Goal: Communication & Community: Answer question/provide support

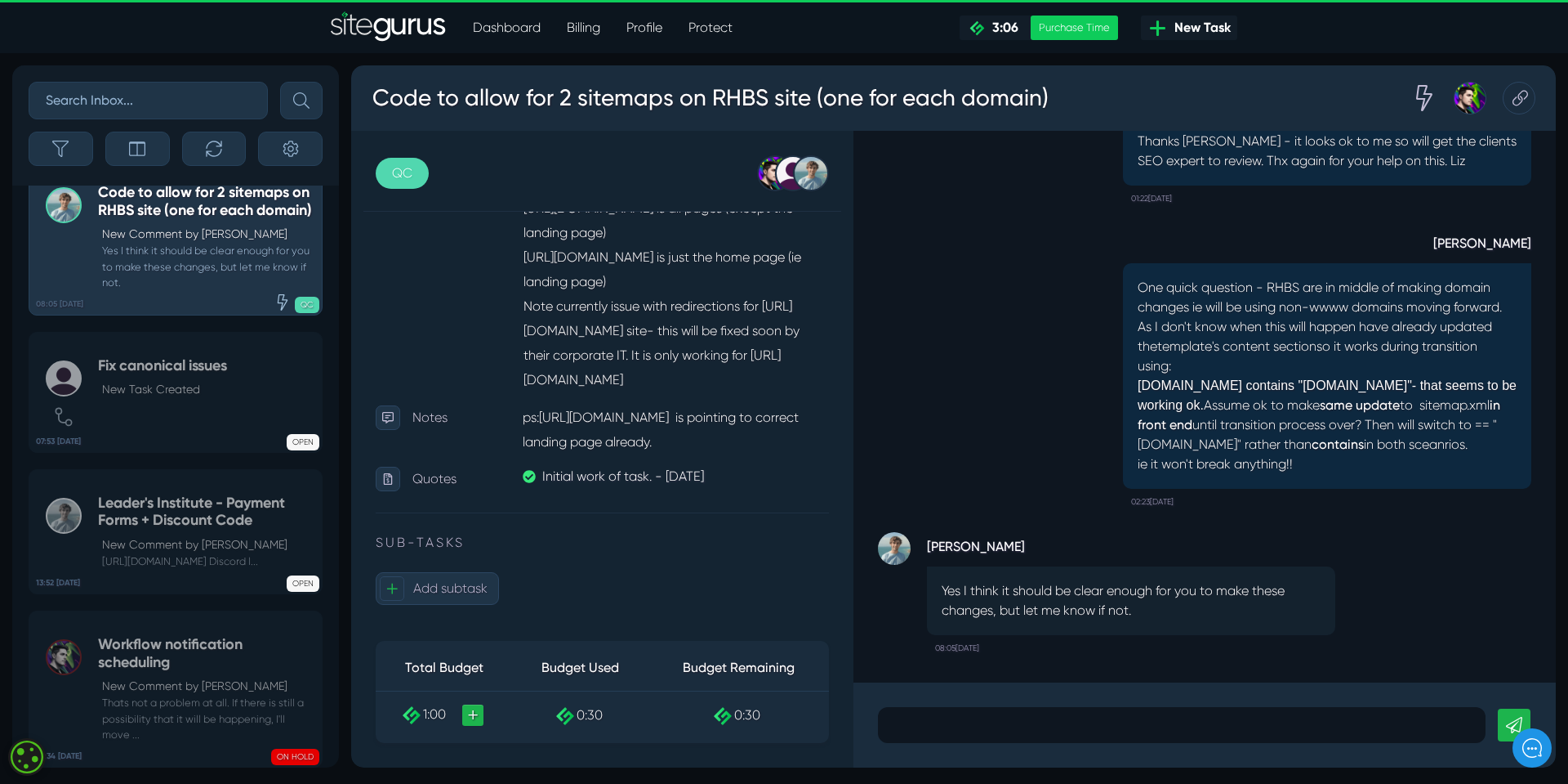
scroll to position [1, 0]
click at [893, 719] on p at bounding box center [1182, 724] width 583 height 20
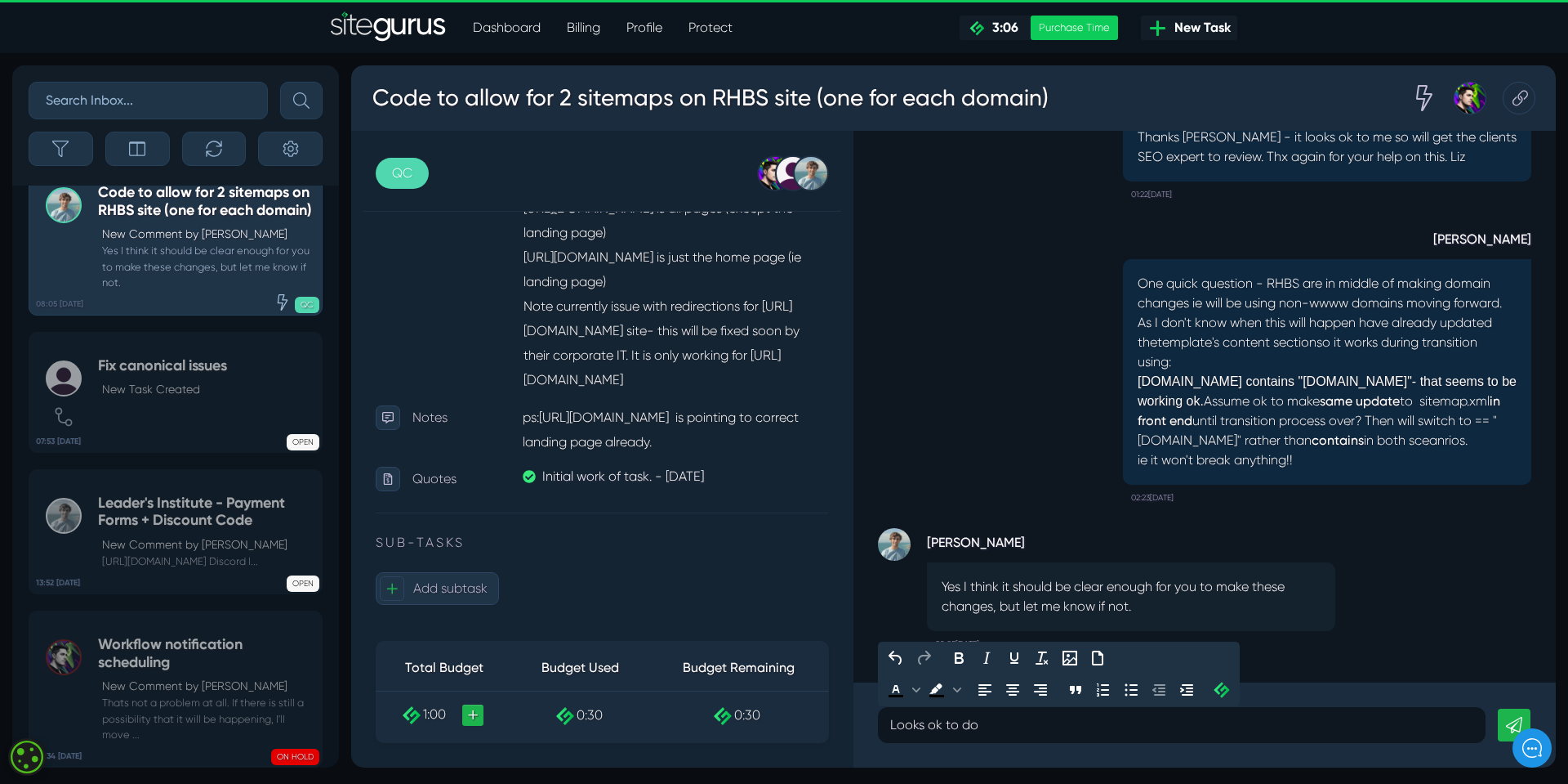
click at [944, 724] on p "Looks ok to do" at bounding box center [1182, 724] width 583 height 20
click at [1047, 729] on p "Looks ok for me to do" at bounding box center [1182, 724] width 583 height 20
click at [1052, 720] on p "Looks ok for me to do & worked for main RH sit" at bounding box center [1182, 724] width 583 height 20
drag, startPoint x: 946, startPoint y: 723, endPoint x: 1100, endPoint y: 723, distance: 154.0
click at [1100, 723] on p "Looks ok frked for main RH sit" at bounding box center [1182, 724] width 583 height 20
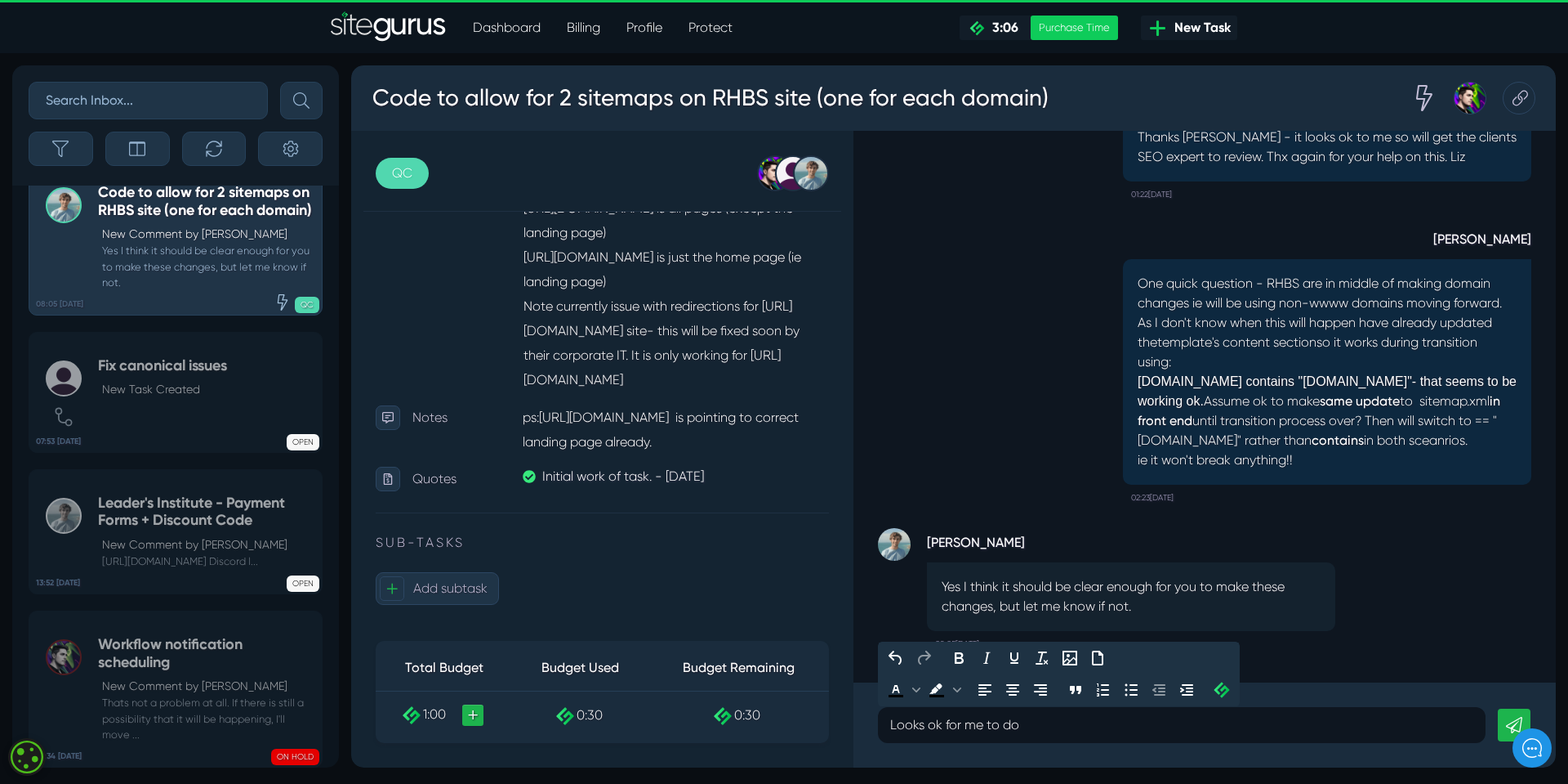
drag, startPoint x: 892, startPoint y: 727, endPoint x: 1029, endPoint y: 725, distance: 137.0
click at [1029, 725] on p "Looks ok for me to do" at bounding box center [1182, 724] width 583 height 20
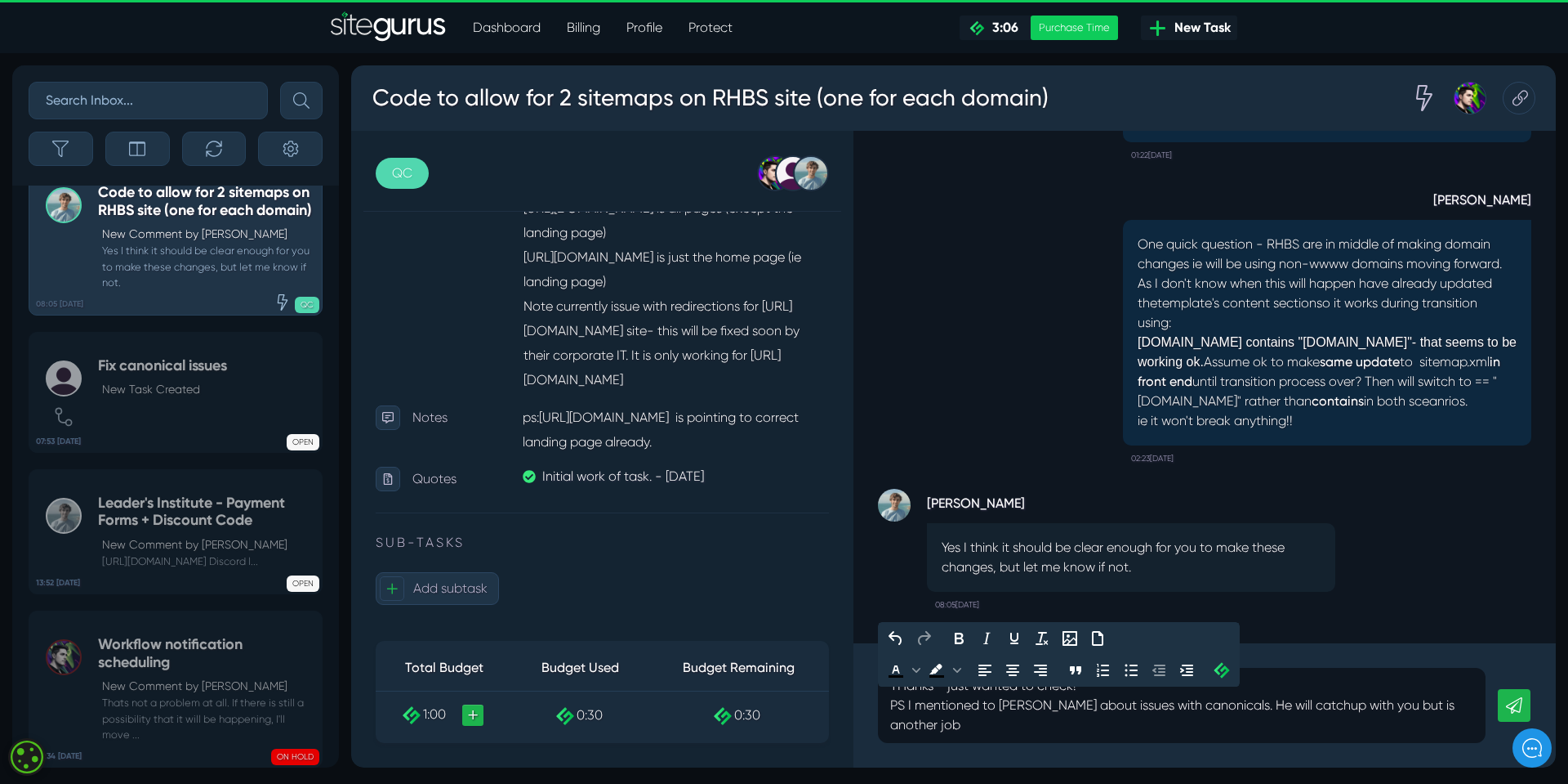
scroll to position [-19, 0]
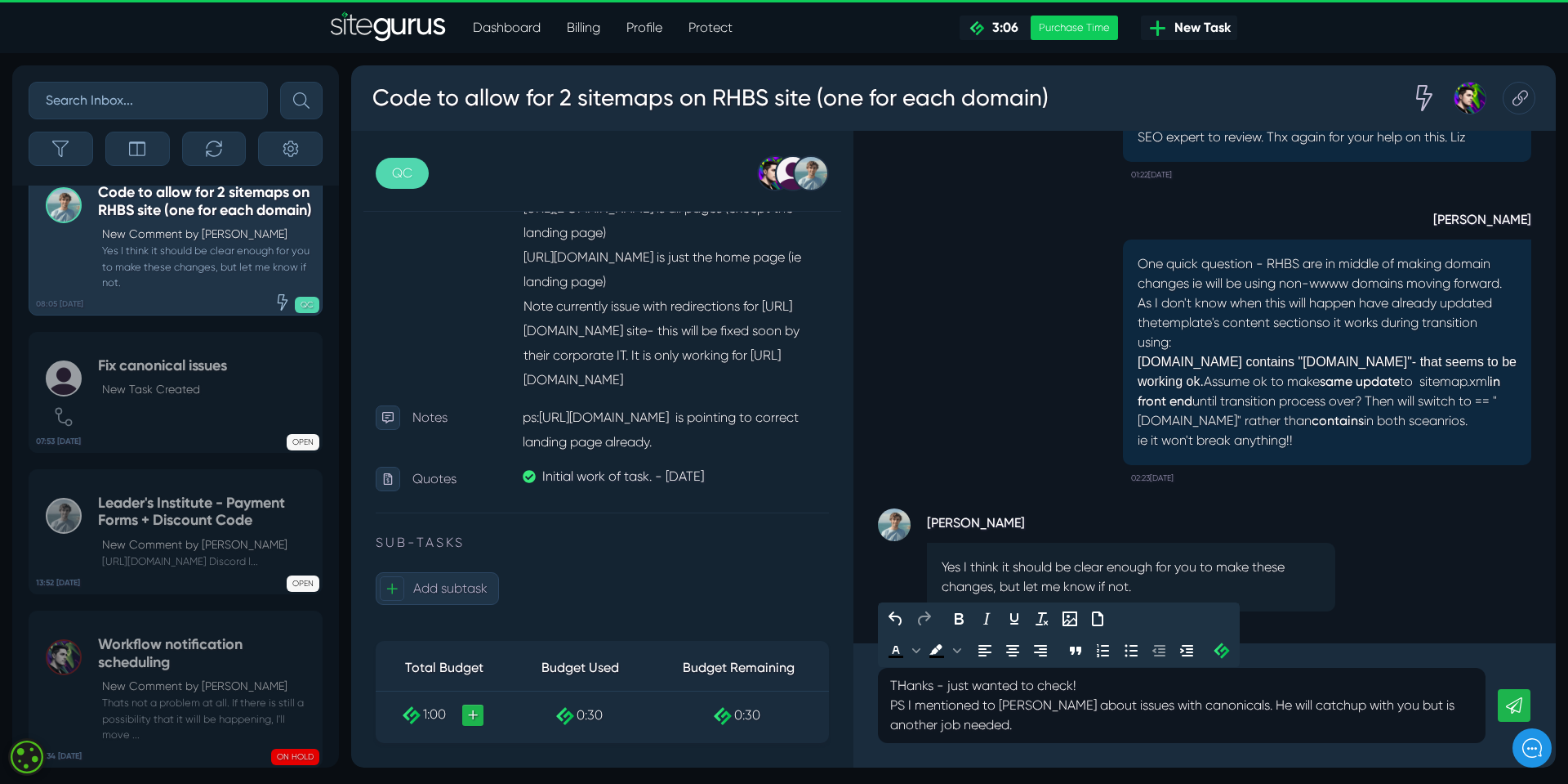
click at [1450, 707] on p "PS I mentioned to [PERSON_NAME] about issues with canonicals. He will catchup w…" at bounding box center [1182, 715] width 583 height 39
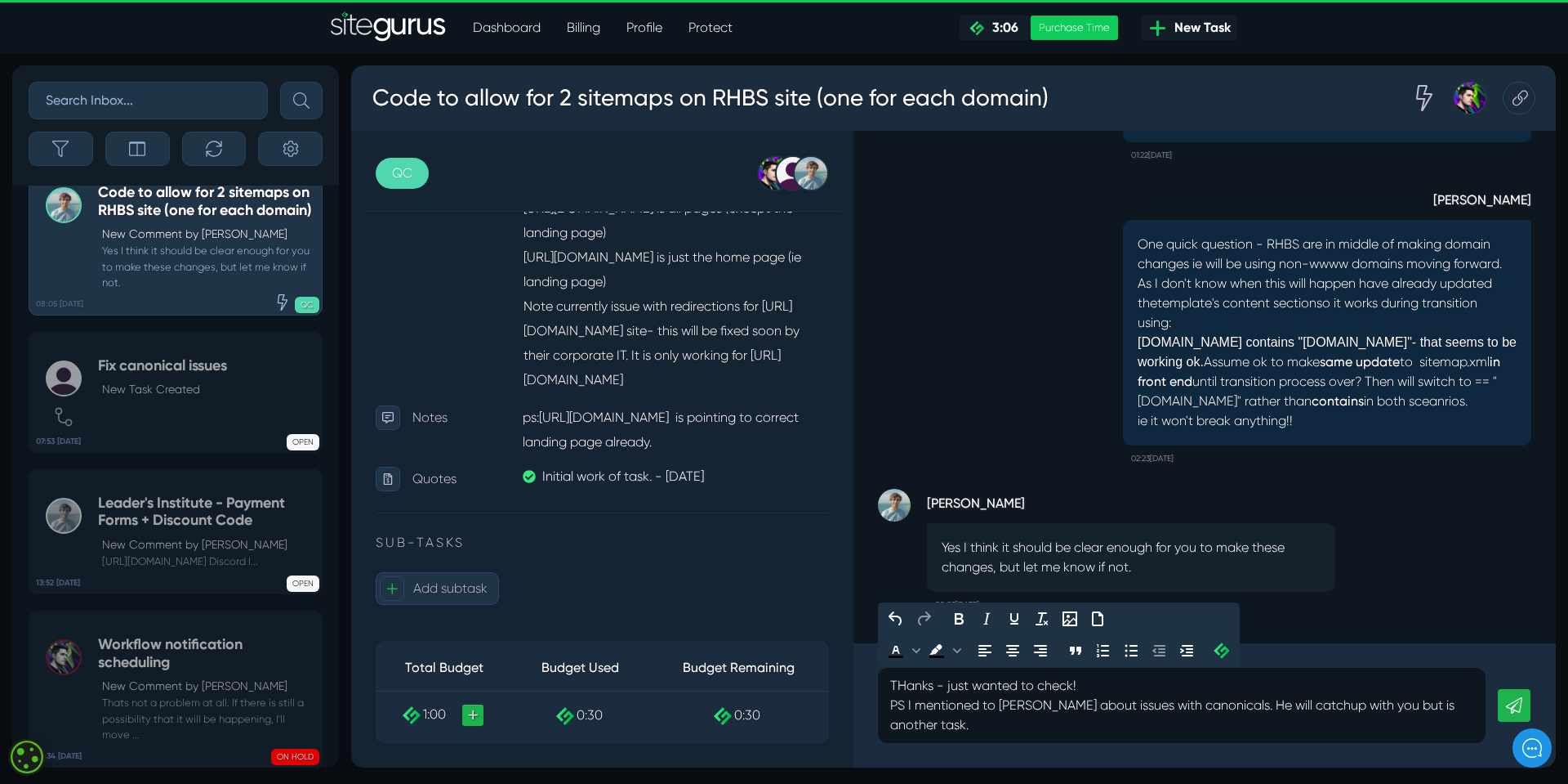
click at [955, 722] on p "PS I mentioned to [PERSON_NAME] about issues with canonicals. He will catchup w…" at bounding box center [1182, 715] width 583 height 39
click at [956, 728] on p "PS I mentioned to [PERSON_NAME] about issues with canonicals. He will catchup w…" at bounding box center [1182, 715] width 583 height 39
click at [979, 727] on p "PS I mentioned to [PERSON_NAME] about issues with canonicals. He will catchup w…" at bounding box center [1182, 715] width 583 height 39
click at [1144, 728] on p "PS I mentioned to [PERSON_NAME] about issues with canonicals. He will catchup w…" at bounding box center [1182, 715] width 583 height 39
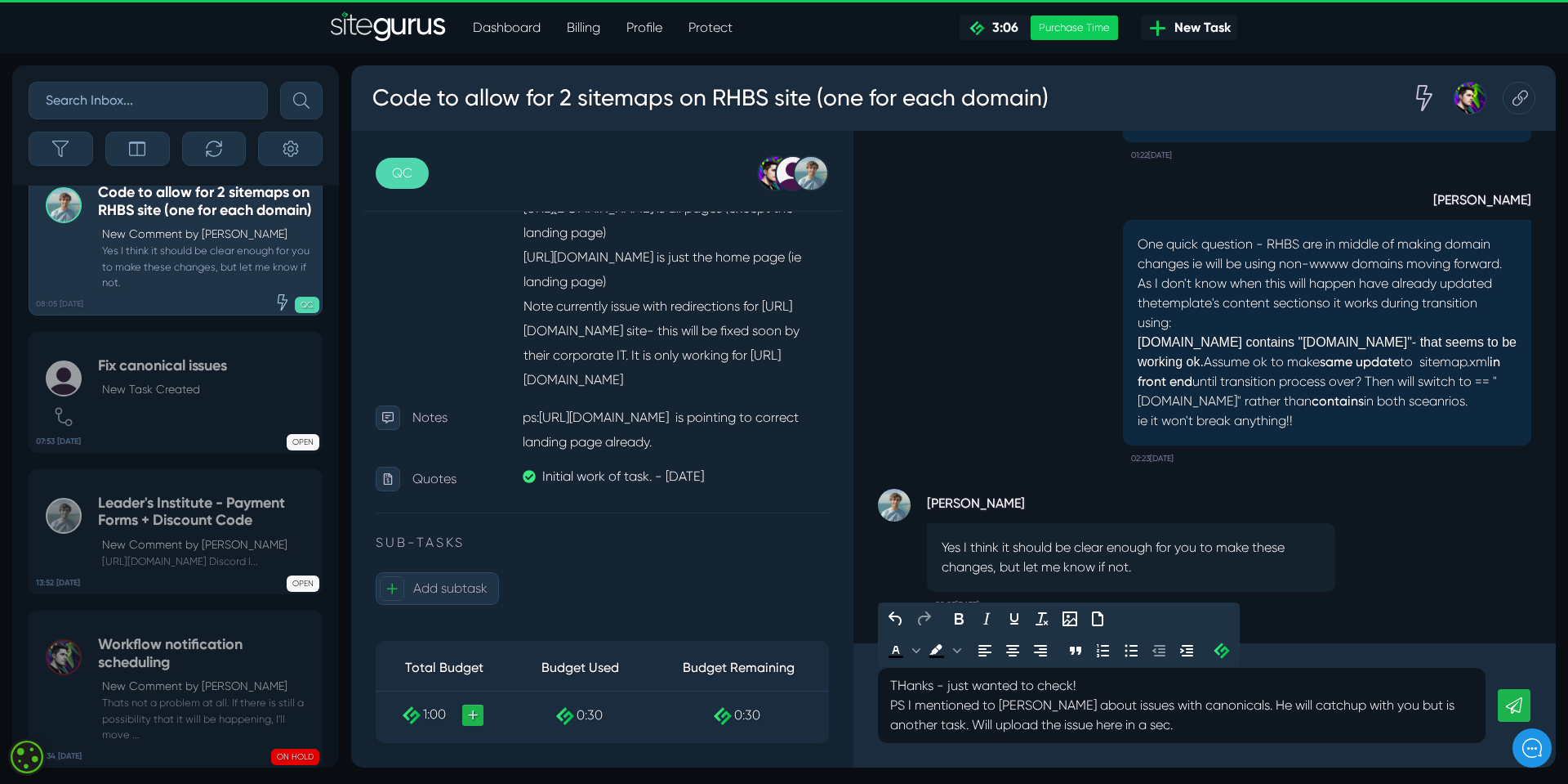
click at [907, 683] on p "THanks - just wanted to check!" at bounding box center [1182, 685] width 583 height 20
click at [1091, 683] on p "Thanks - just wanted to check!" at bounding box center [1182, 685] width 583 height 20
click at [1069, 707] on p "PS I mentioned to [PERSON_NAME] about issues with canonicals. He will catchup w…" at bounding box center [1182, 715] width 583 height 39
click at [1202, 706] on p "PS I mentioned to [PERSON_NAME] about issues with canonicals. He will catchup w…" at bounding box center [1182, 715] width 583 height 39
click at [1024, 727] on p "PS I mentioned to [PERSON_NAME] about issues with canonicals their SEO person h…" at bounding box center [1182, 715] width 583 height 39
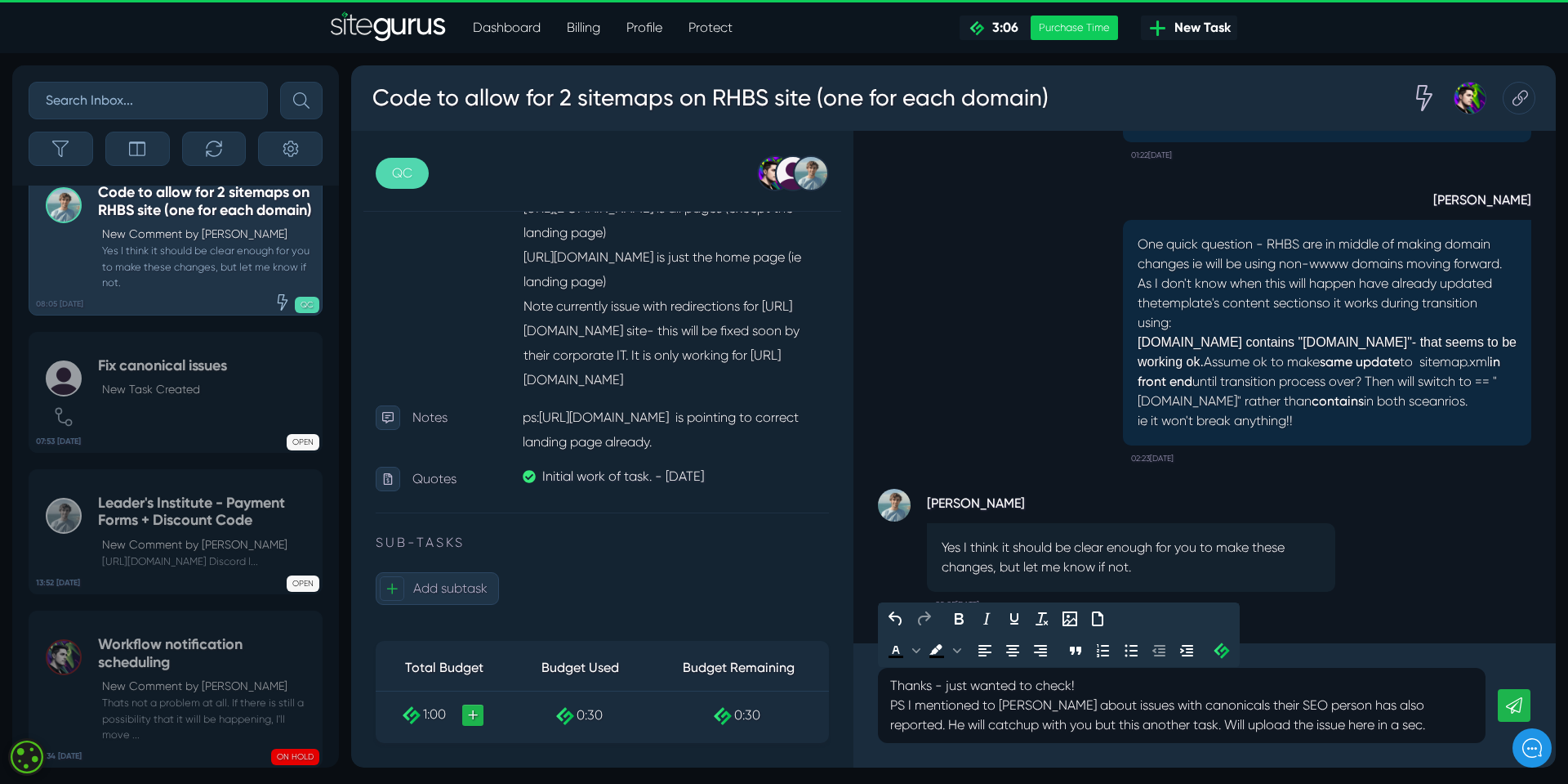
click at [1345, 724] on p "PS I mentioned to [PERSON_NAME] about issues with canonicals their SEO person h…" at bounding box center [1182, 715] width 583 height 39
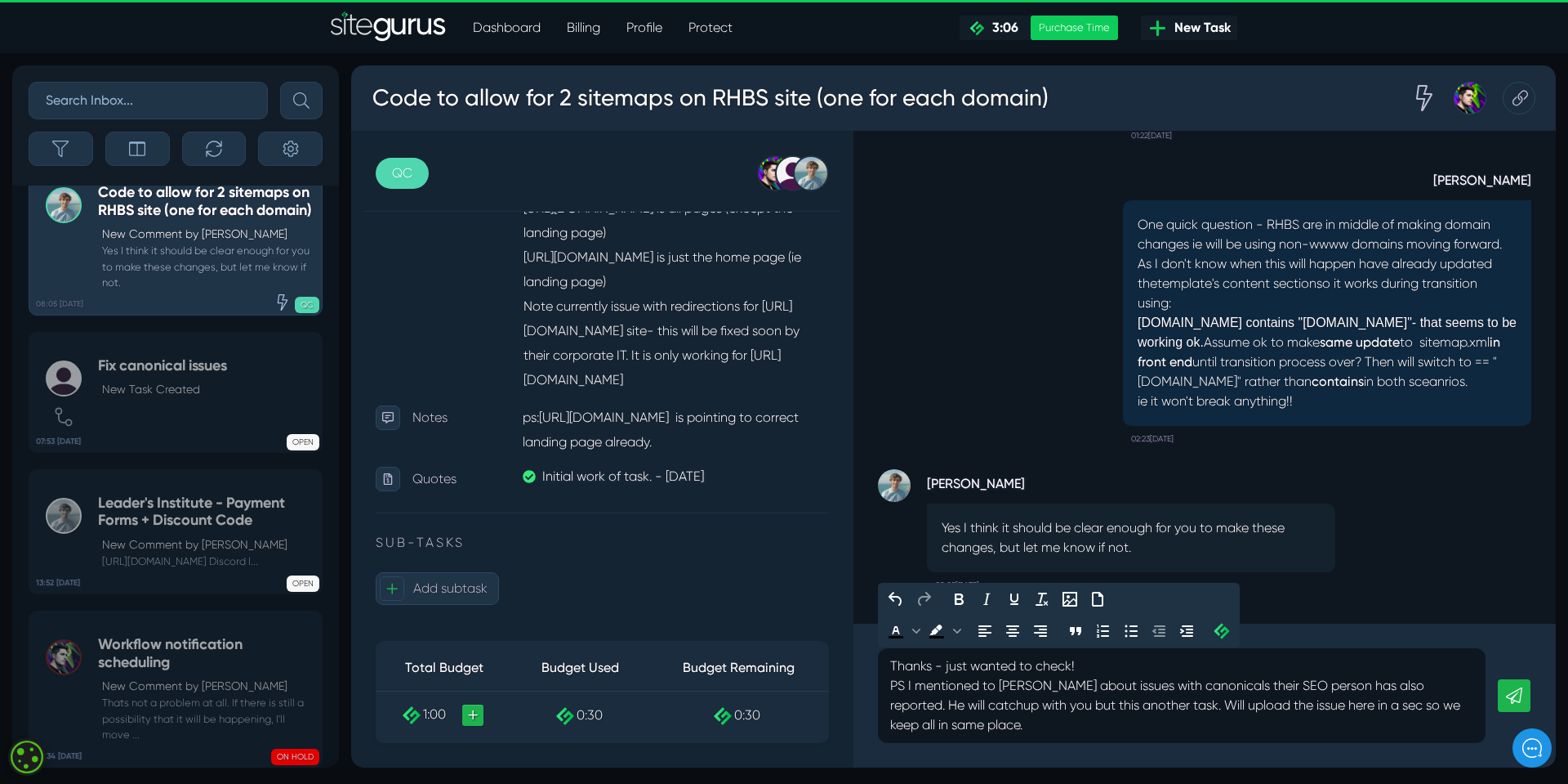
click at [1350, 656] on p "Thanks - just wanted to check!" at bounding box center [1182, 665] width 583 height 20
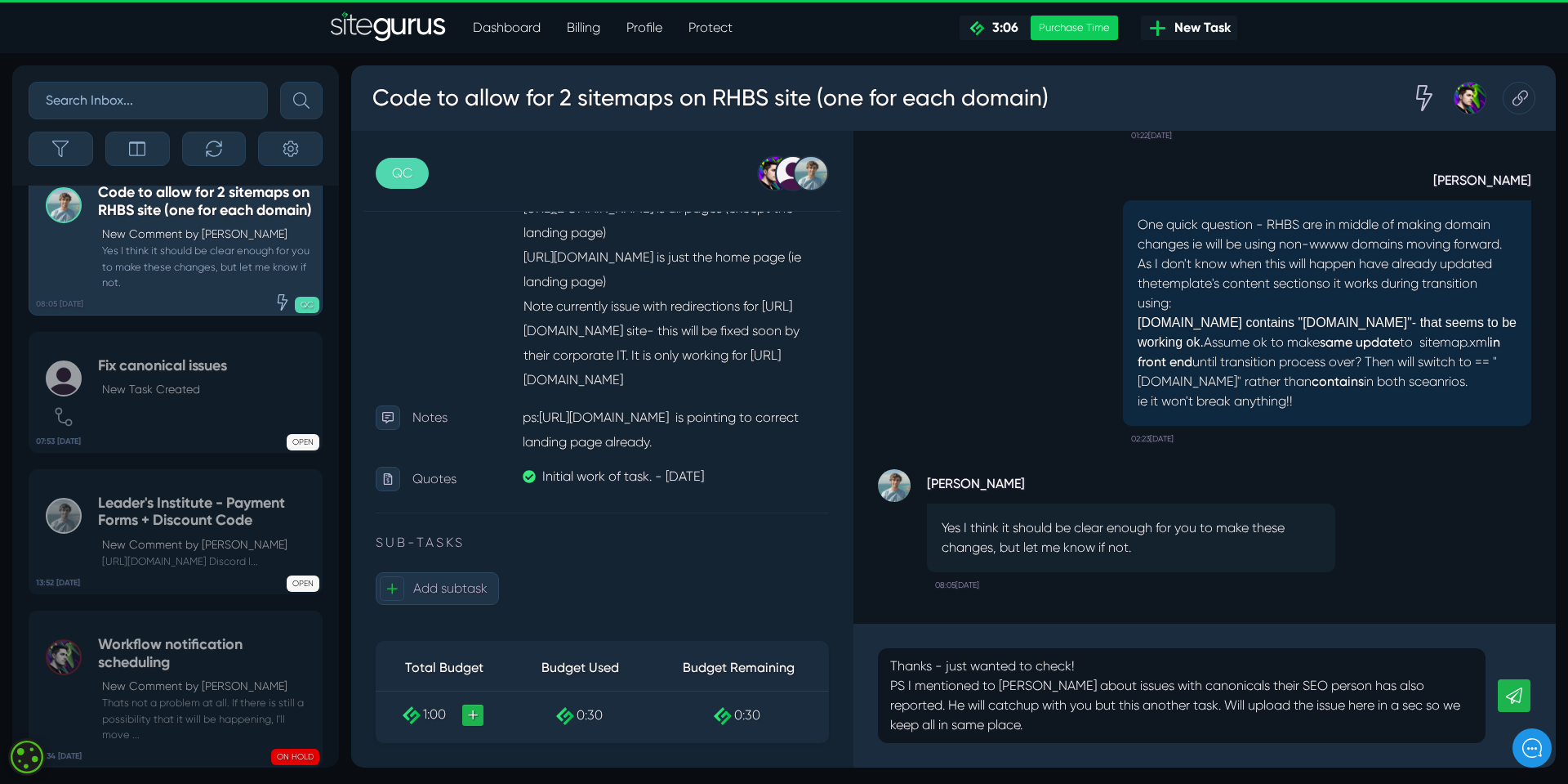
click at [1520, 695] on icon at bounding box center [1514, 695] width 16 height 16
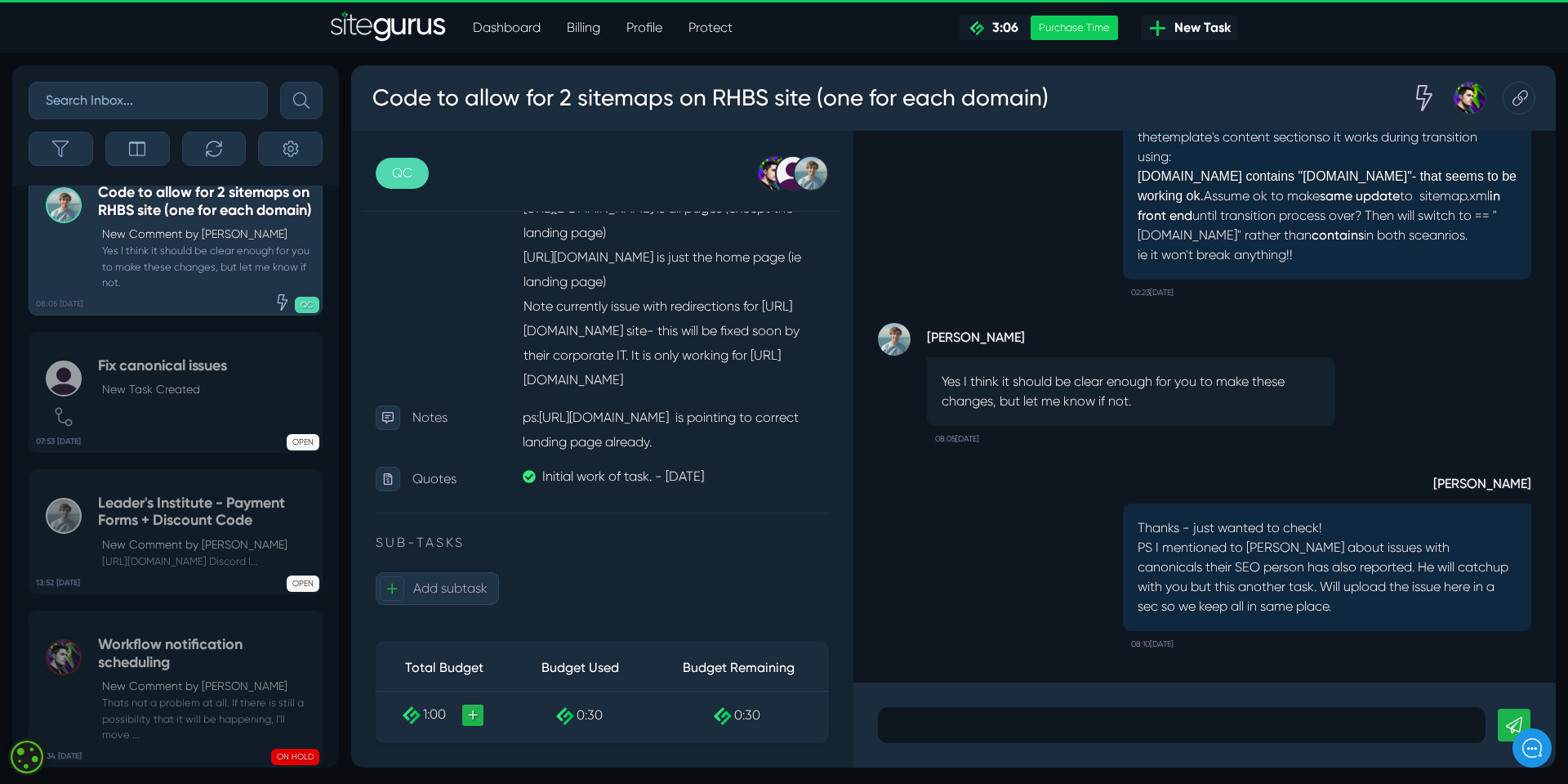
click at [1246, 575] on p "PS I mentioned to [PERSON_NAME] about issues with canonicals their SEO person h…" at bounding box center [1327, 577] width 379 height 79
click at [925, 722] on p at bounding box center [1182, 724] width 583 height 20
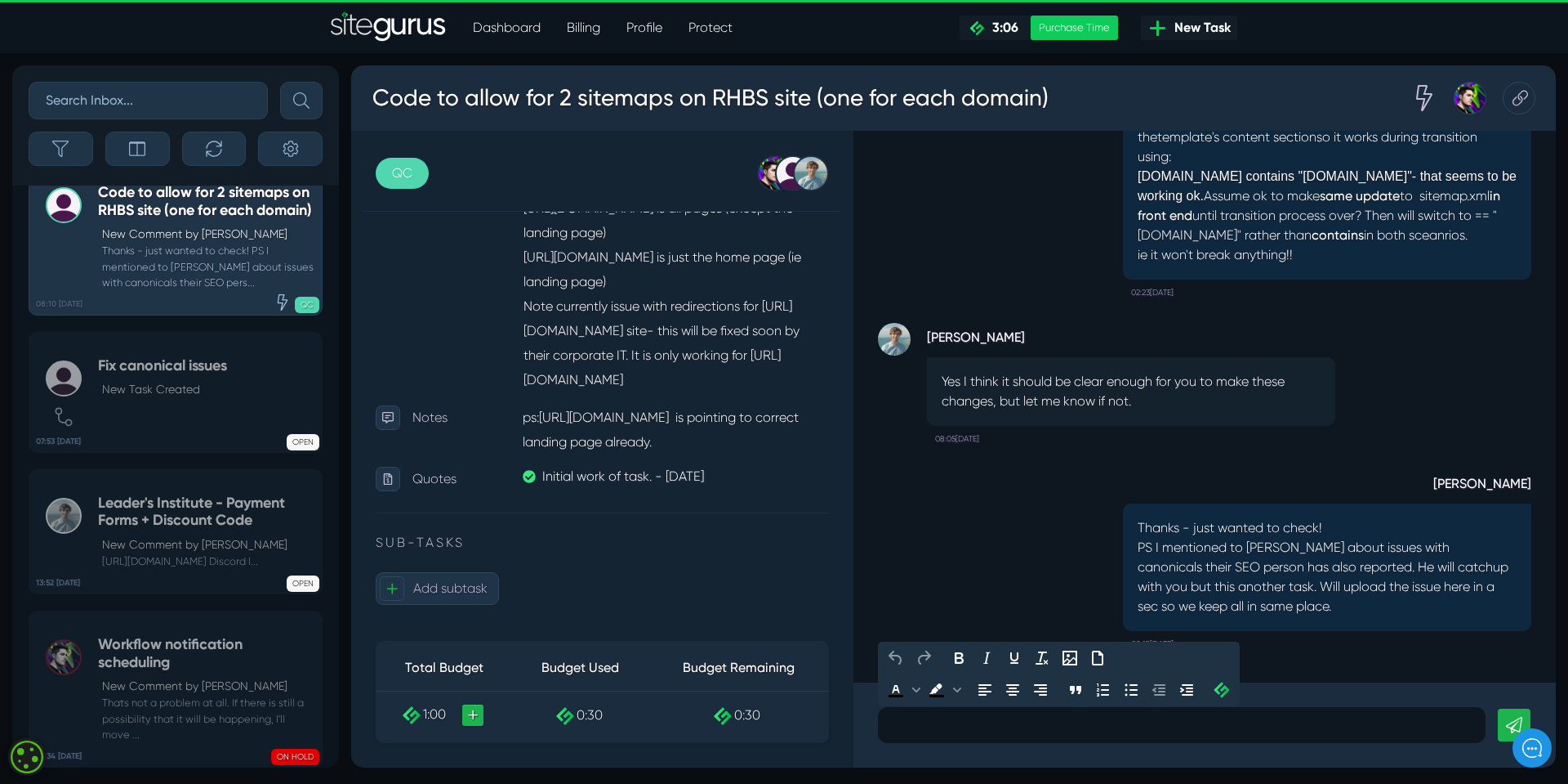
scroll to position [-110, 0]
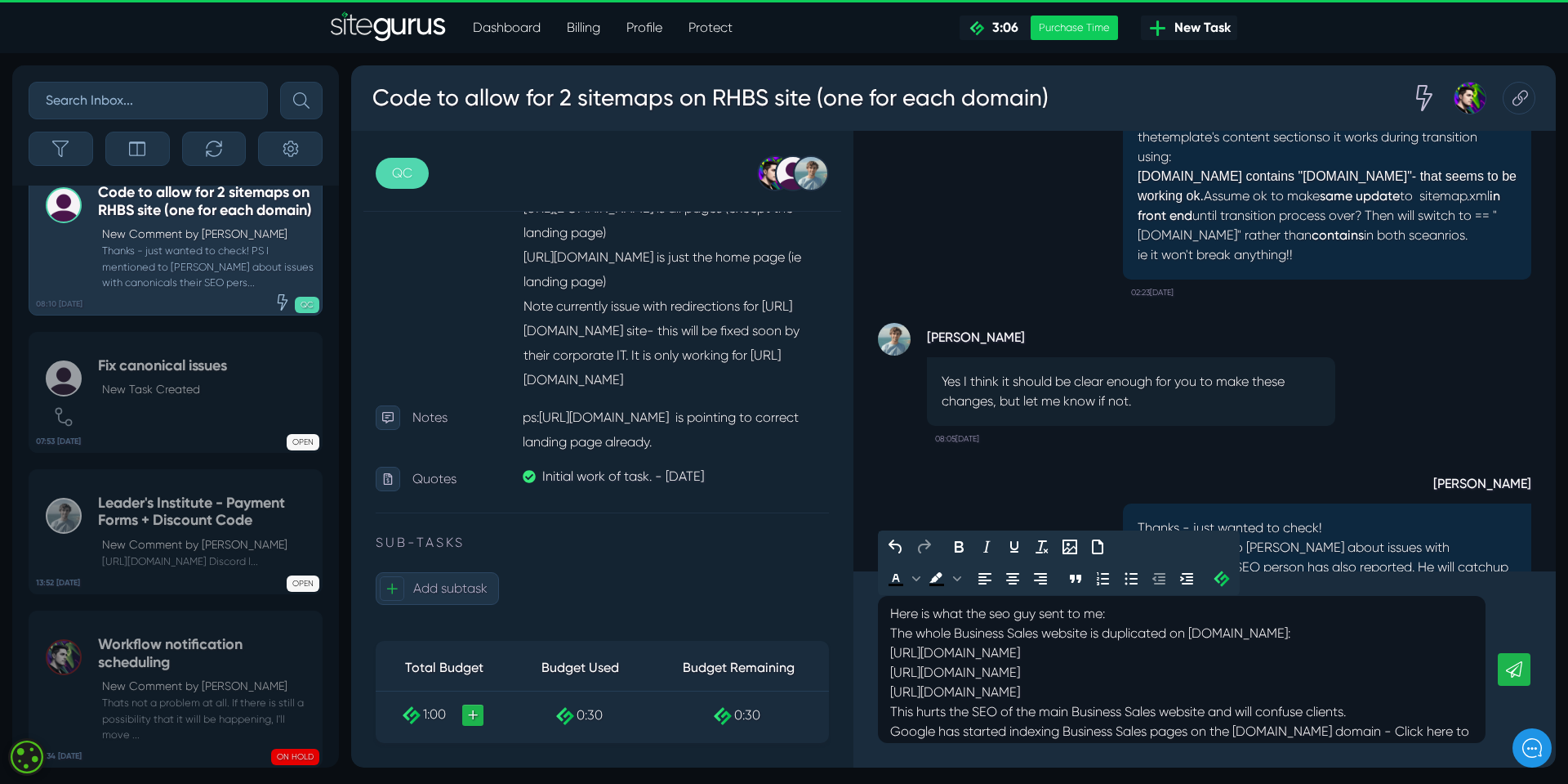
click at [986, 613] on p "Here is what the seo guy sent to me: The whole Business Sales website is duplic…" at bounding box center [1182, 683] width 583 height 157
click at [1129, 615] on p "Here is what their seo guy sent to me: The whole Business Sales website is dupl…" at bounding box center [1182, 683] width 583 height 157
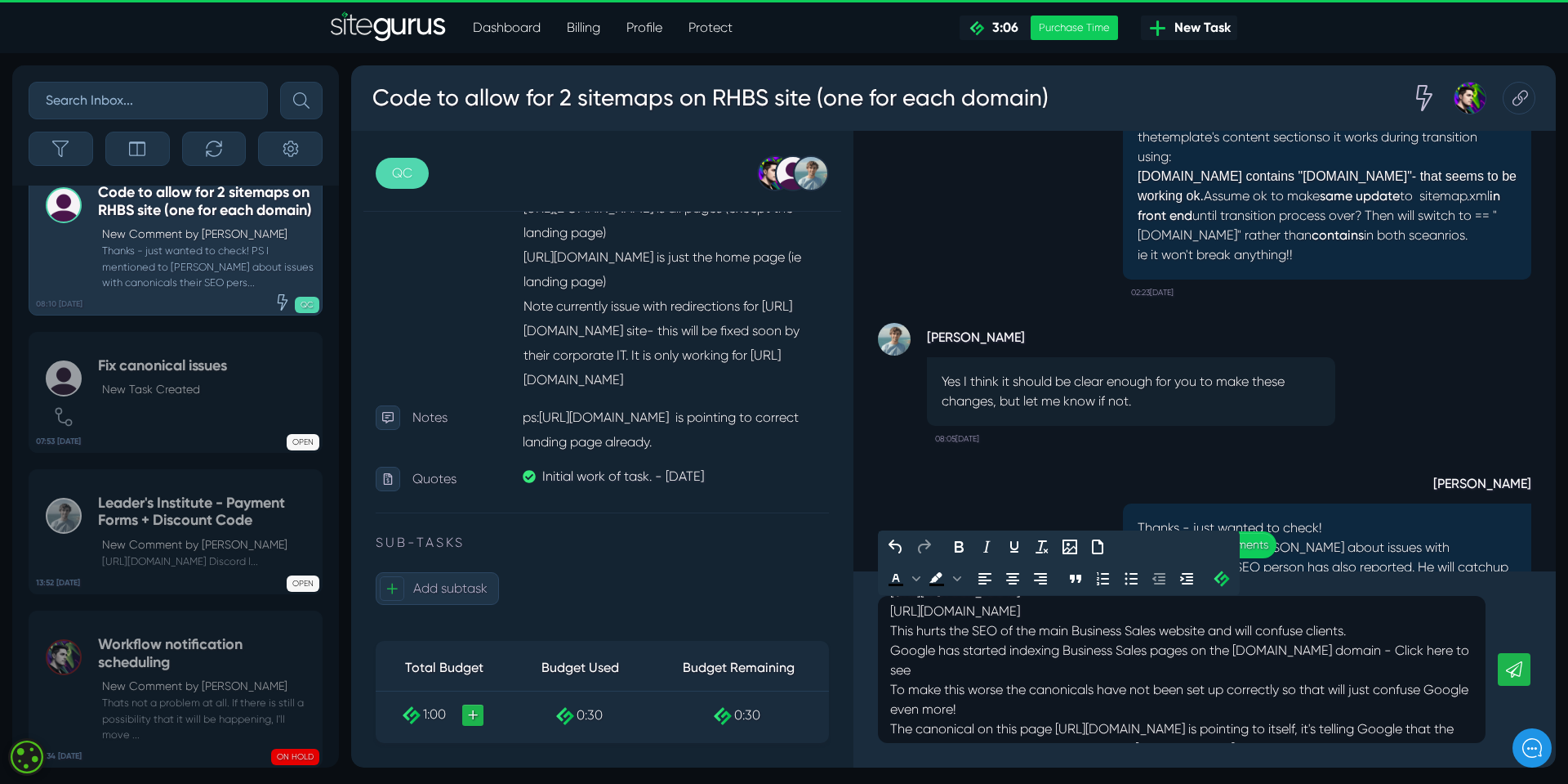
scroll to position [81, 0]
click at [1520, 667] on icon at bounding box center [1514, 669] width 16 height 16
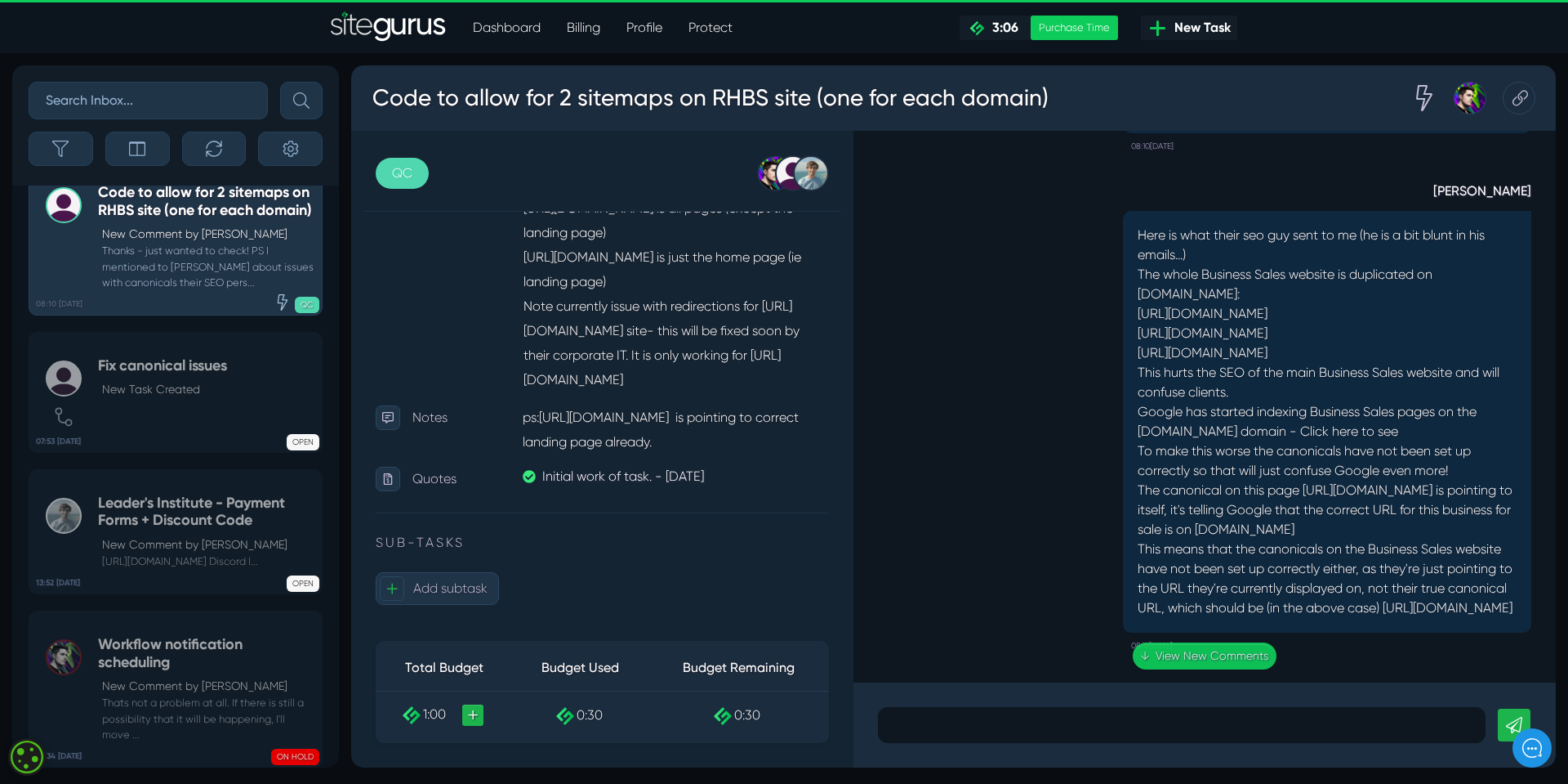
scroll to position [1, 0]
click at [923, 727] on p at bounding box center [1182, 724] width 583 height 20
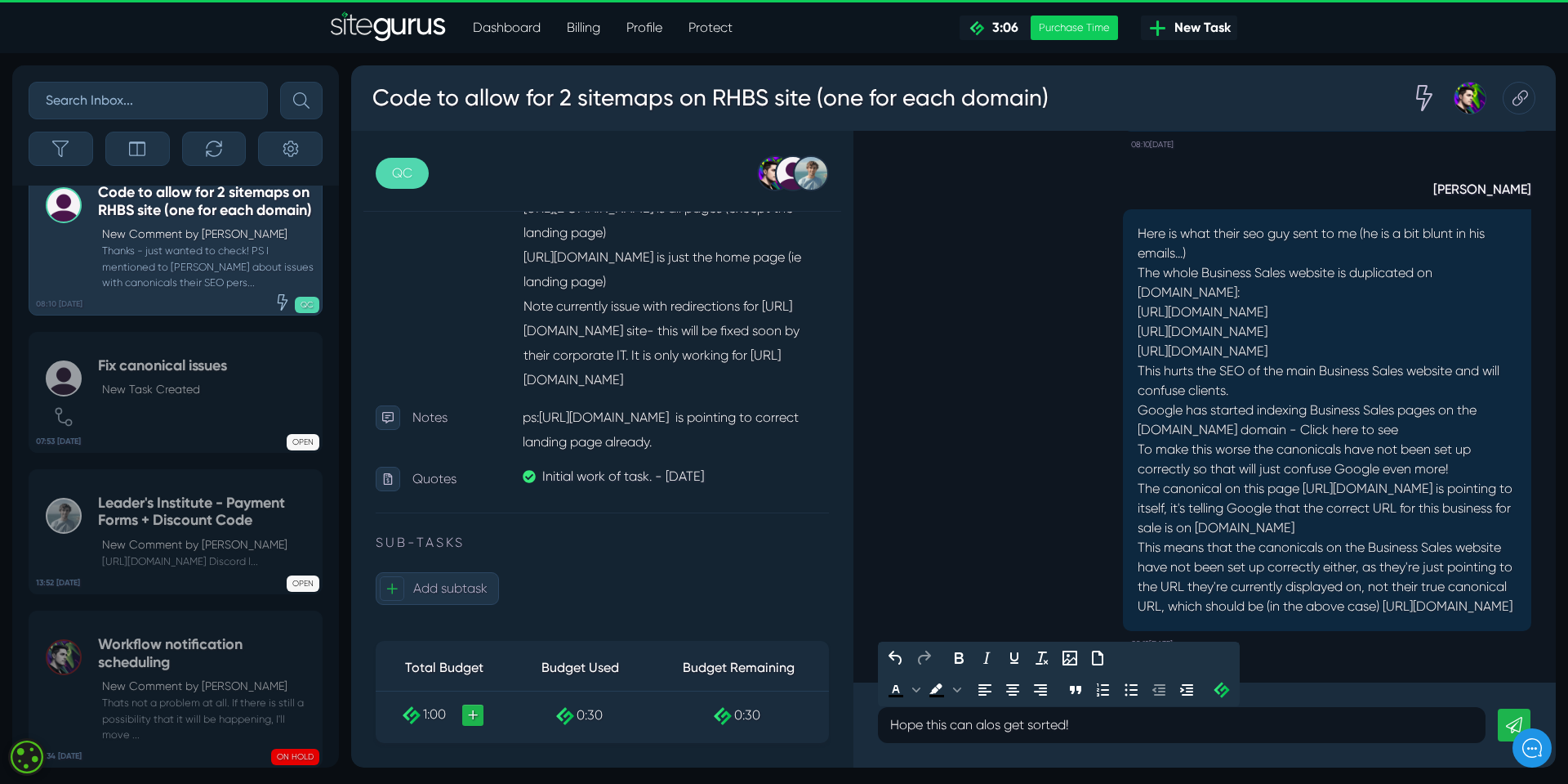
click at [1504, 718] on link at bounding box center [1514, 724] width 33 height 33
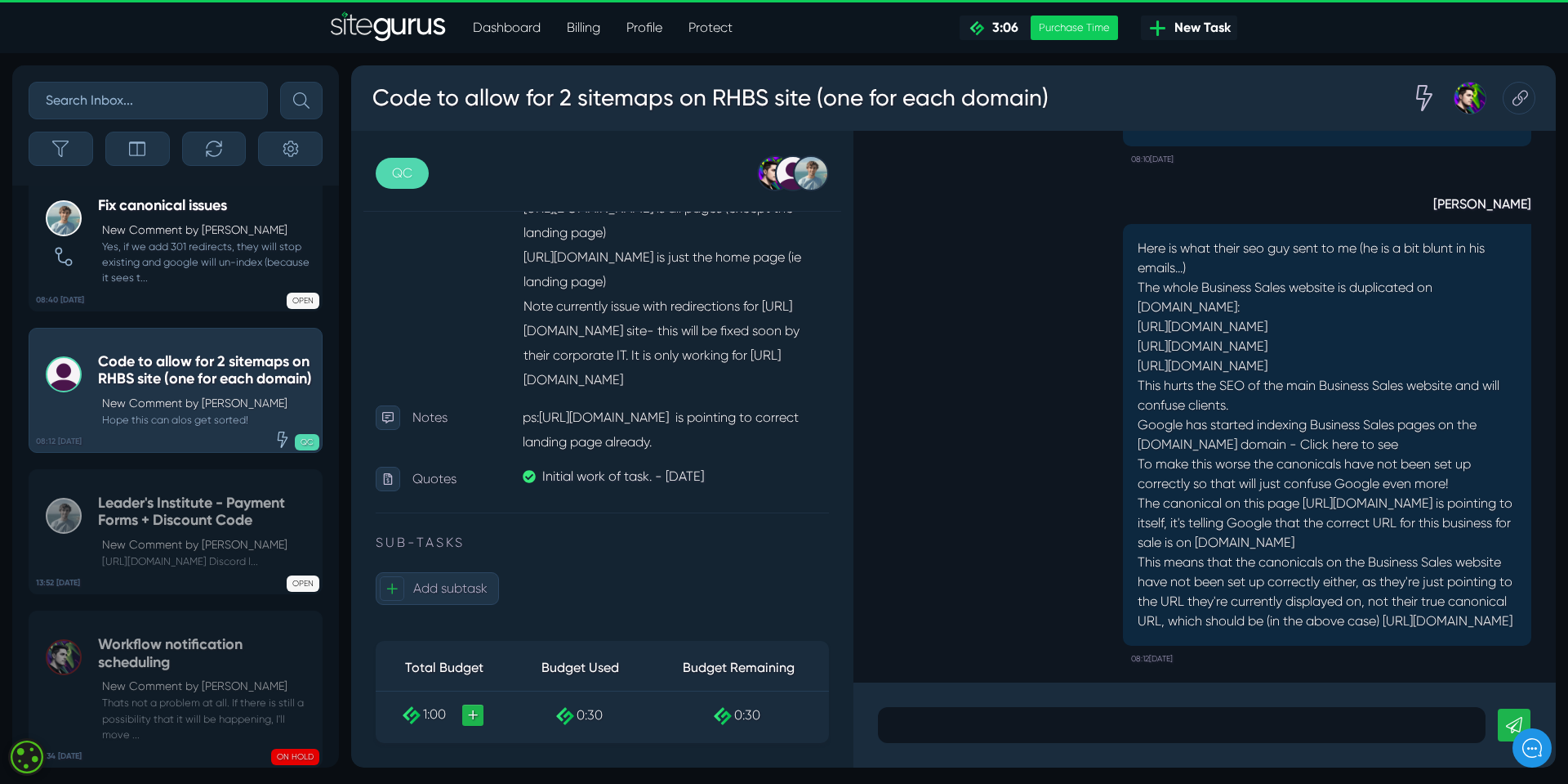
scroll to position [-163, 0]
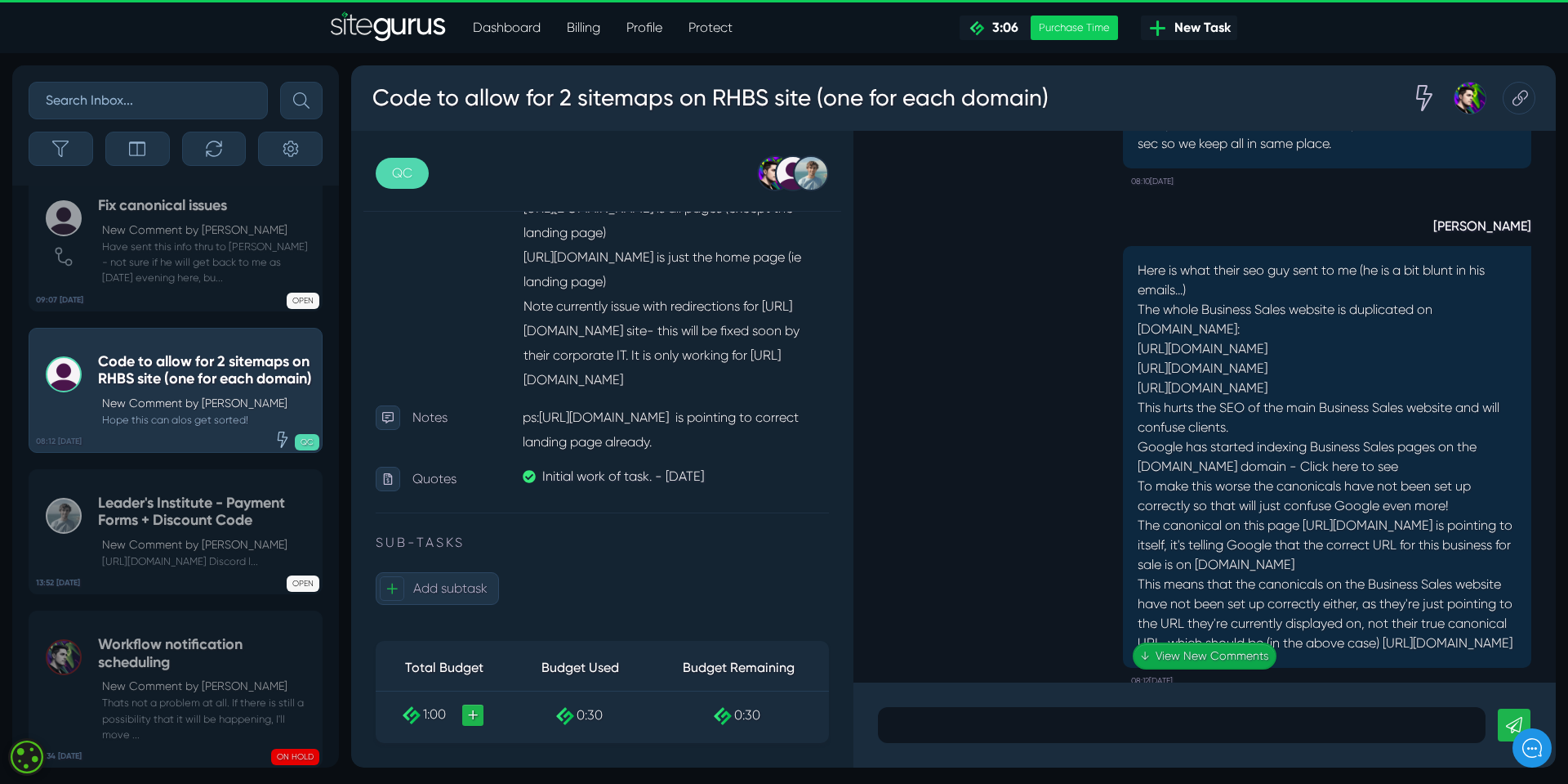
click at [1201, 654] on link "↓ View New Comments" at bounding box center [1205, 656] width 144 height 27
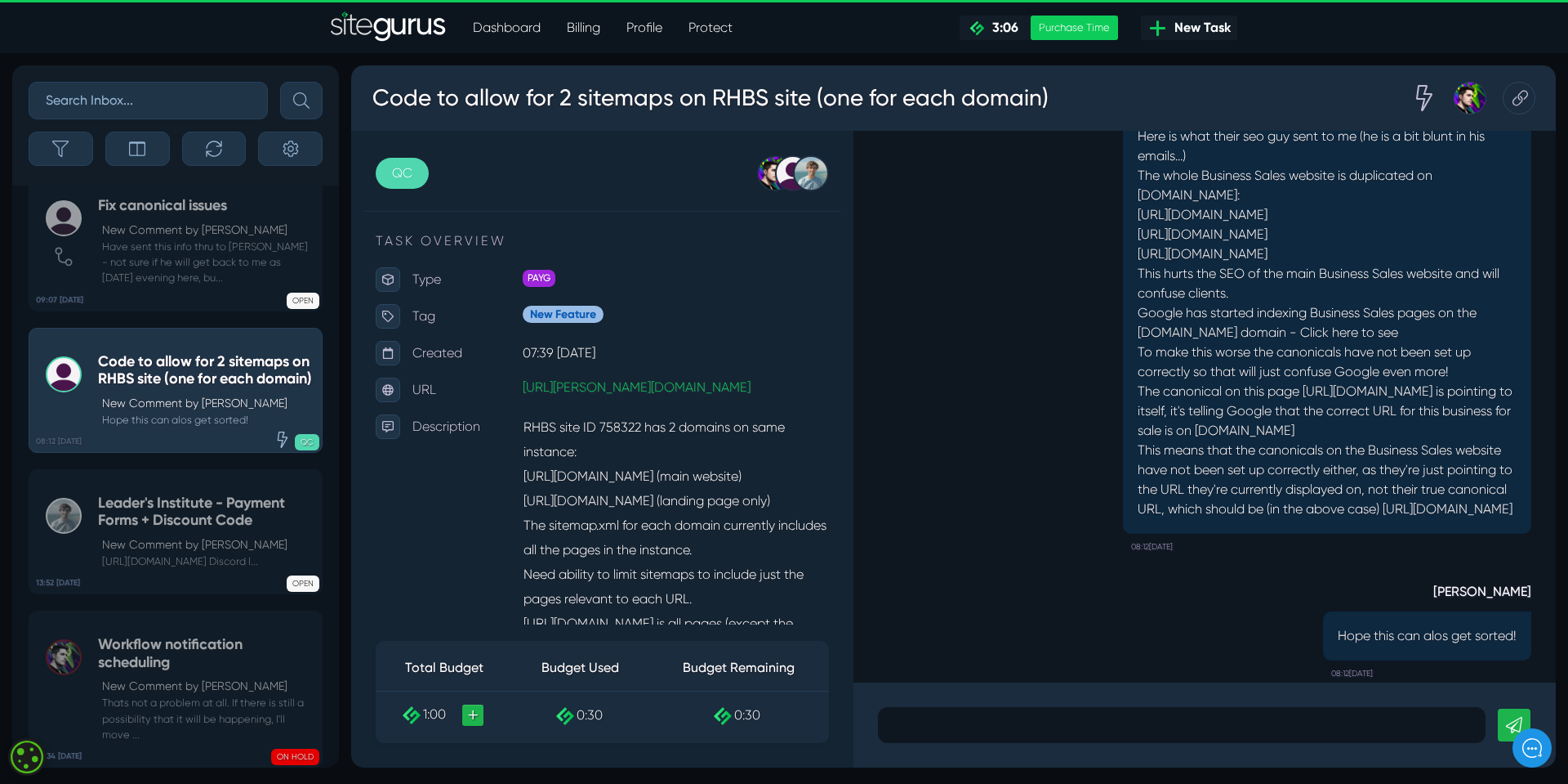
scroll to position [1, 0]
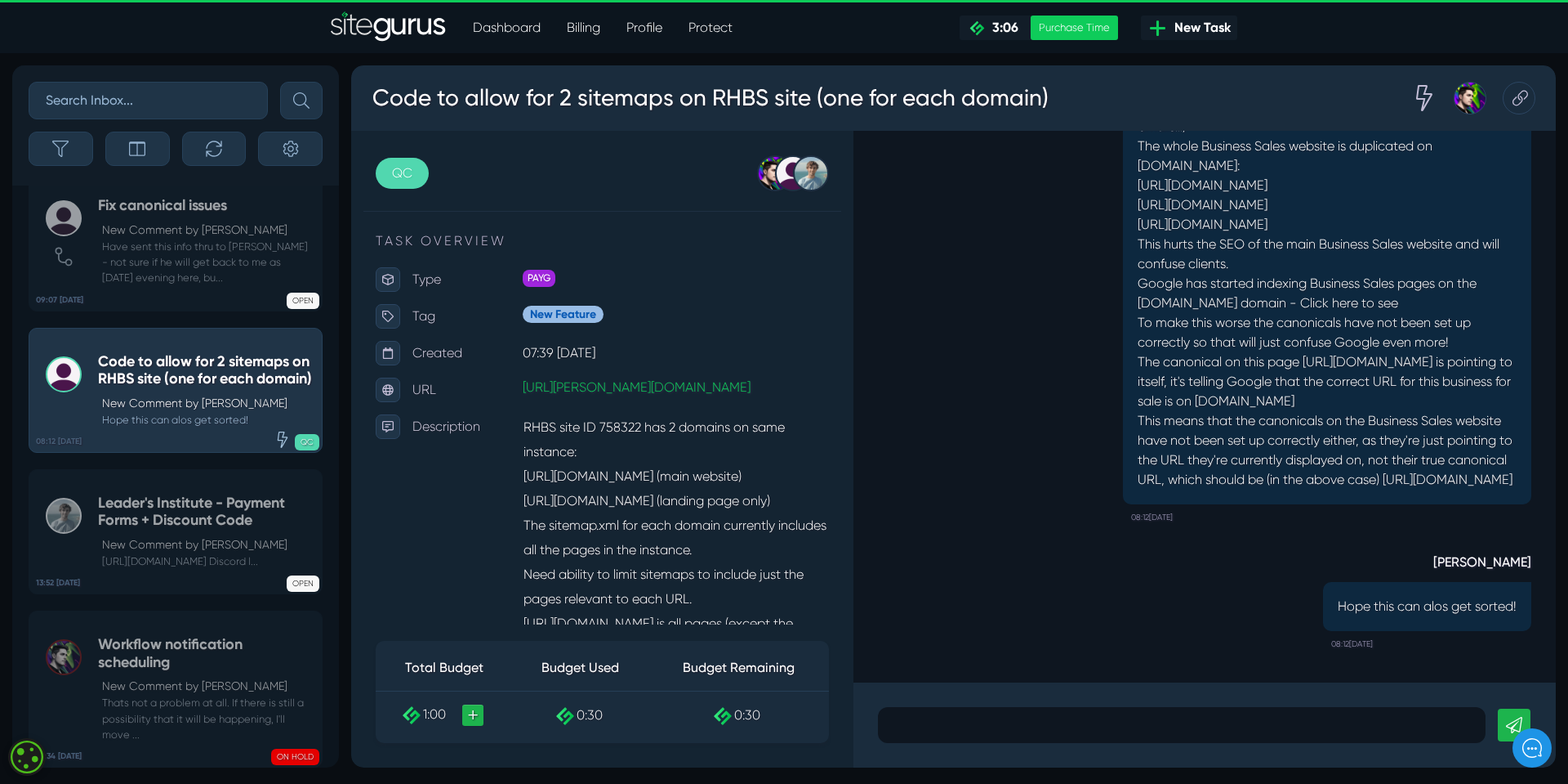
click at [149, 355] on h5 "Code to allow for 2 sitemaps on RHBS site (one for each domain)" at bounding box center [206, 370] width 216 height 36
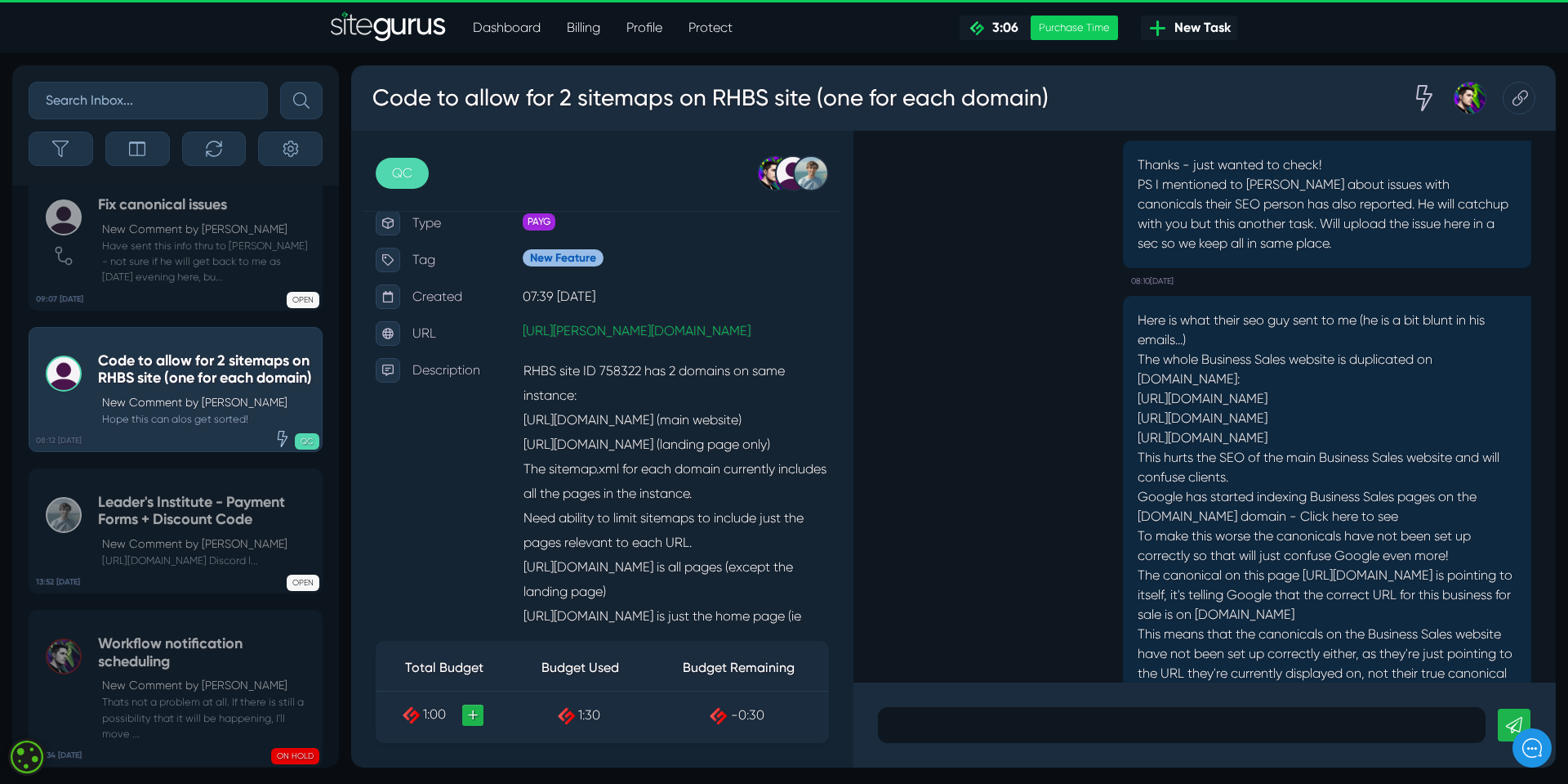
scroll to position [16, 0]
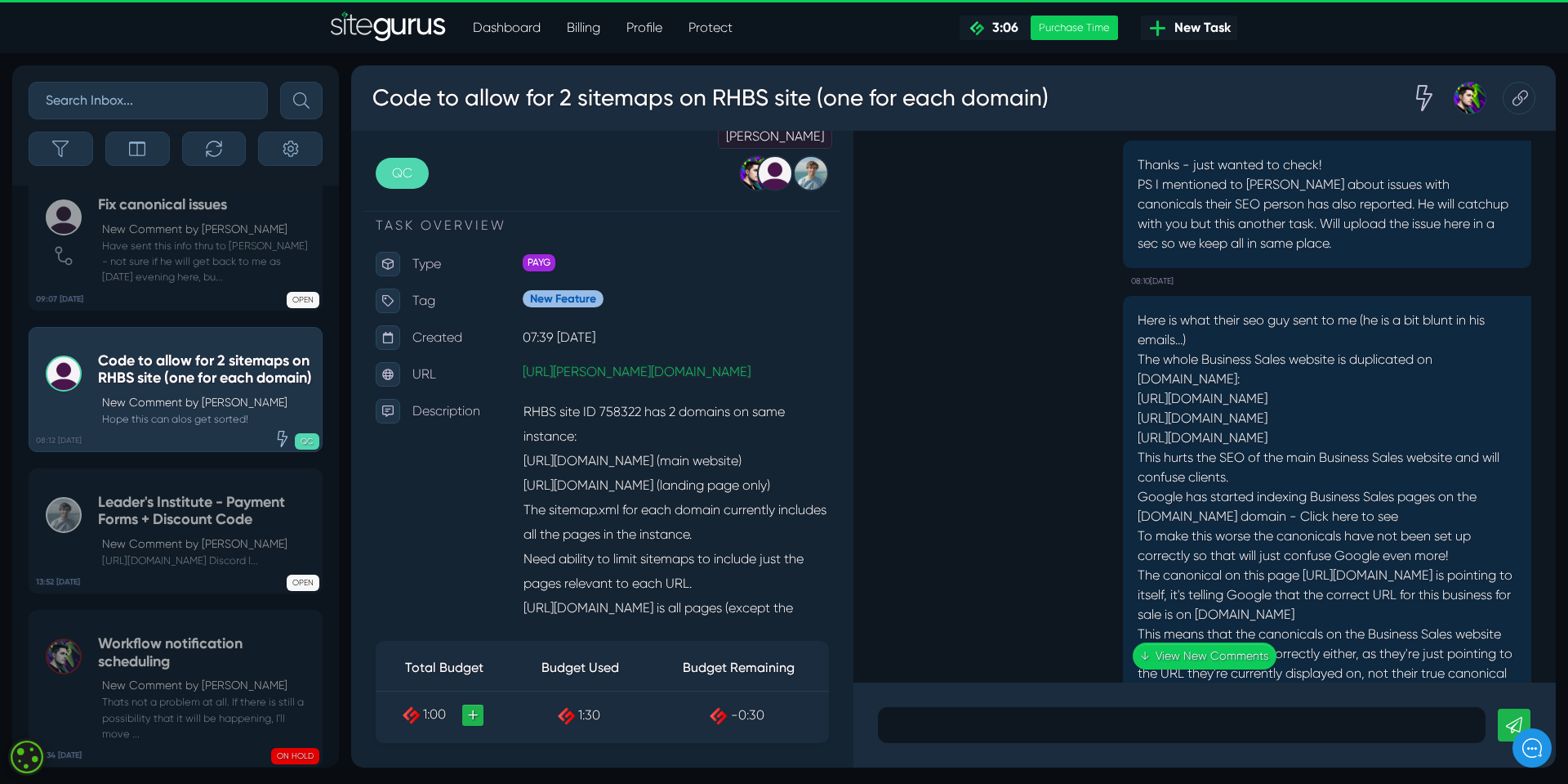
click at [770, 171] on div at bounding box center [775, 173] width 36 height 36
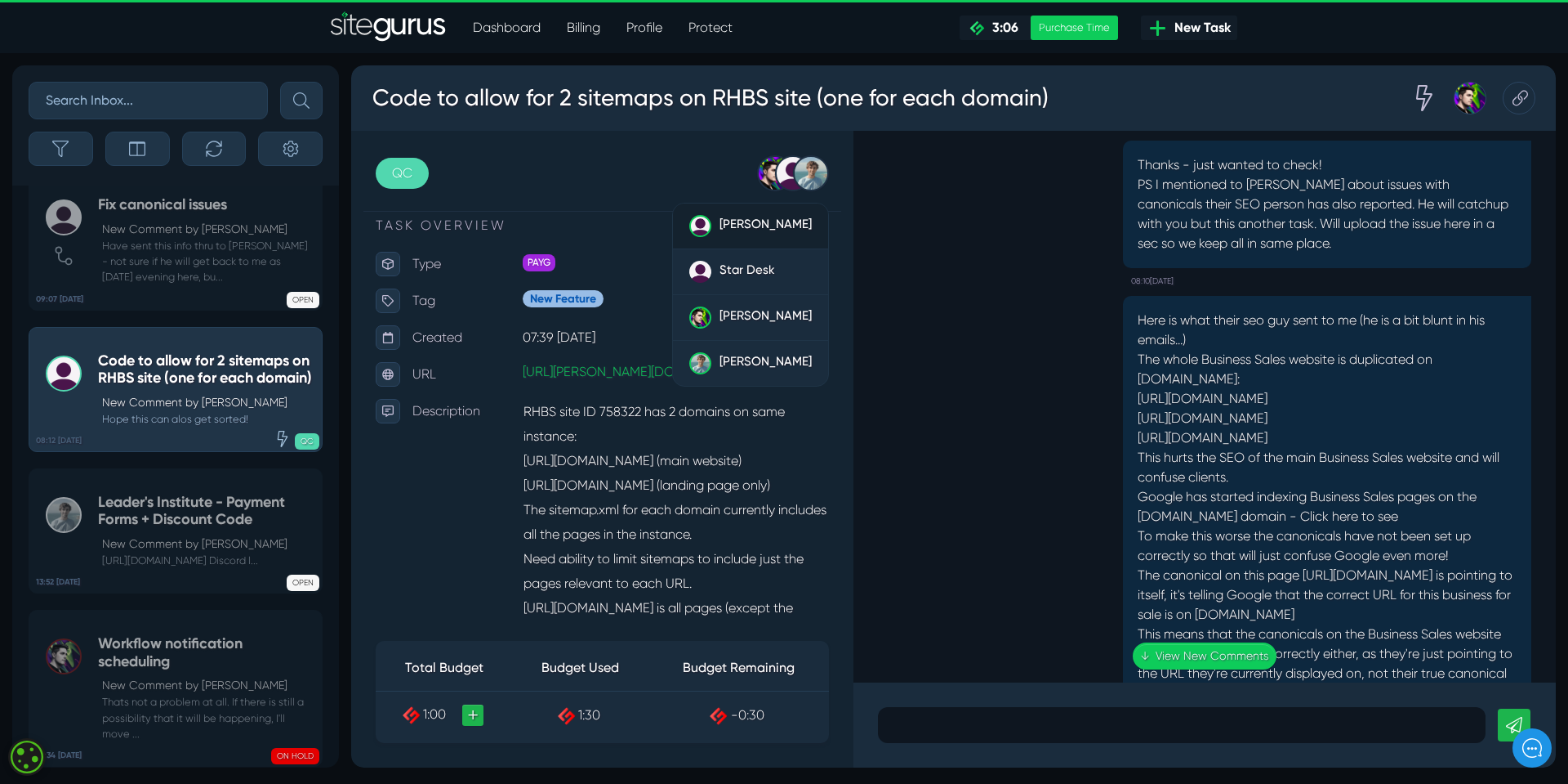
click at [770, 221] on span "[PERSON_NAME]" at bounding box center [766, 224] width 93 height 15
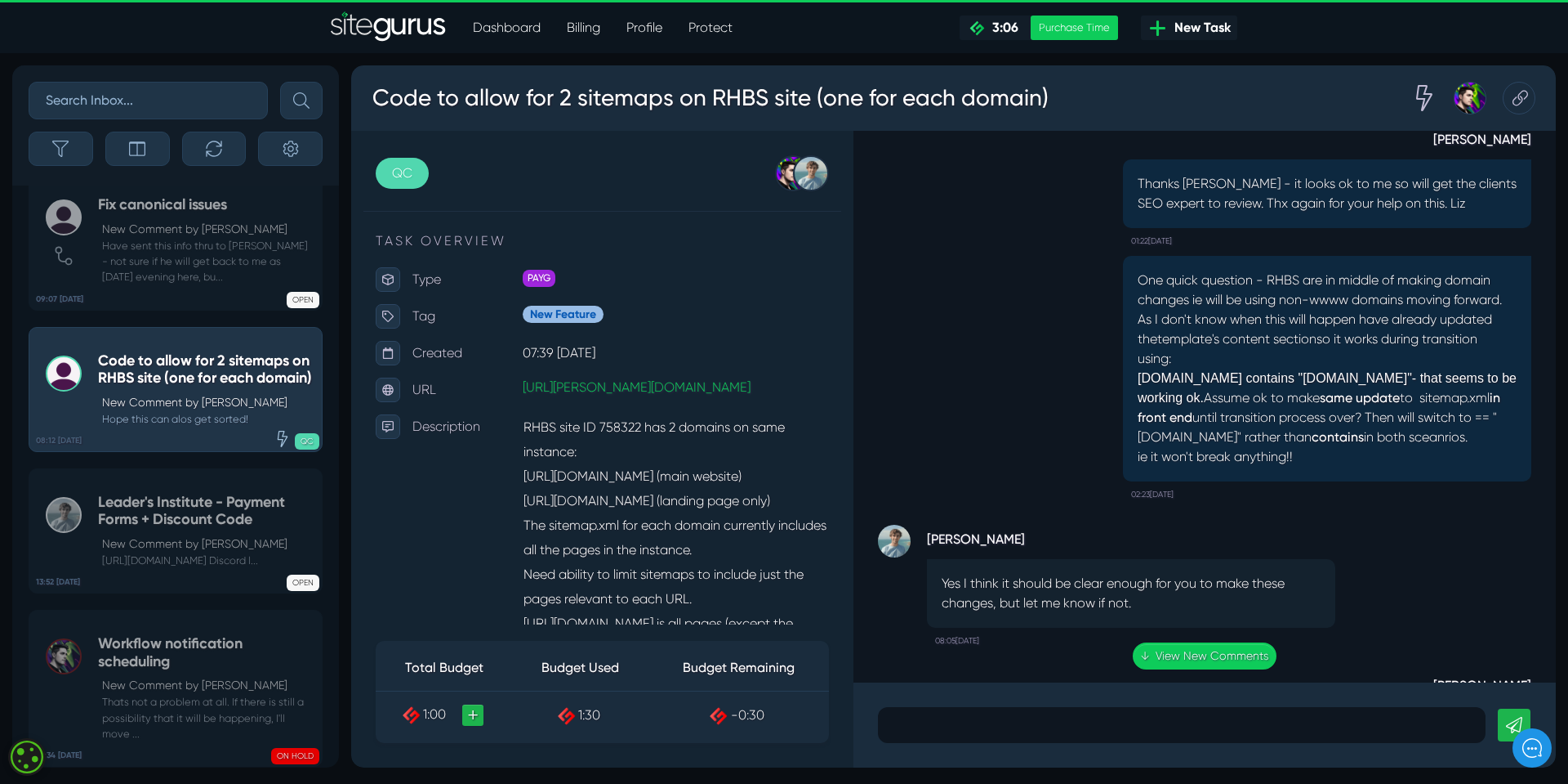
scroll to position [-734, 0]
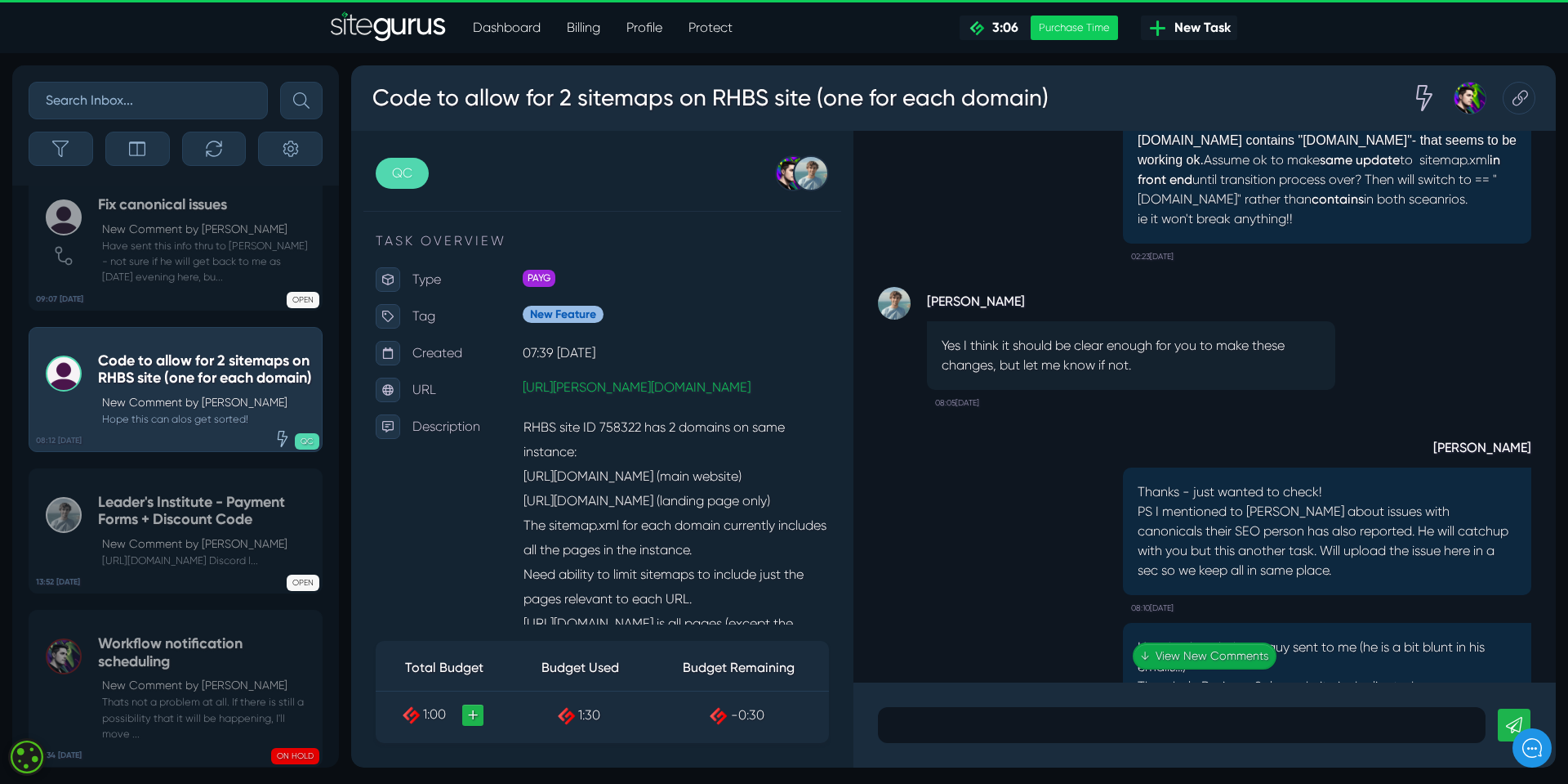
click at [1191, 653] on link "↓ View New Comments" at bounding box center [1205, 656] width 144 height 27
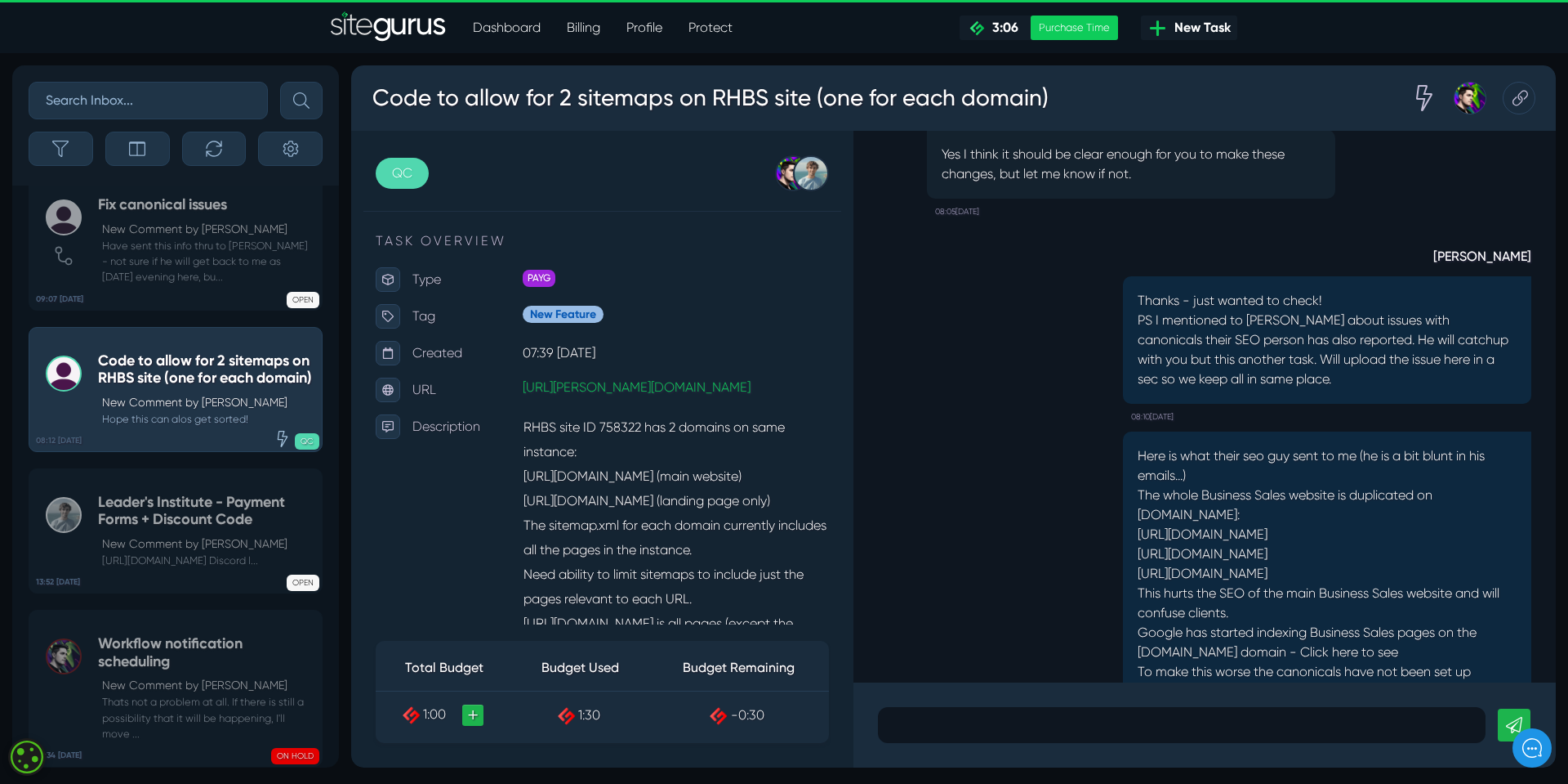
scroll to position [-327, 0]
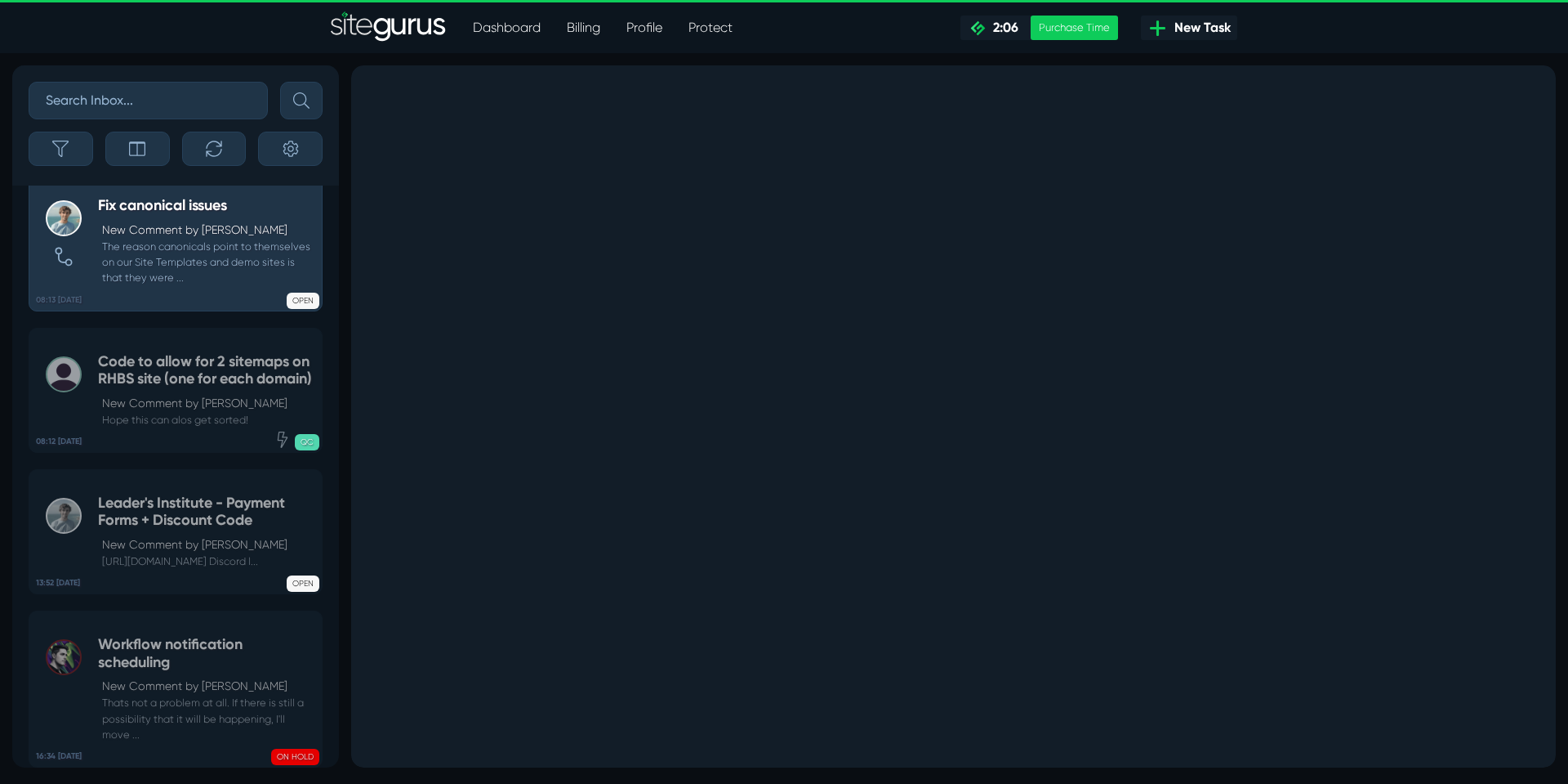
scroll to position [-79, 0]
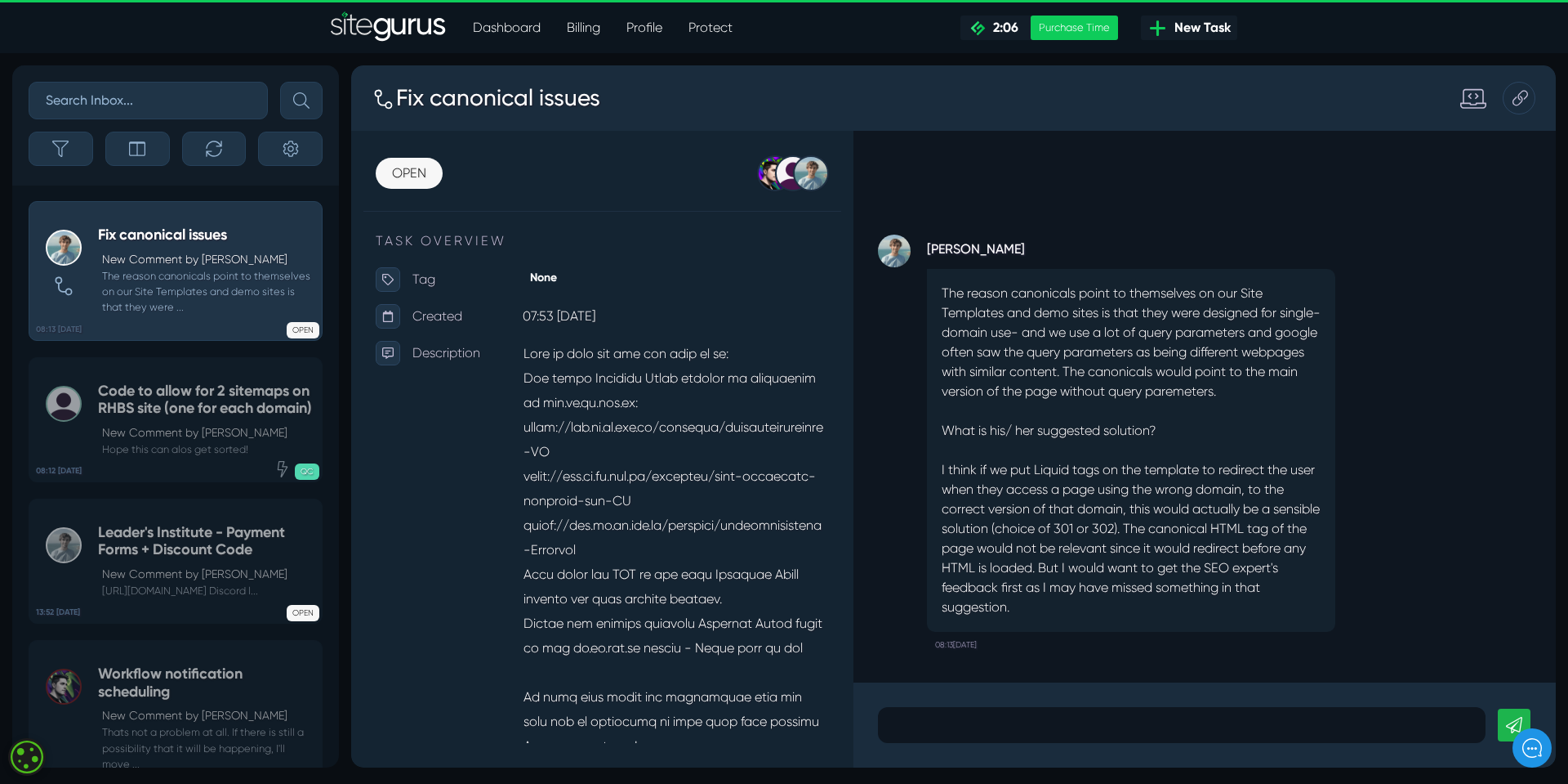
click at [905, 729] on p at bounding box center [1182, 724] width 583 height 20
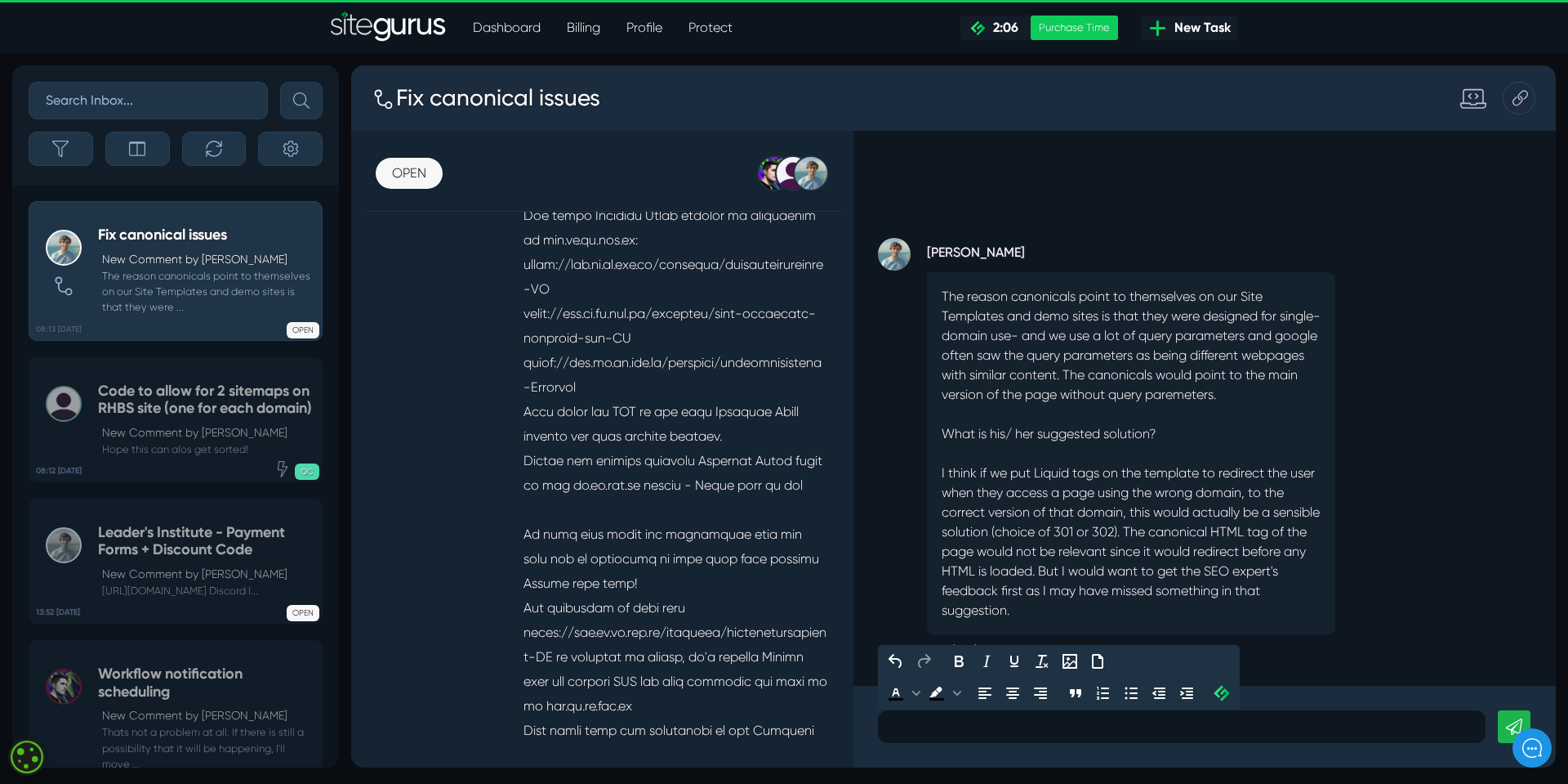
scroll to position [164, 0]
click at [1023, 464] on p "The reason canonicals point to themselves on our Site Templates and demo sites …" at bounding box center [1130, 454] width 379 height 333
click at [907, 727] on div at bounding box center [1182, 726] width 608 height 33
click at [946, 728] on p "He doesnt want the" at bounding box center [1182, 724] width 583 height 20
click at [899, 723] on p "He doesn't want the" at bounding box center [1182, 724] width 583 height 20
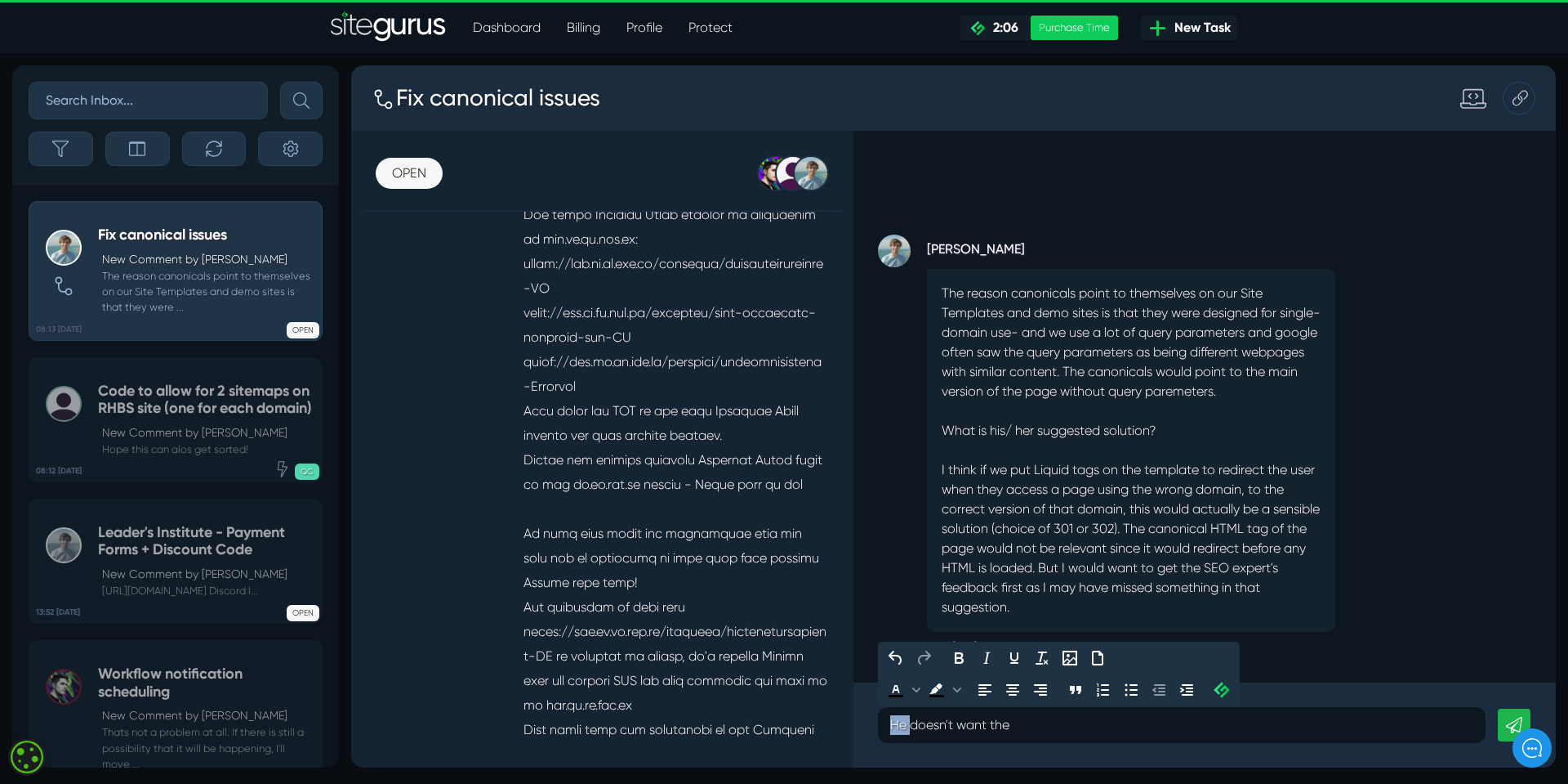
click at [899, 723] on p "He doesn't want the" at bounding box center [1182, 724] width 583 height 20
click at [1088, 732] on p "The SEO guy doesn't want the" at bounding box center [1182, 724] width 583 height 20
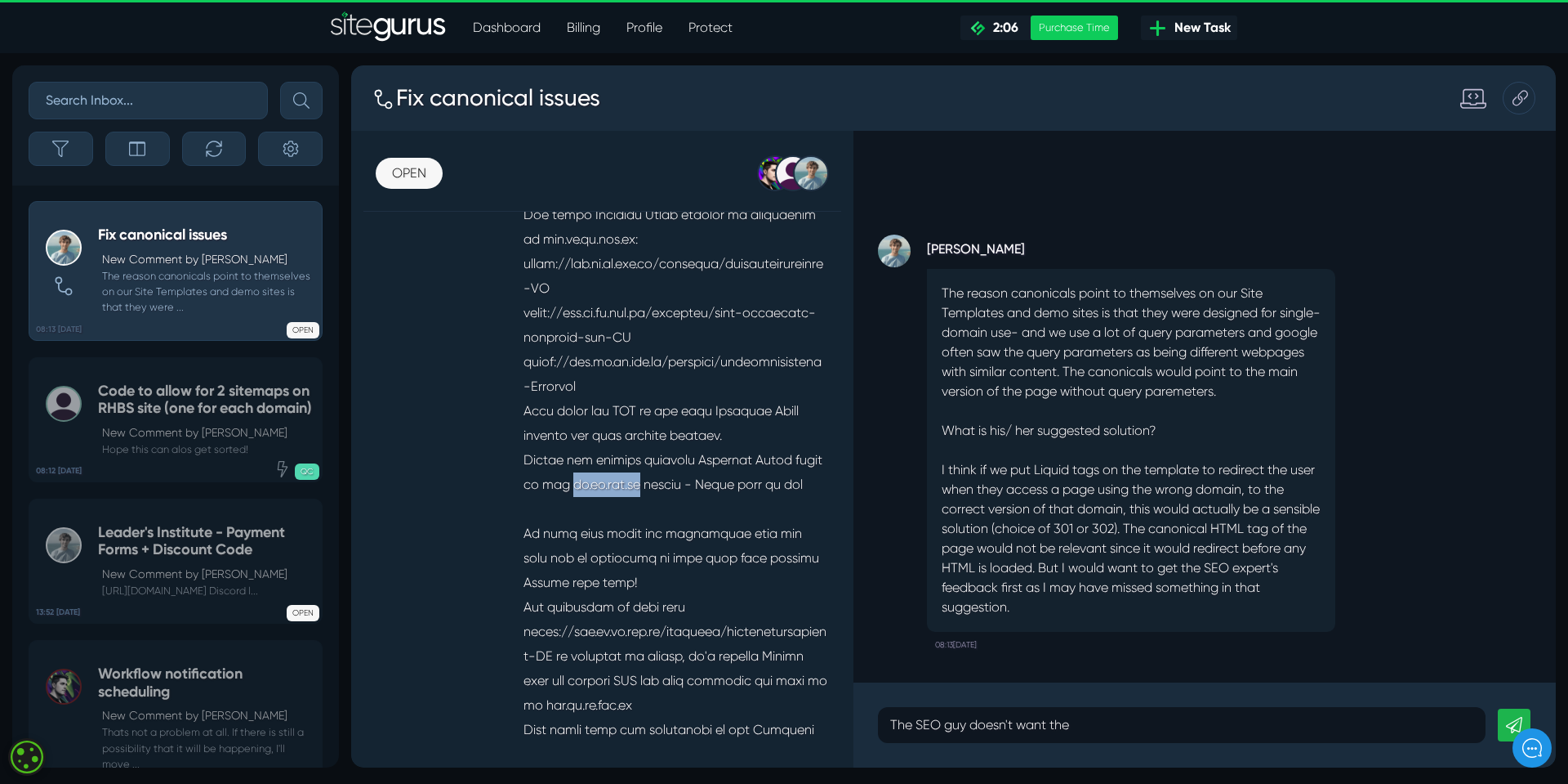
drag, startPoint x: 610, startPoint y: 486, endPoint x: 682, endPoint y: 487, distance: 72.0
click at [682, 487] on p at bounding box center [676, 534] width 307 height 713
copy p "ch.rh.com.au"
click at [1118, 731] on p "The SEO guy doesn't want the" at bounding box center [1182, 724] width 583 height 20
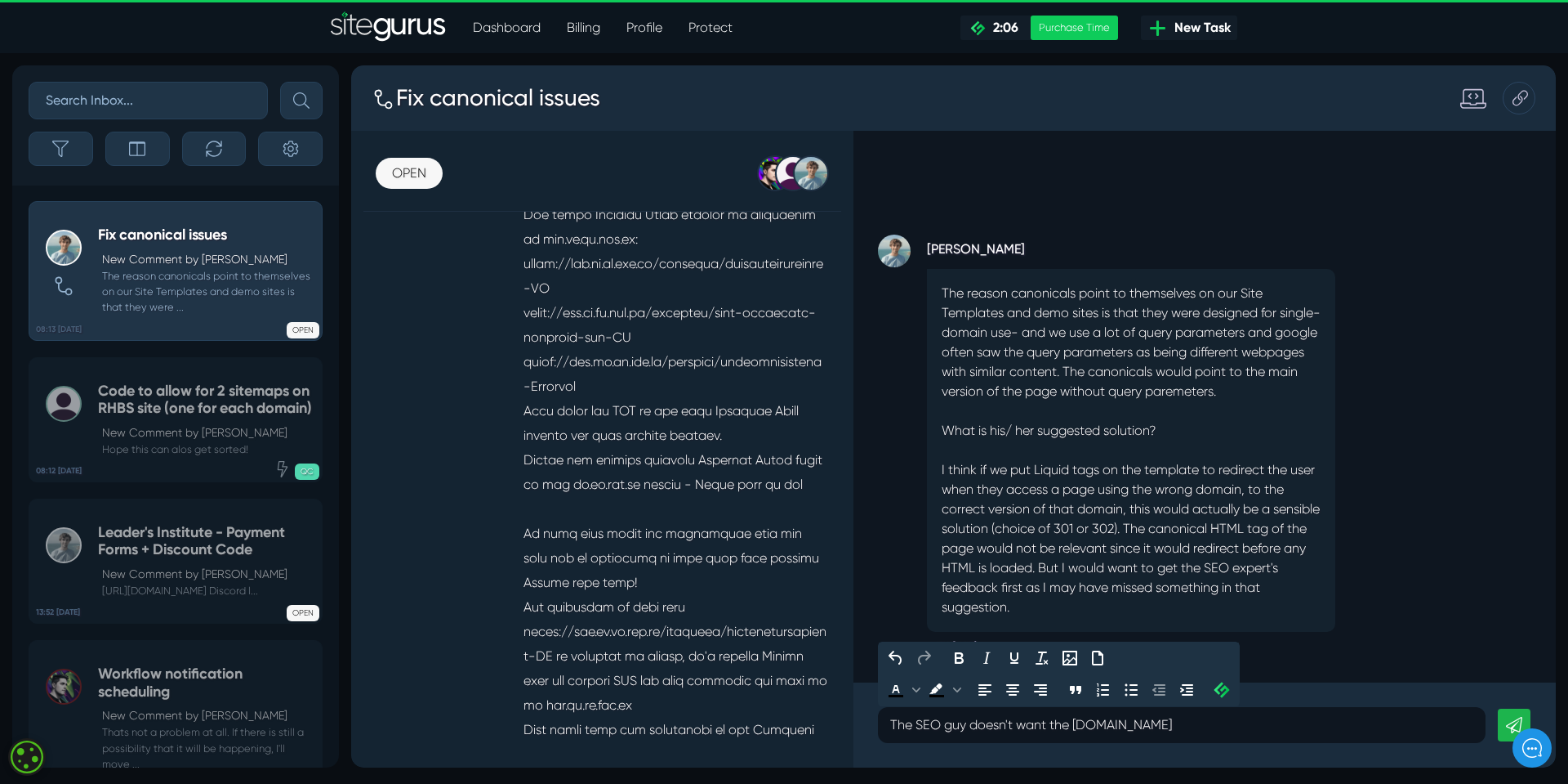
click at [1087, 724] on p "The SEO guy doesn't want the ch.rh.com.au" at bounding box center [1182, 724] width 583 height 20
click at [1184, 724] on p "The SEO guy doesn't want the cb.rh.com.au" at bounding box center [1182, 724] width 583 height 20
drag, startPoint x: 1178, startPoint y: 725, endPoint x: 848, endPoint y: 748, distance: 330.8
click at [870, 726] on div "The SEO guy doesn't want the cb.rh.com.au to" at bounding box center [1204, 724] width 702 height 85
click at [1172, 724] on div "He didnt offer a solution - just wants it fixed." at bounding box center [1182, 725] width 608 height 36
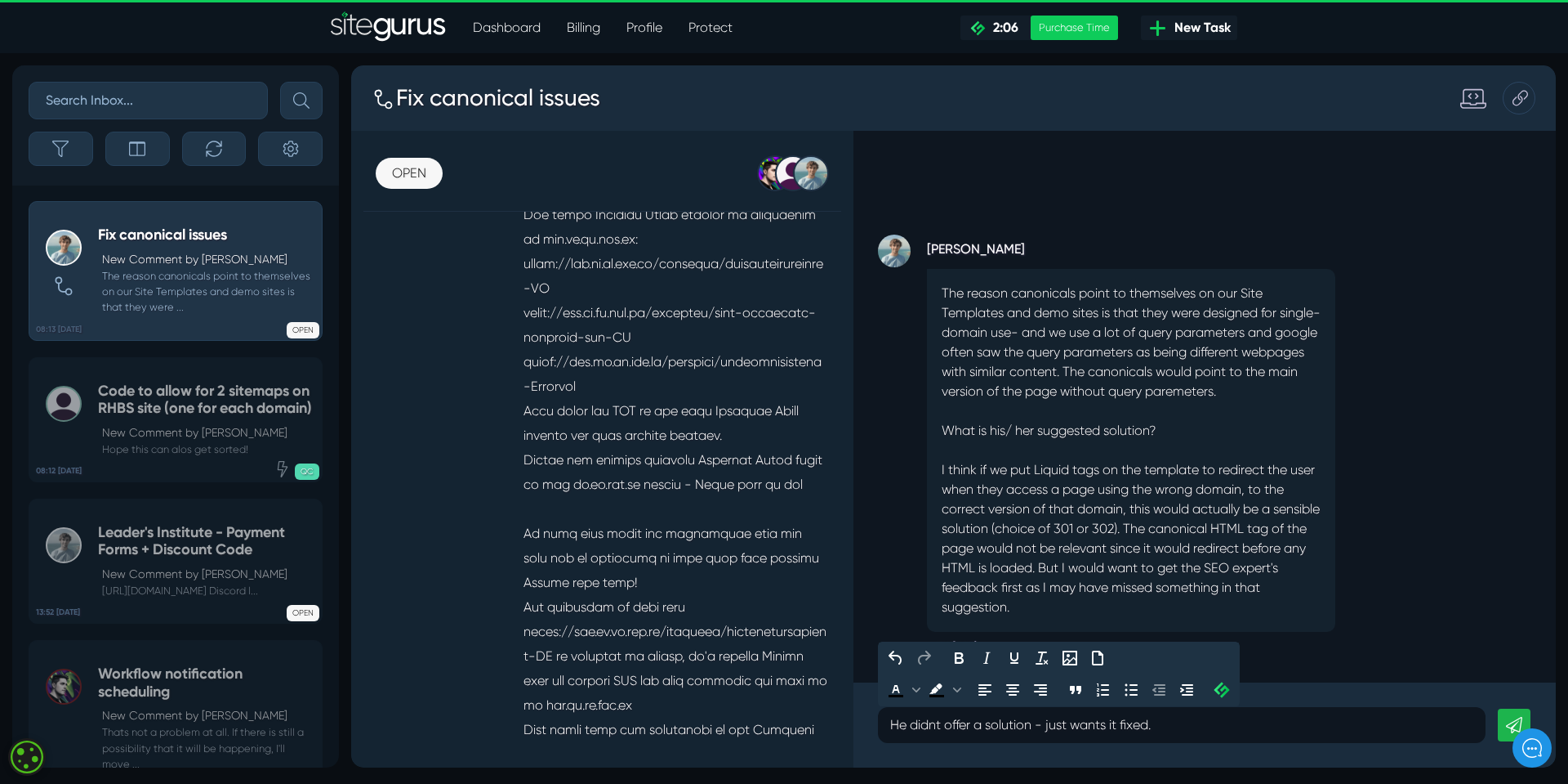
click at [937, 725] on p "He didnt offer a solution - just wants it fixed." at bounding box center [1182, 724] width 583 height 20
drag, startPoint x: 1049, startPoint y: 725, endPoint x: 1199, endPoint y: 723, distance: 150.0
click at [1199, 723] on p "He didn't offer a solution - just wants it fixed." at bounding box center [1182, 724] width 583 height 20
click at [1198, 723] on p "He didn't offer a solution - but doesn't want the" at bounding box center [1182, 724] width 583 height 20
click at [946, 727] on p "He didn't offer a solution - but doesn't want the" at bounding box center [1182, 724] width 583 height 20
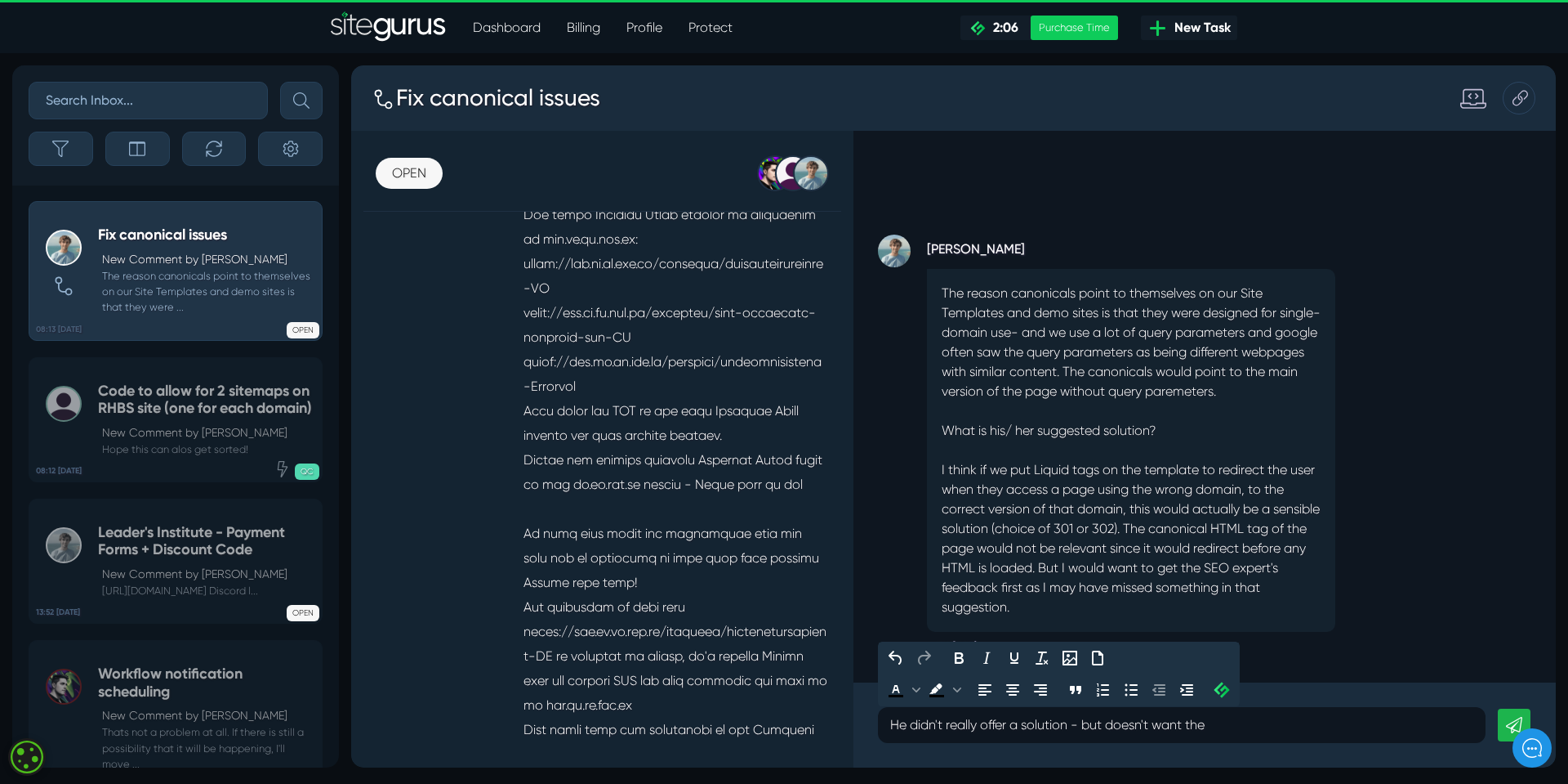
click at [1072, 727] on p "He didn't really offer a solution - but doesn't want the" at bounding box center [1182, 724] width 583 height 20
drag, startPoint x: 1079, startPoint y: 724, endPoint x: 1244, endPoint y: 720, distance: 165.0
click at [1244, 720] on p "He didn't really offer a solution. - but doesn't want the" at bounding box center [1182, 724] width 583 height 20
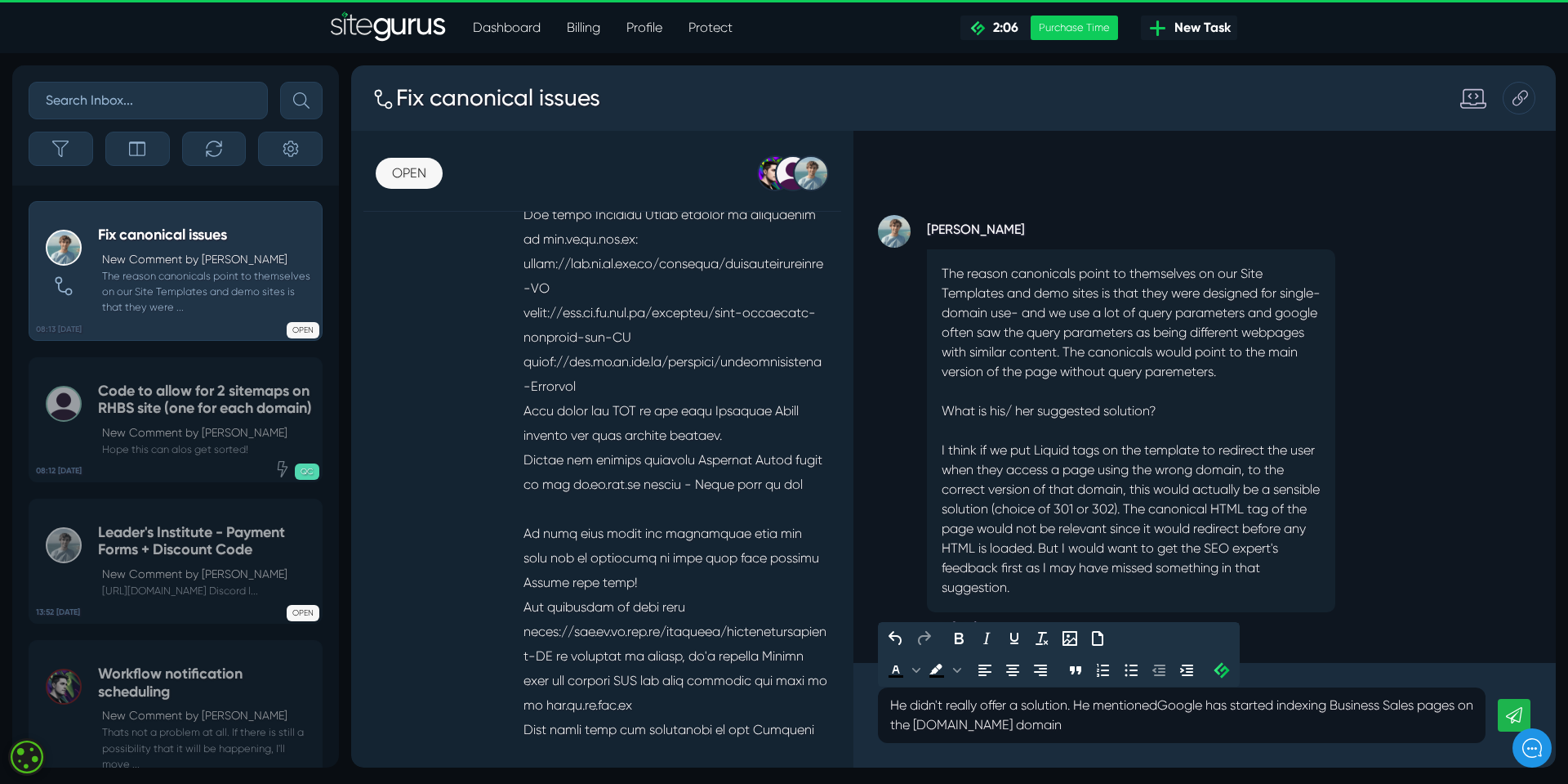
click at [944, 727] on span "Google has started indexing Business Sales pages on the ch.rh.com.au domain" at bounding box center [1182, 715] width 583 height 36
click at [1075, 728] on p "He didn't really offer a solution. He mentioned Google has started indexing Bus…" at bounding box center [1182, 715] width 583 height 39
click at [1284, 724] on p "He didn't really offer a solution. He mentioned Google has started indexing Bus…" at bounding box center [1182, 715] width 583 height 39
drag, startPoint x: 1256, startPoint y: 722, endPoint x: 1372, endPoint y: 717, distance: 116.1
click at [1372, 717] on p "He didn't really offer a solution. He mentioned Google has started indexing Bus…" at bounding box center [1182, 715] width 583 height 39
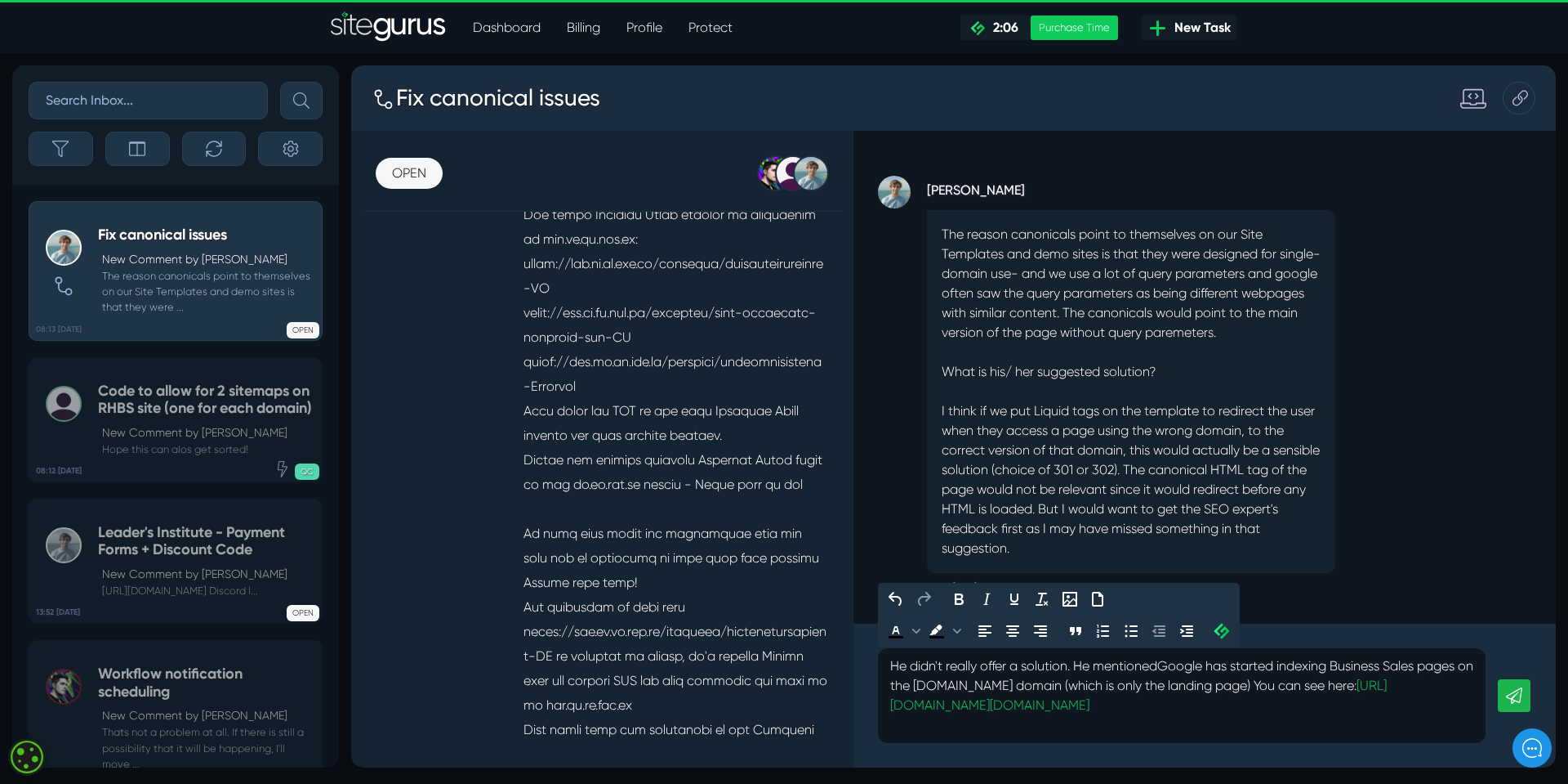
click at [1057, 684] on span "Google has started indexing Business Sales pages on the cb.rh.com.au domain (wh…" at bounding box center [1182, 685] width 583 height 55
click at [908, 727] on p at bounding box center [1182, 724] width 583 height 20
drag, startPoint x: 908, startPoint y: 726, endPoint x: 1115, endPoint y: 723, distance: 207.0
click at [1115, 723] on p "So would the solution you mentioned stop them appearing in this google search?" at bounding box center [1182, 724] width 583 height 20
click at [1404, 686] on span "Google has started indexing Business Sales pages on the cb.rh.com.au domain as …" at bounding box center [1182, 685] width 583 height 55
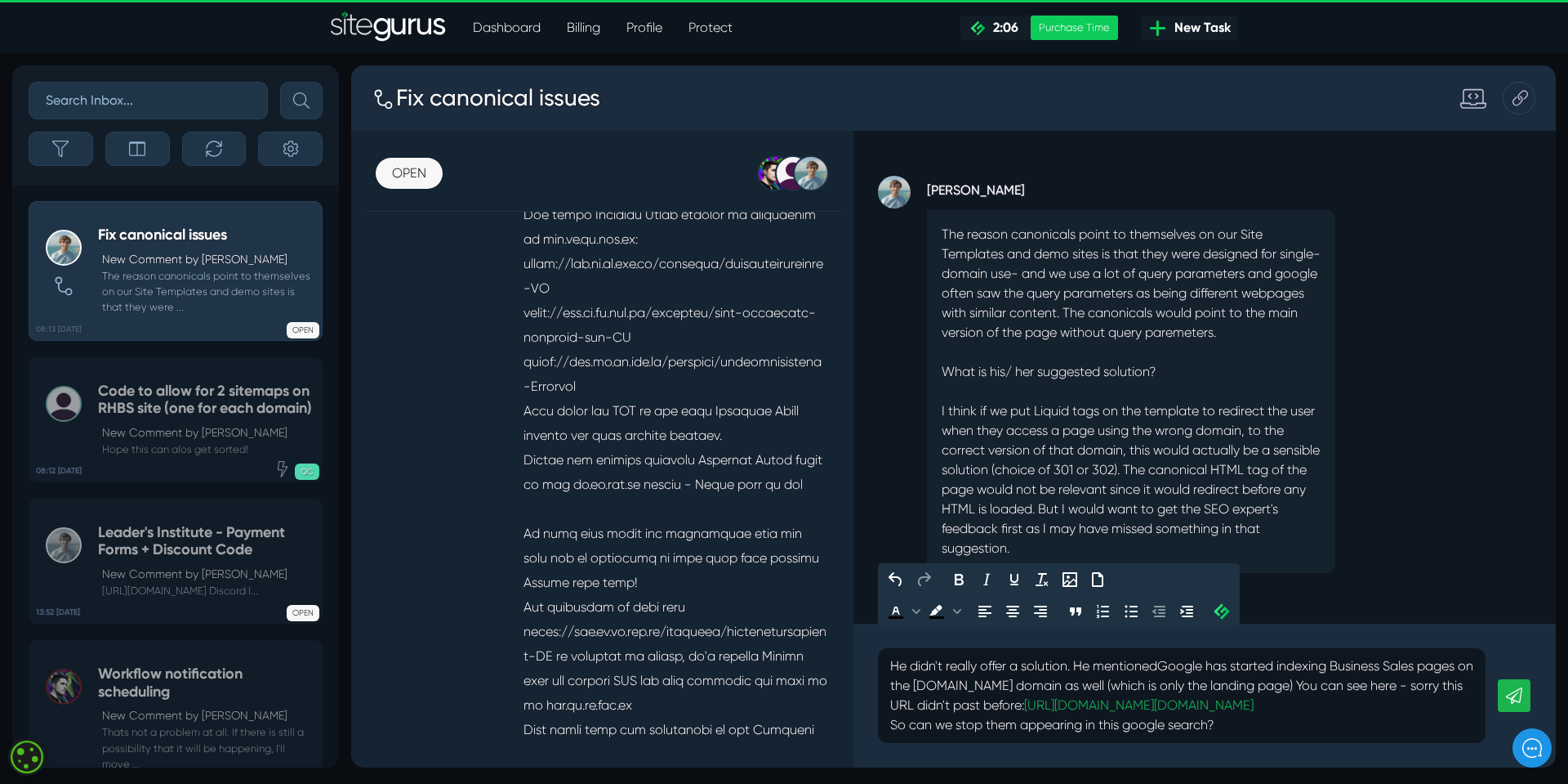
click at [1025, 686] on span "Google has started indexing Business Sales pages on the cb.rh.com.au domain as …" at bounding box center [1182, 685] width 583 height 55
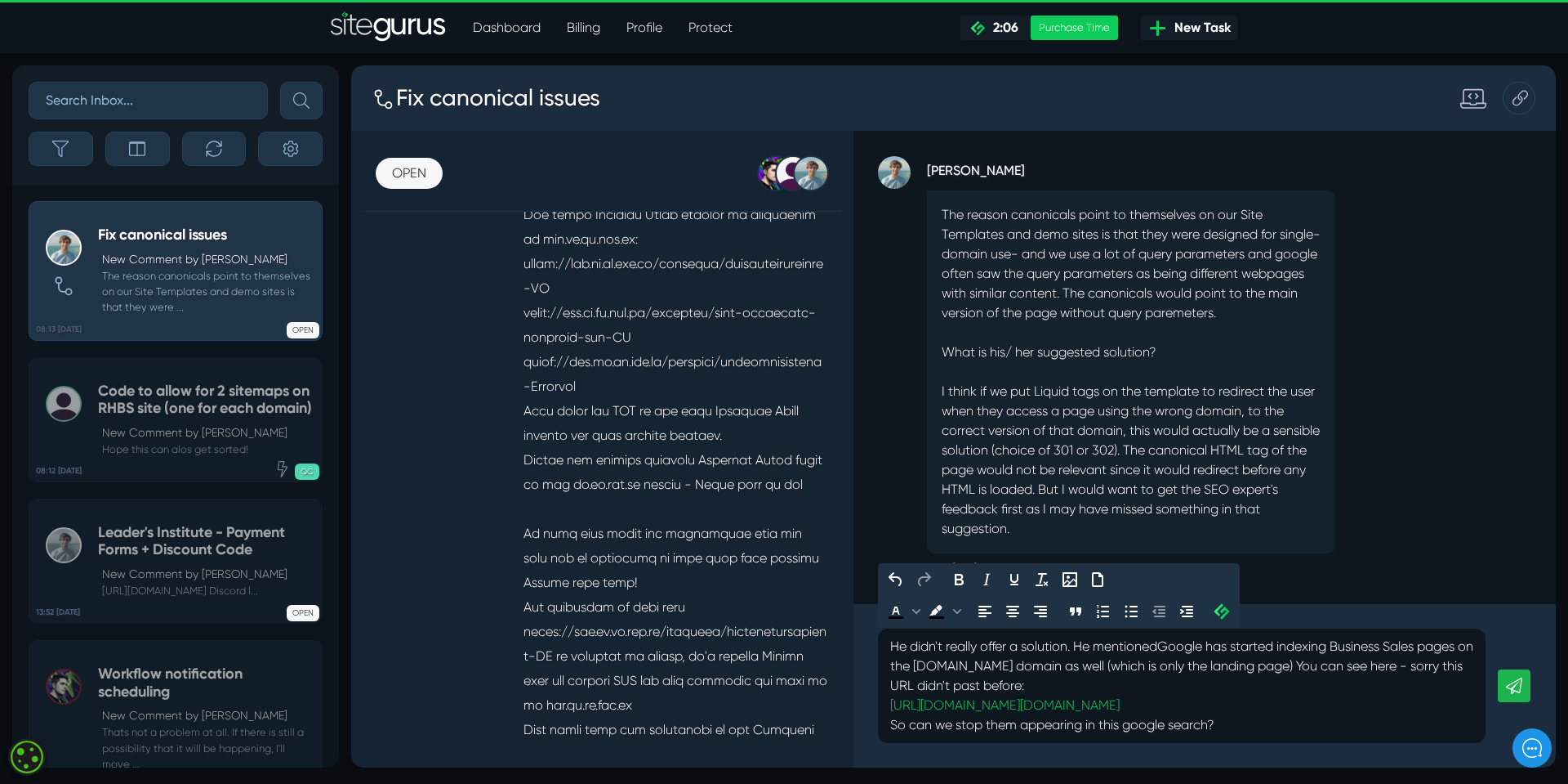
click at [1245, 727] on p "So can we stop them appearing in this google search?" at bounding box center [1182, 724] width 583 height 20
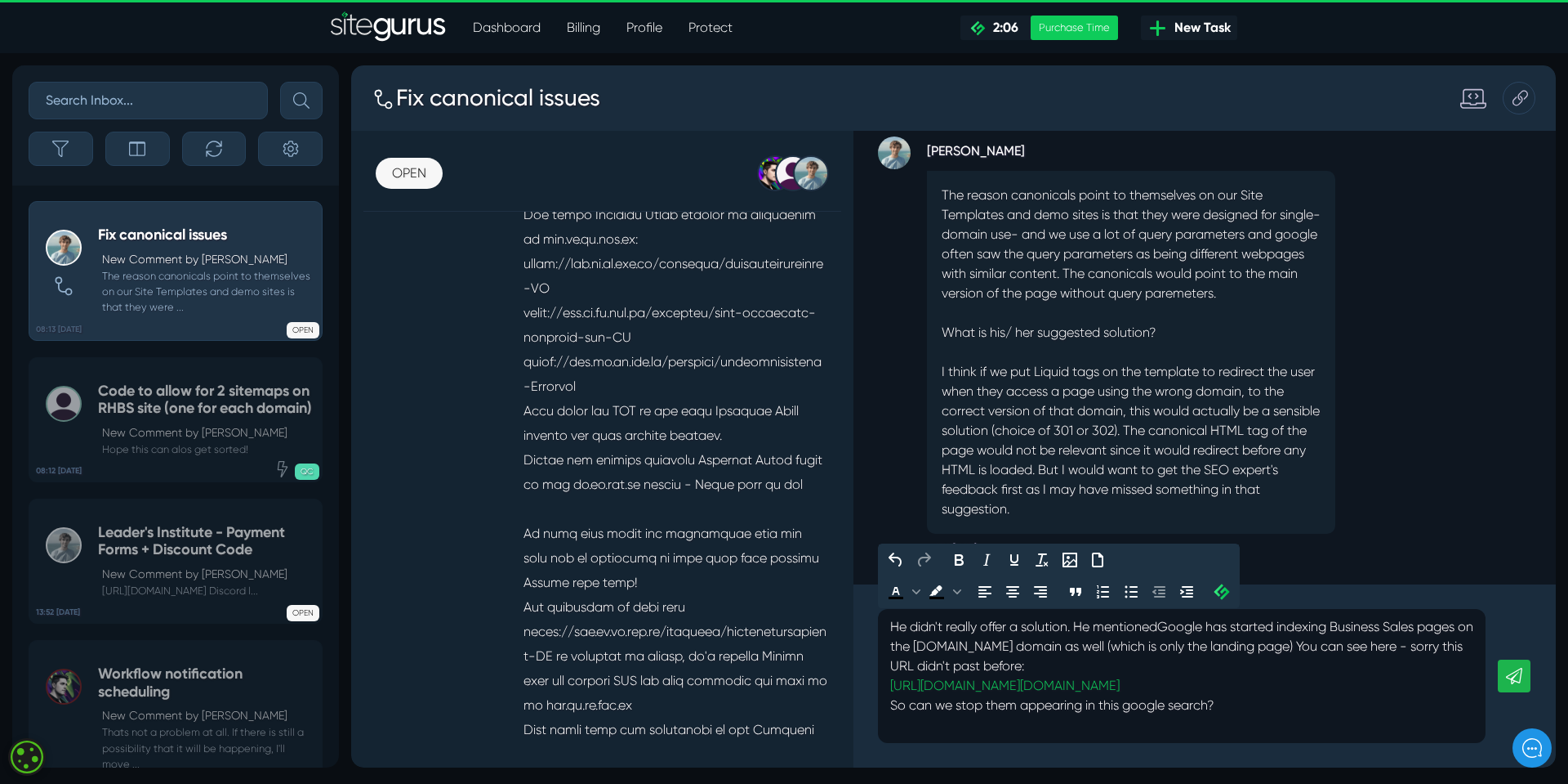
click at [1523, 681] on link at bounding box center [1514, 675] width 33 height 33
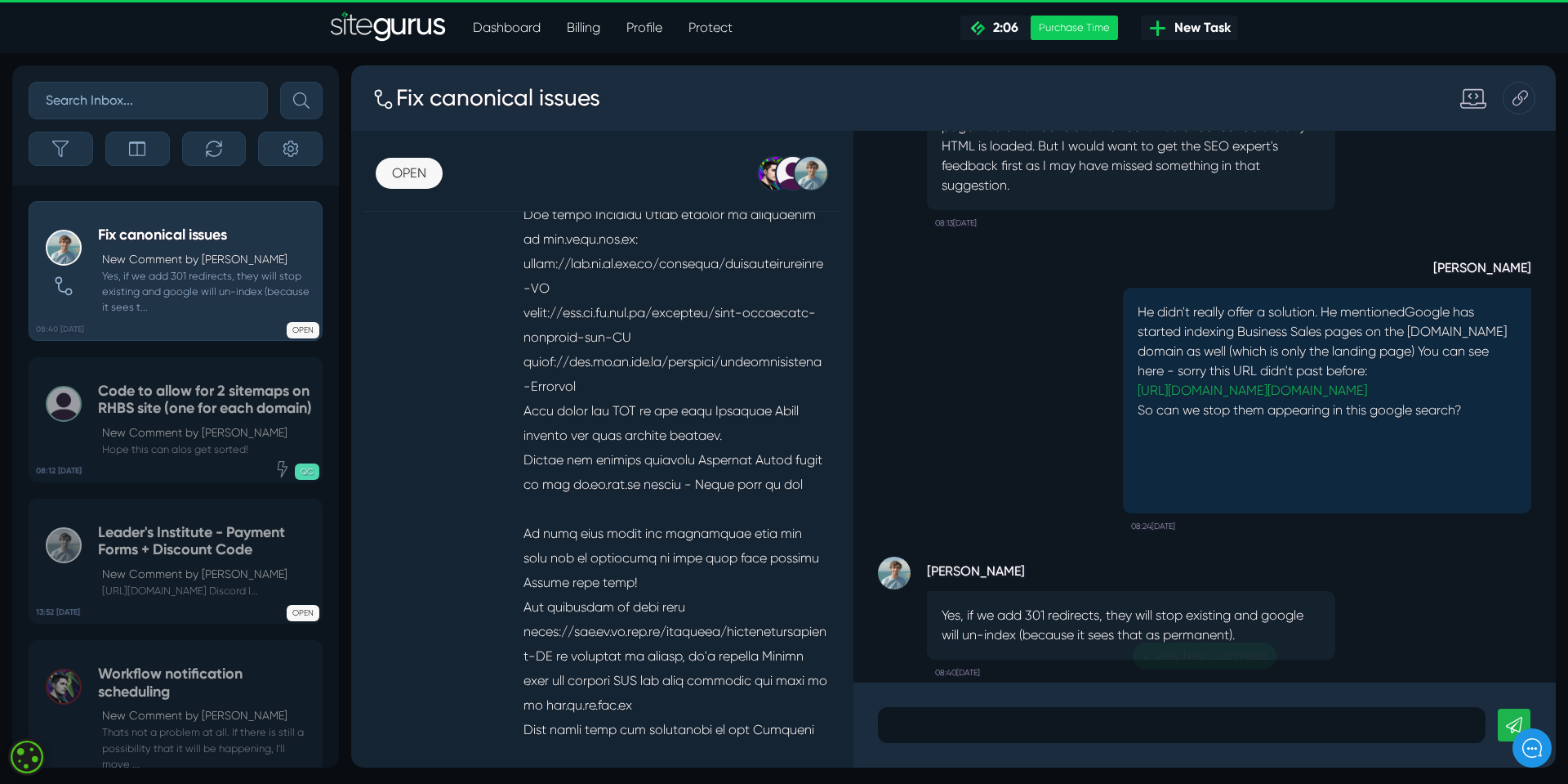
scroll to position [0, 0]
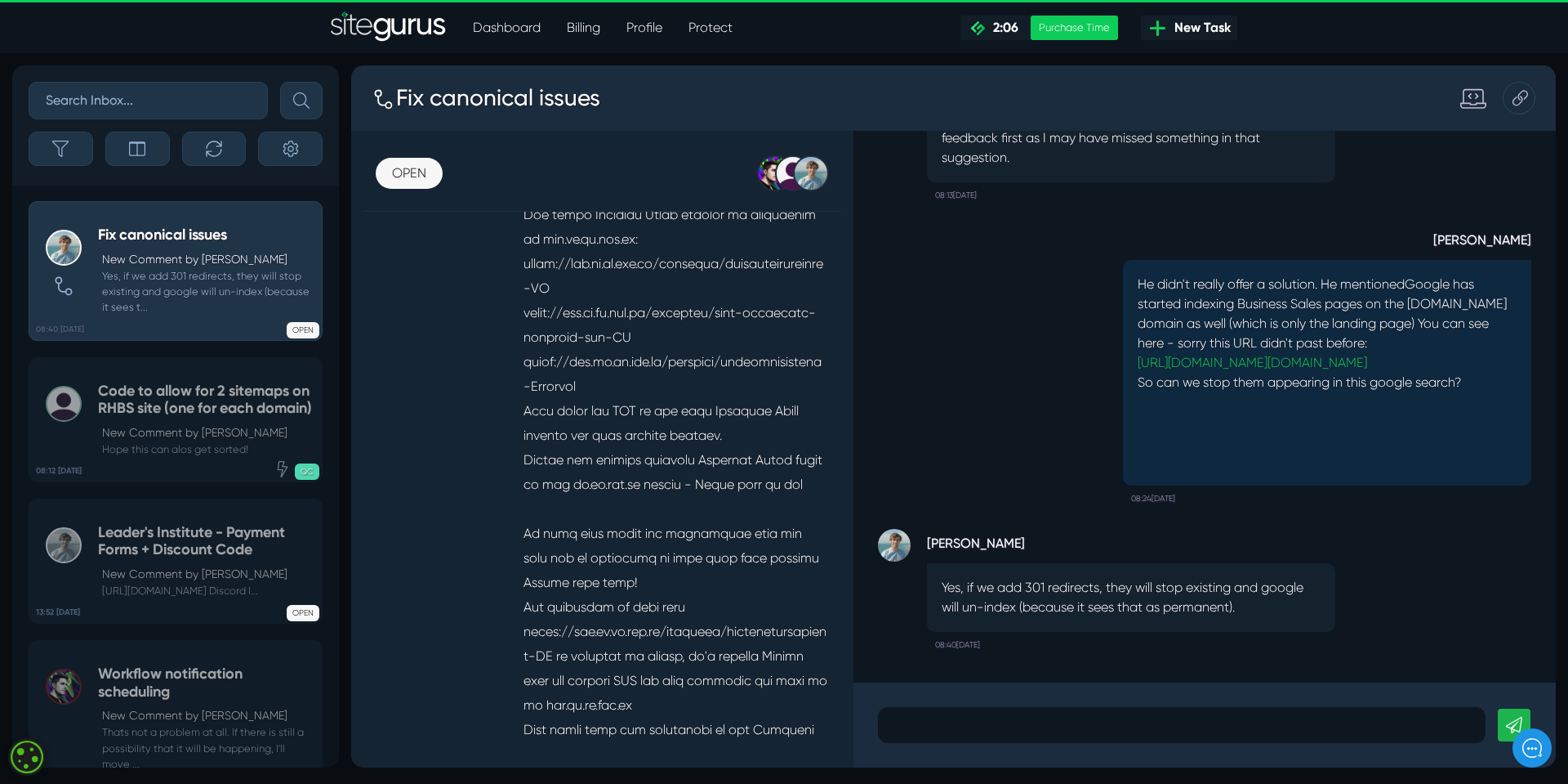
click at [907, 722] on p at bounding box center [1182, 724] width 583 height 20
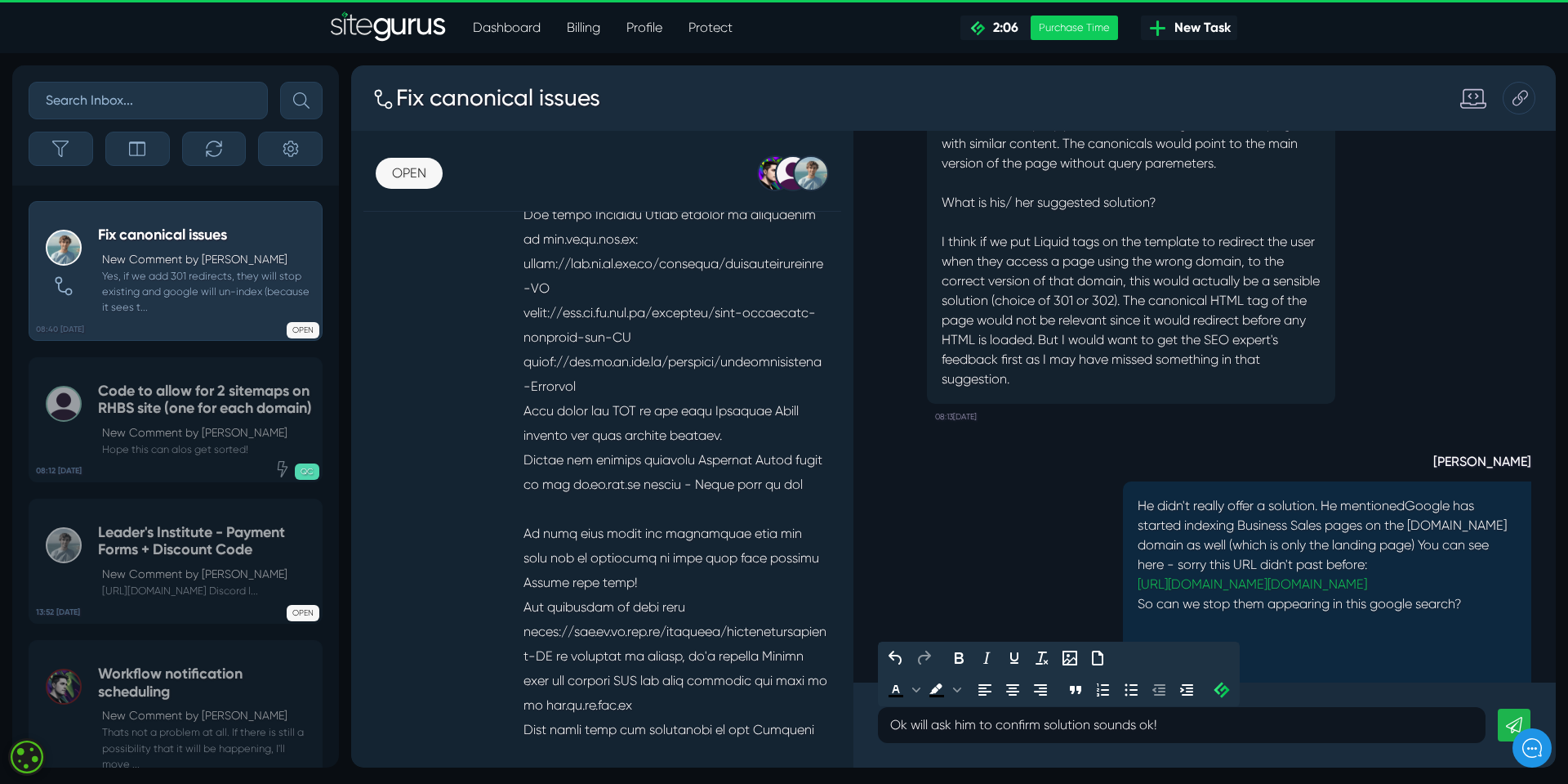
scroll to position [-245, 0]
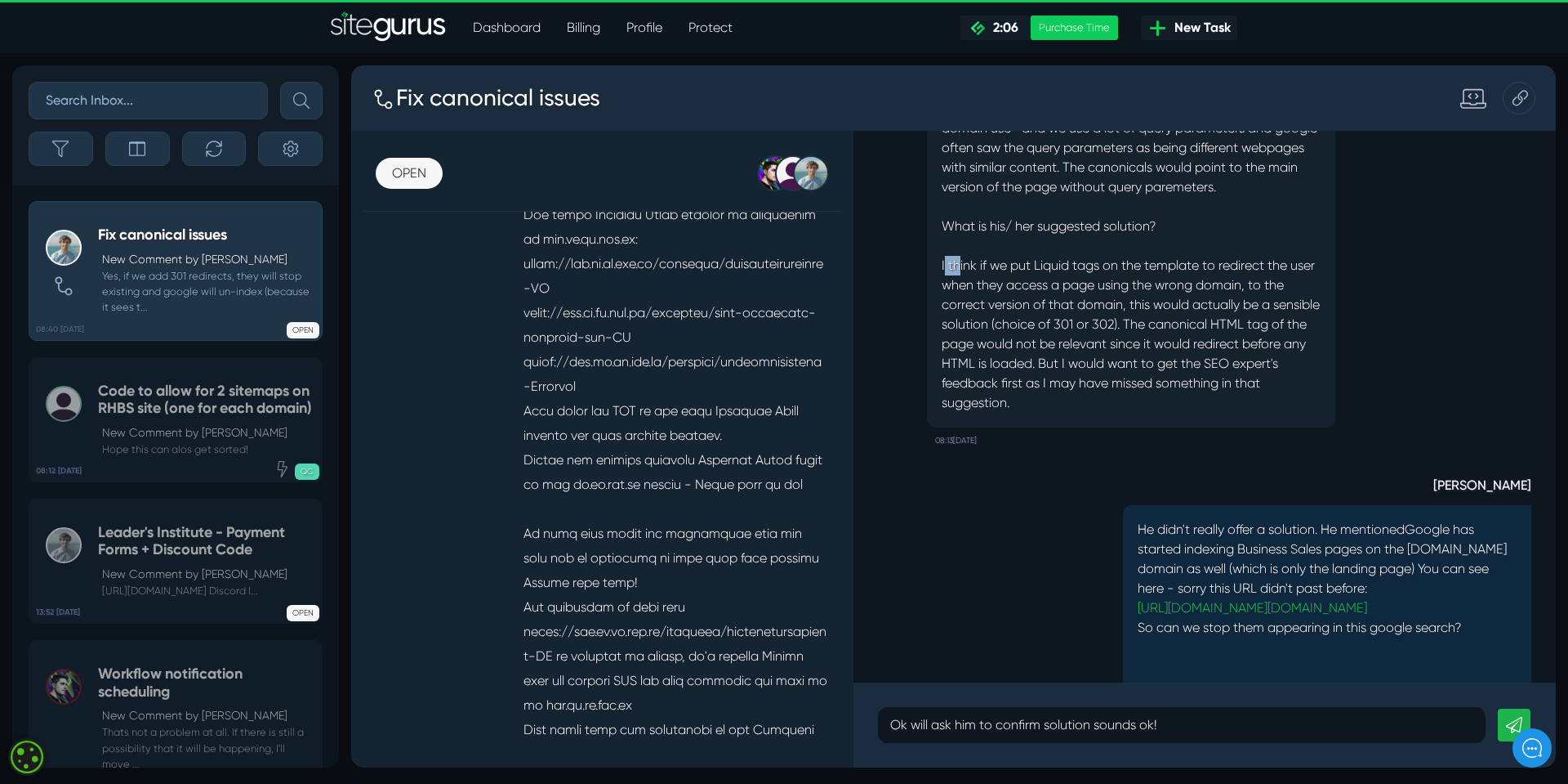
drag, startPoint x: 943, startPoint y: 244, endPoint x: 957, endPoint y: 255, distance: 17.8
click at [957, 255] on p "The reason canonicals point to themselves on our Site Templates and demo sites …" at bounding box center [1130, 246] width 379 height 333
click at [940, 244] on div "The reason canonicals point to themselves on our Site Templates and demo sites …" at bounding box center [1130, 246] width 409 height 363
click at [942, 248] on div "The reason canonicals point to themselves on our Site Templates and demo sites …" at bounding box center [1130, 246] width 409 height 363
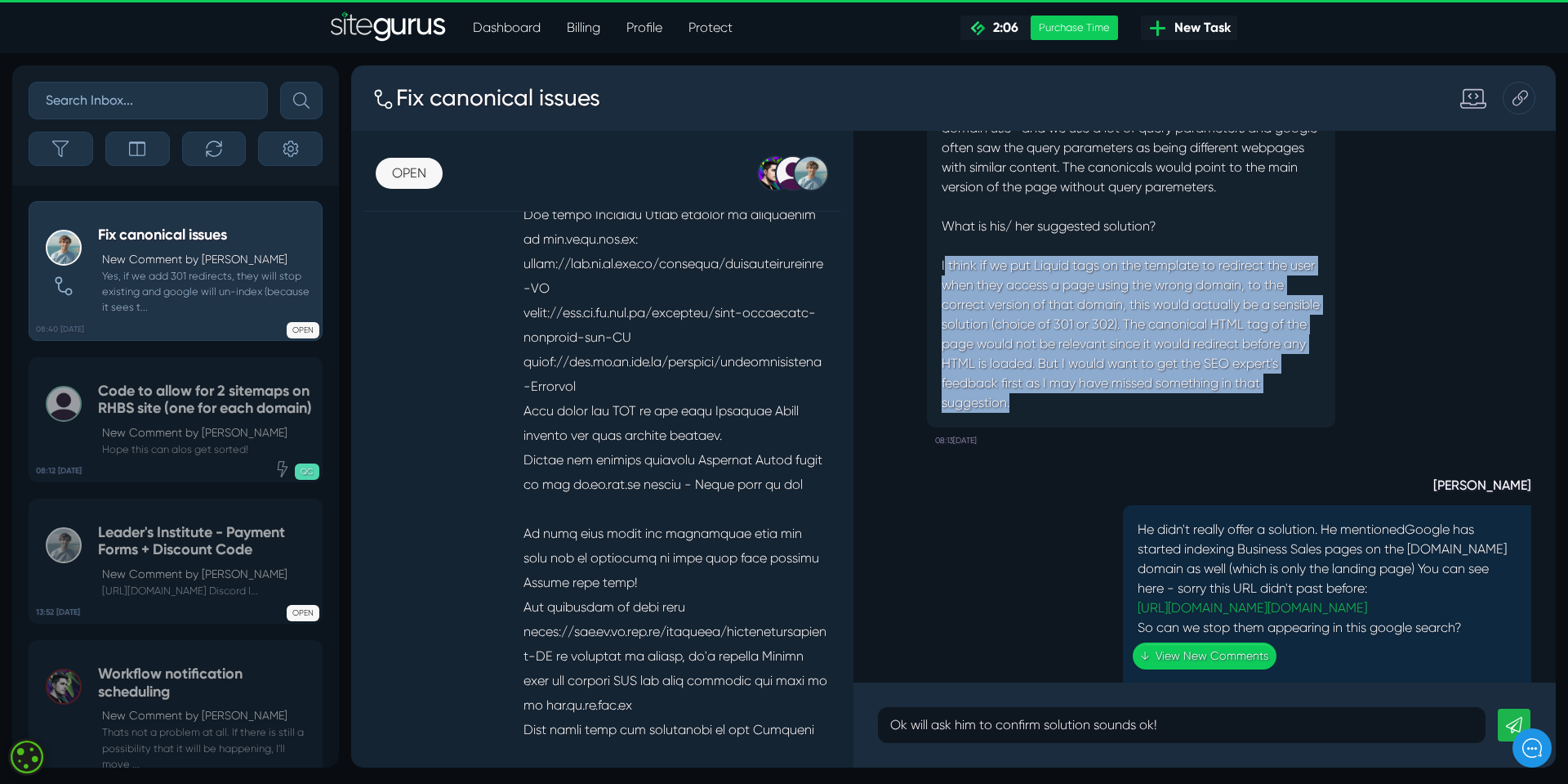
drag, startPoint x: 946, startPoint y: 243, endPoint x: 1068, endPoint y: 381, distance: 184.2
click at [1068, 381] on p "The reason canonicals point to themselves on our Site Templates and demo sites …" at bounding box center [1130, 246] width 379 height 333
copy p "think if we put Liquid tags on the template to redirect the user when they acce…"
click at [1517, 719] on icon at bounding box center [1514, 724] width 16 height 16
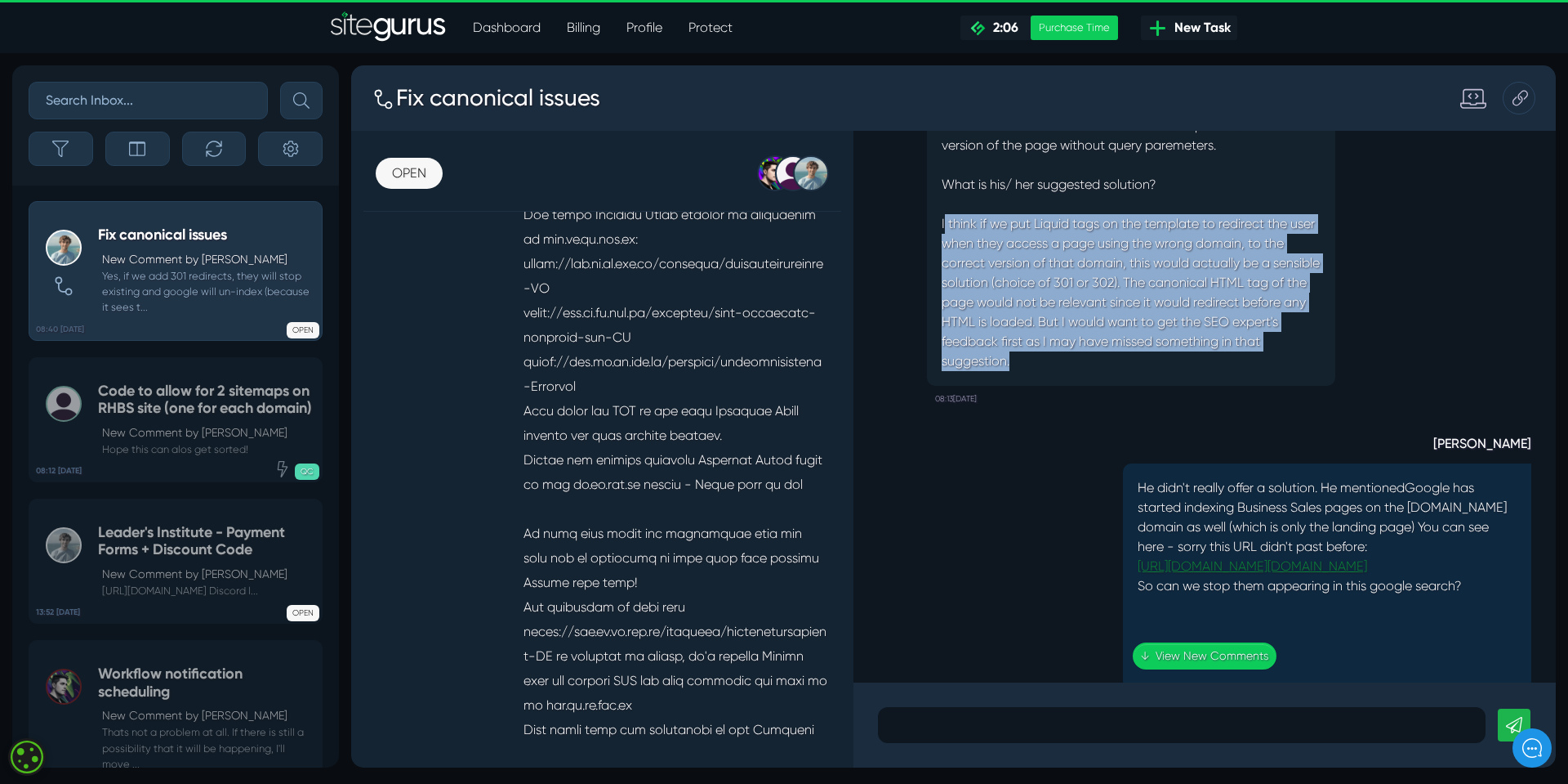
scroll to position [-290, 0]
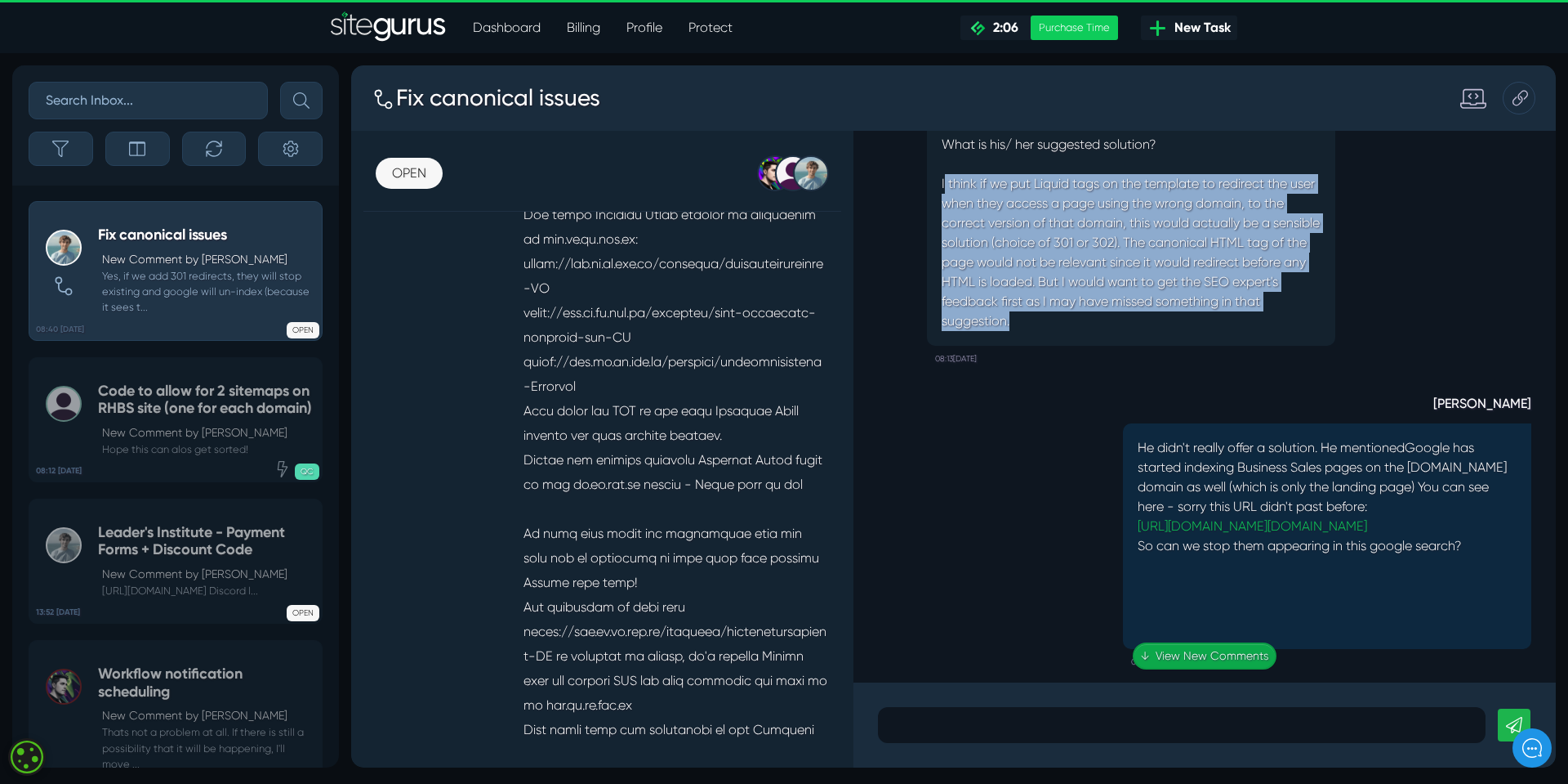
click at [1190, 654] on link "↓ View New Comments" at bounding box center [1205, 656] width 144 height 27
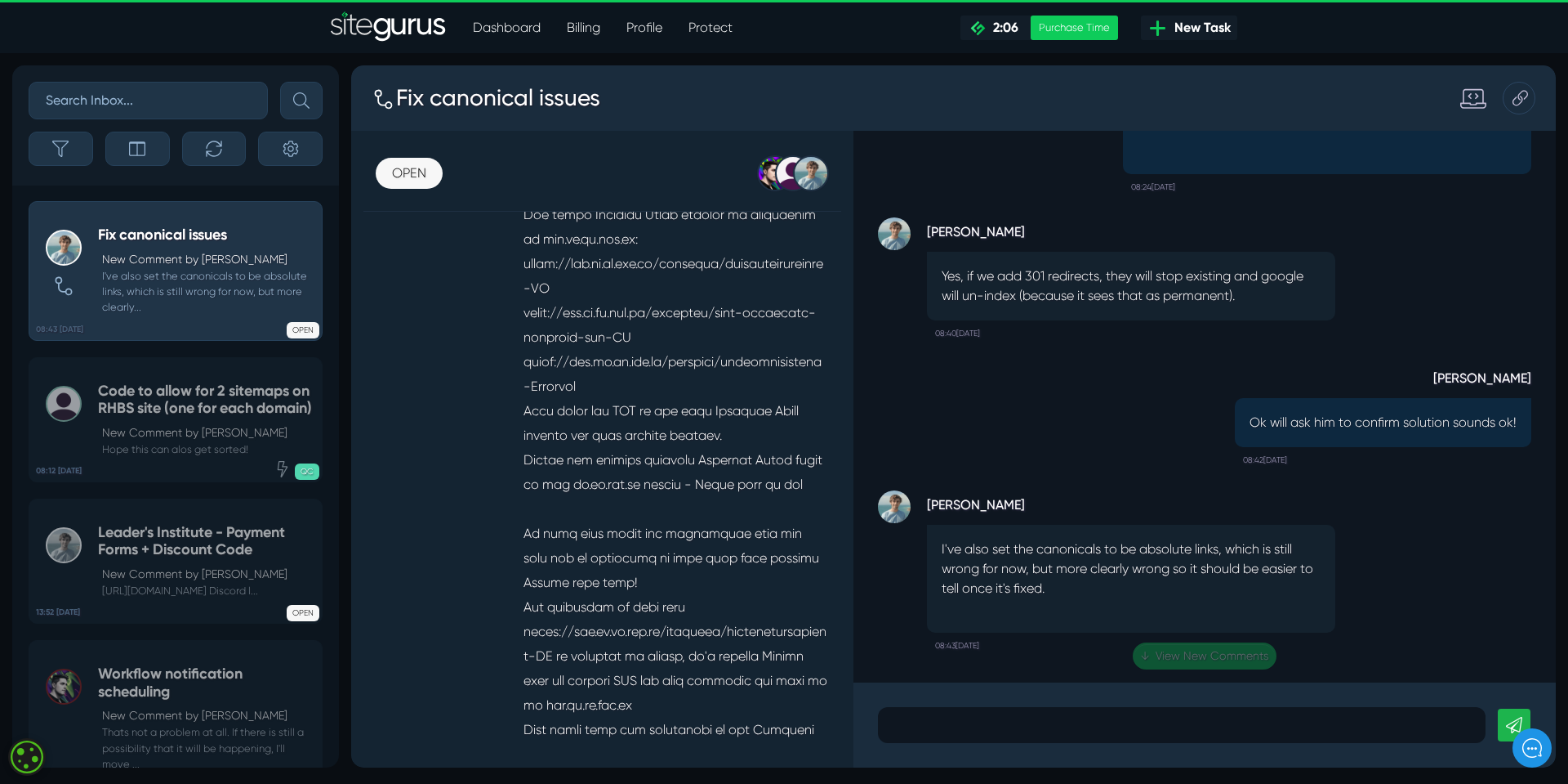
scroll to position [0, 0]
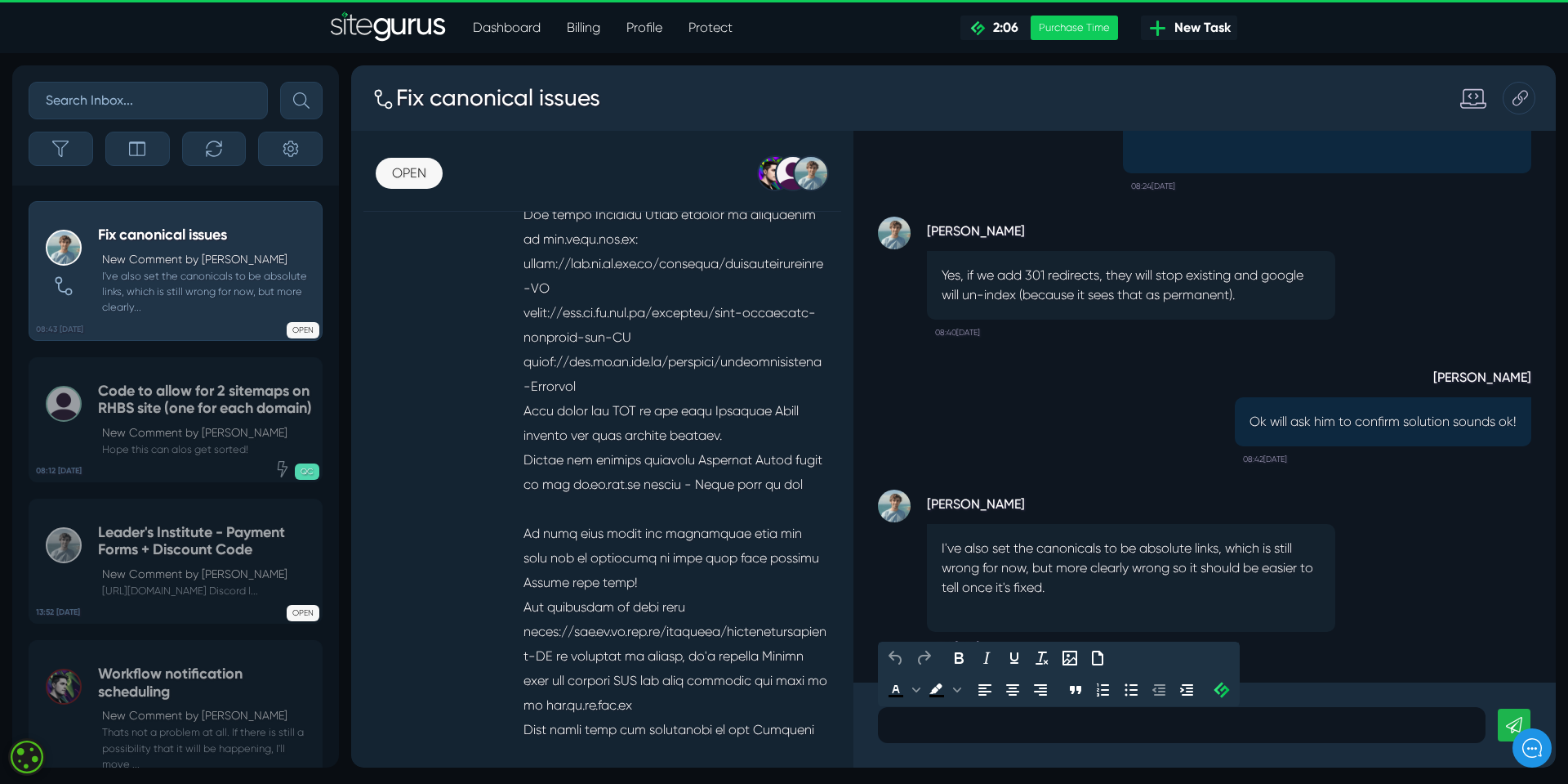
click at [933, 724] on p at bounding box center [1182, 724] width 583 height 20
drag, startPoint x: 1096, startPoint y: 727, endPoint x: 889, endPoint y: 728, distance: 207.0
click at [890, 728] on p "So have you made the change - should I hold off asking Simon his thoughts?" at bounding box center [1182, 724] width 583 height 20
click at [1185, 725] on p "Should I hold off asking Simon his thoughts?" at bounding box center [1182, 724] width 583 height 20
drag, startPoint x: 1173, startPoint y: 722, endPoint x: 838, endPoint y: 732, distance: 335.1
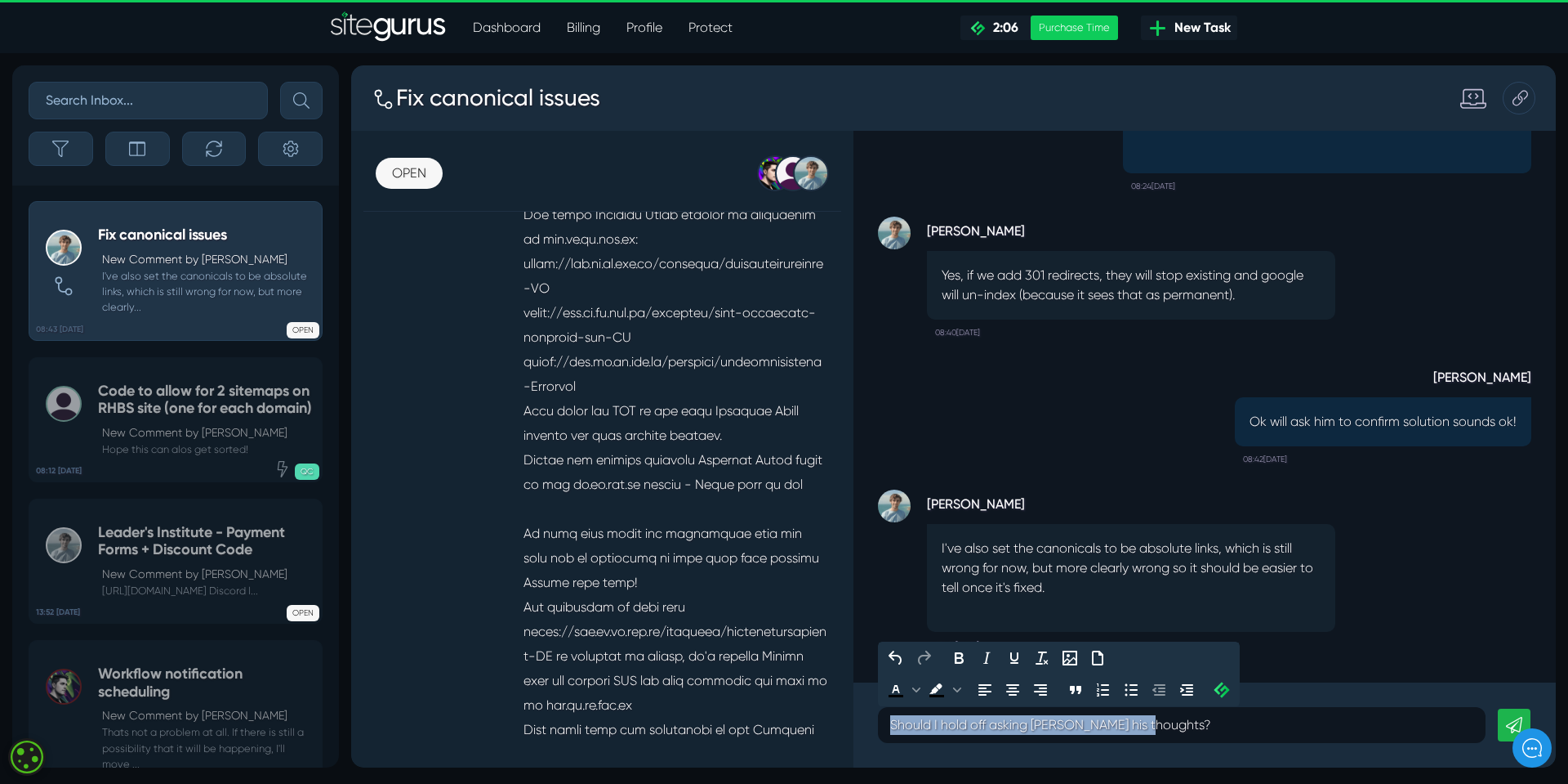
click at [849, 728] on div "OPEN OPEN PLANNED IN PROGRESS QC REVIEW ONGOING ON HOLD CLOSED Josh Carter Liz …" at bounding box center [954, 449] width 1204 height 636
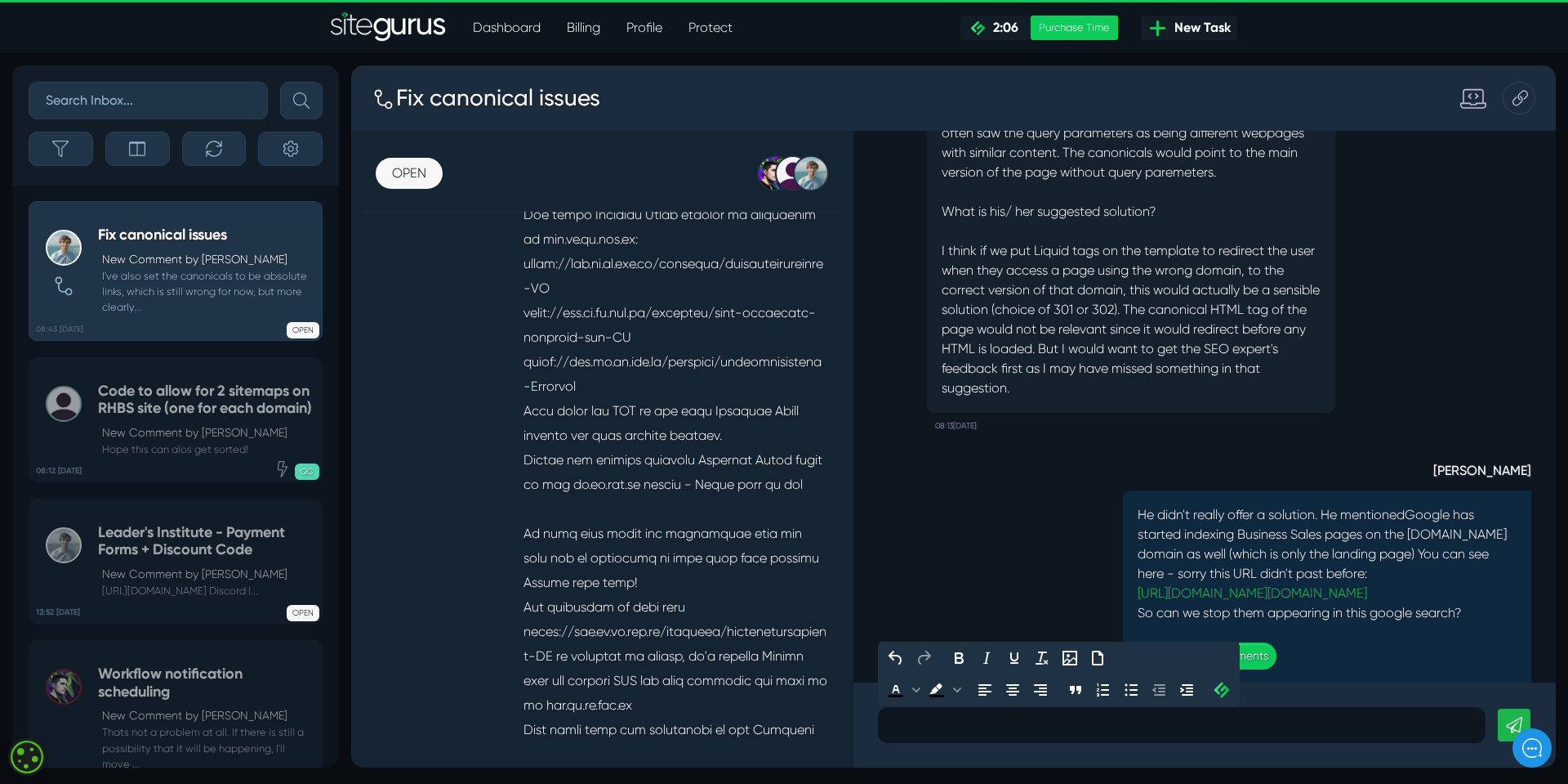
scroll to position [-572, 0]
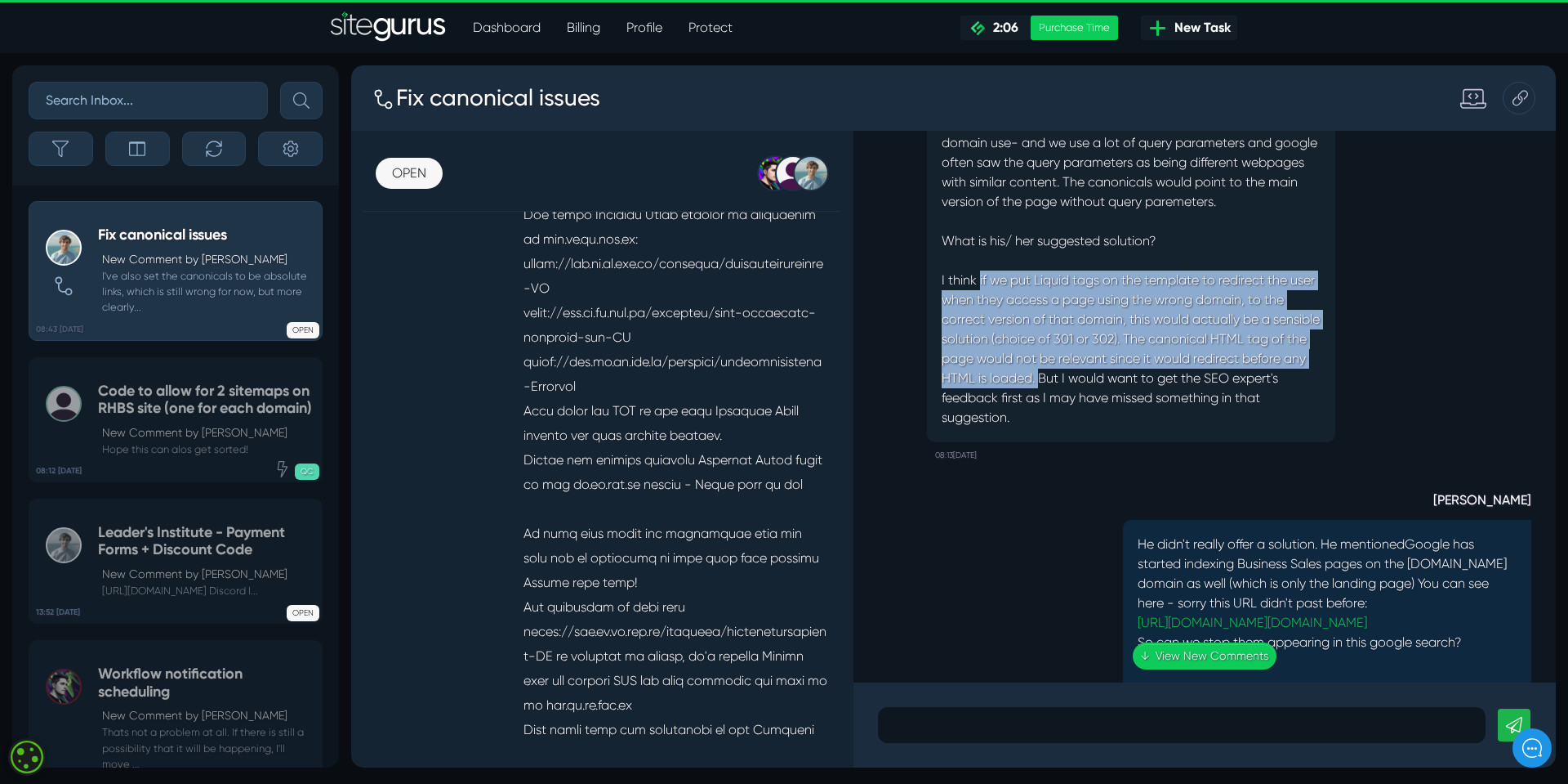
drag, startPoint x: 979, startPoint y: 261, endPoint x: 1108, endPoint y: 358, distance: 161.4
click at [1108, 358] on p "The reason canonicals point to themselves on our Site Templates and demo sites …" at bounding box center [1130, 260] width 379 height 333
copy p "if we put Liquid tags on the template to redirect the user when they access a p…"
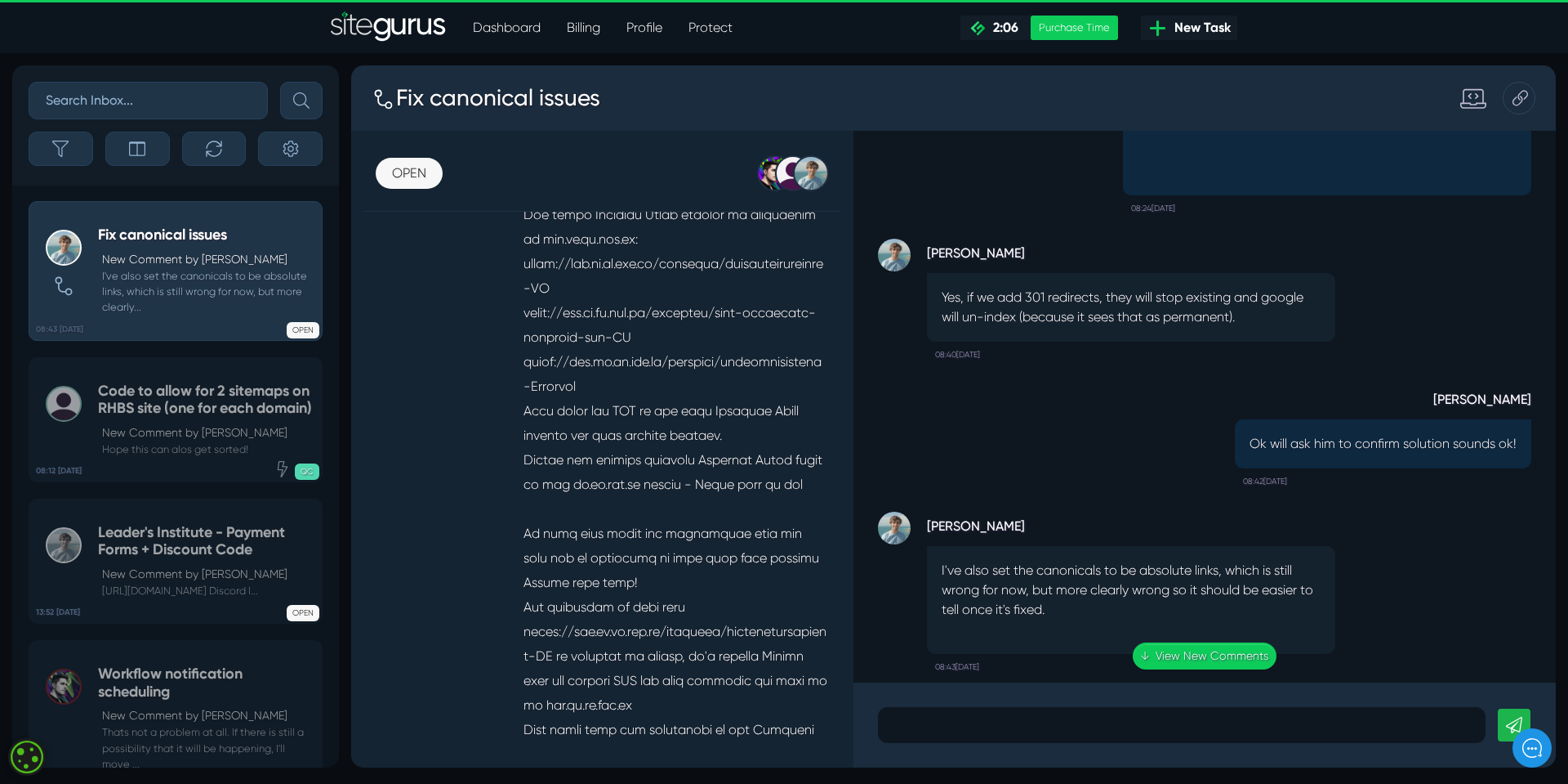
scroll to position [0, 0]
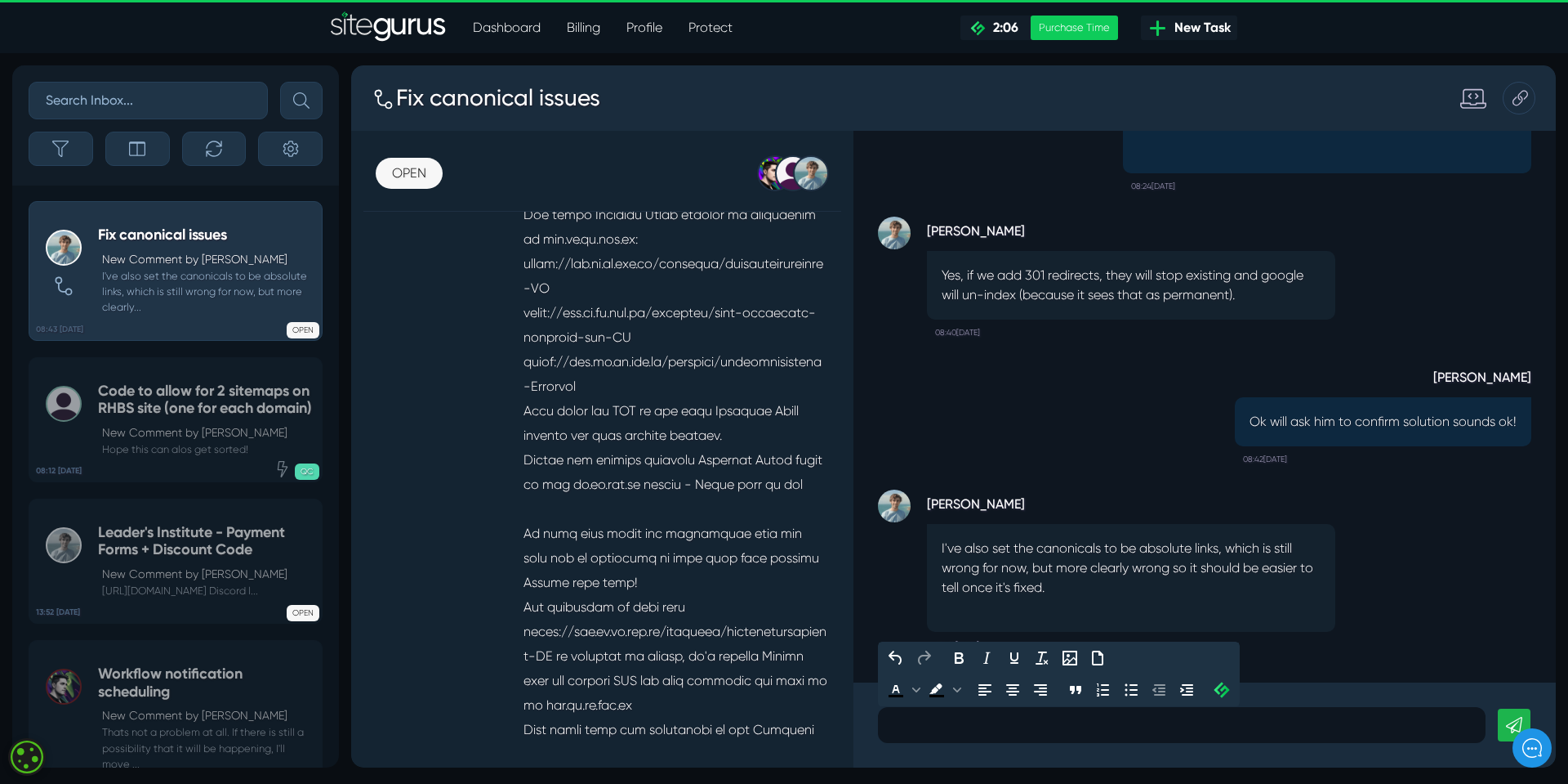
click at [886, 725] on div at bounding box center [1182, 725] width 608 height 36
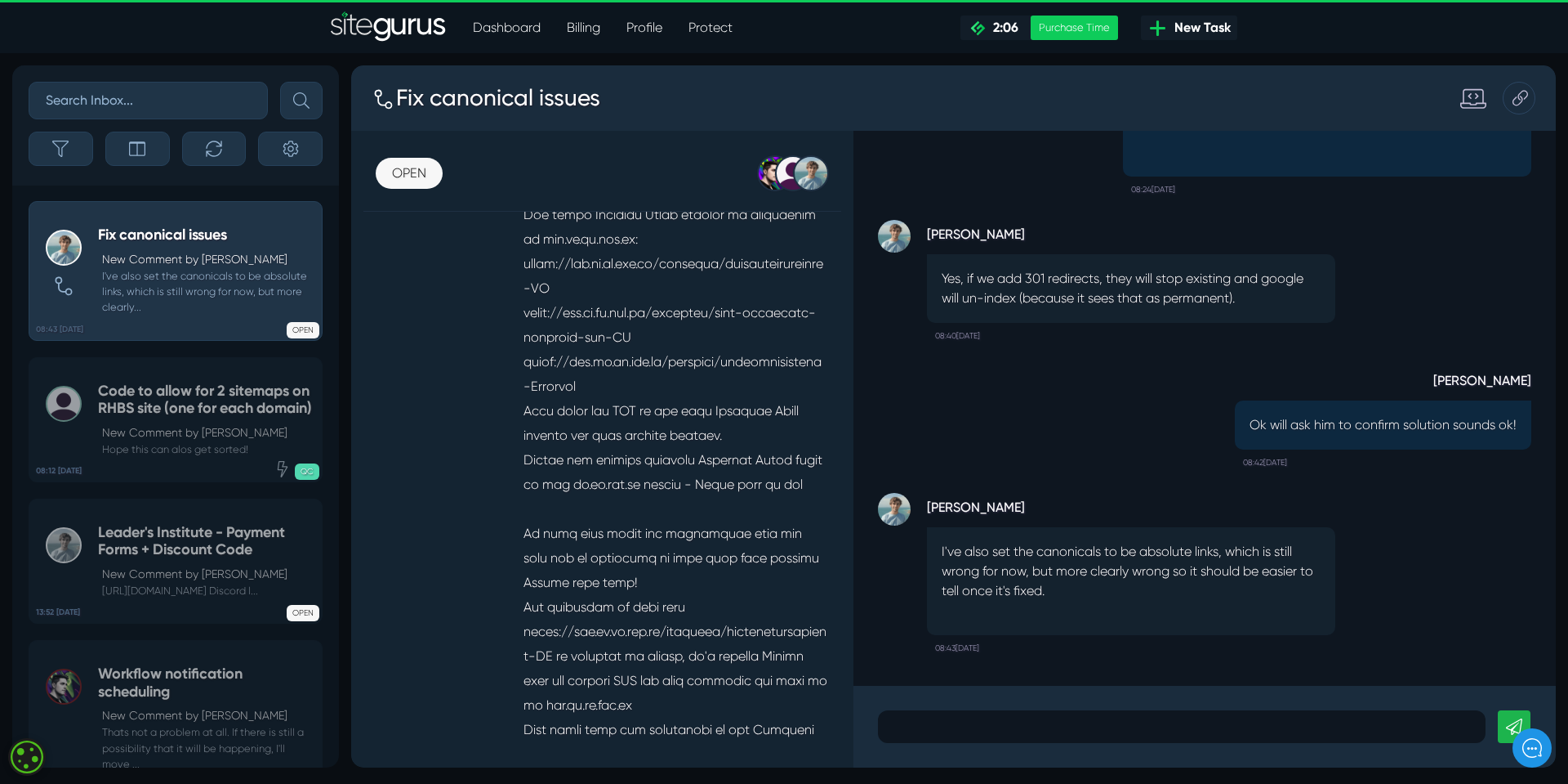
click at [942, 551] on p "I've also set the canonicals to be absolute links, which is still wrong for now…" at bounding box center [1130, 571] width 379 height 59
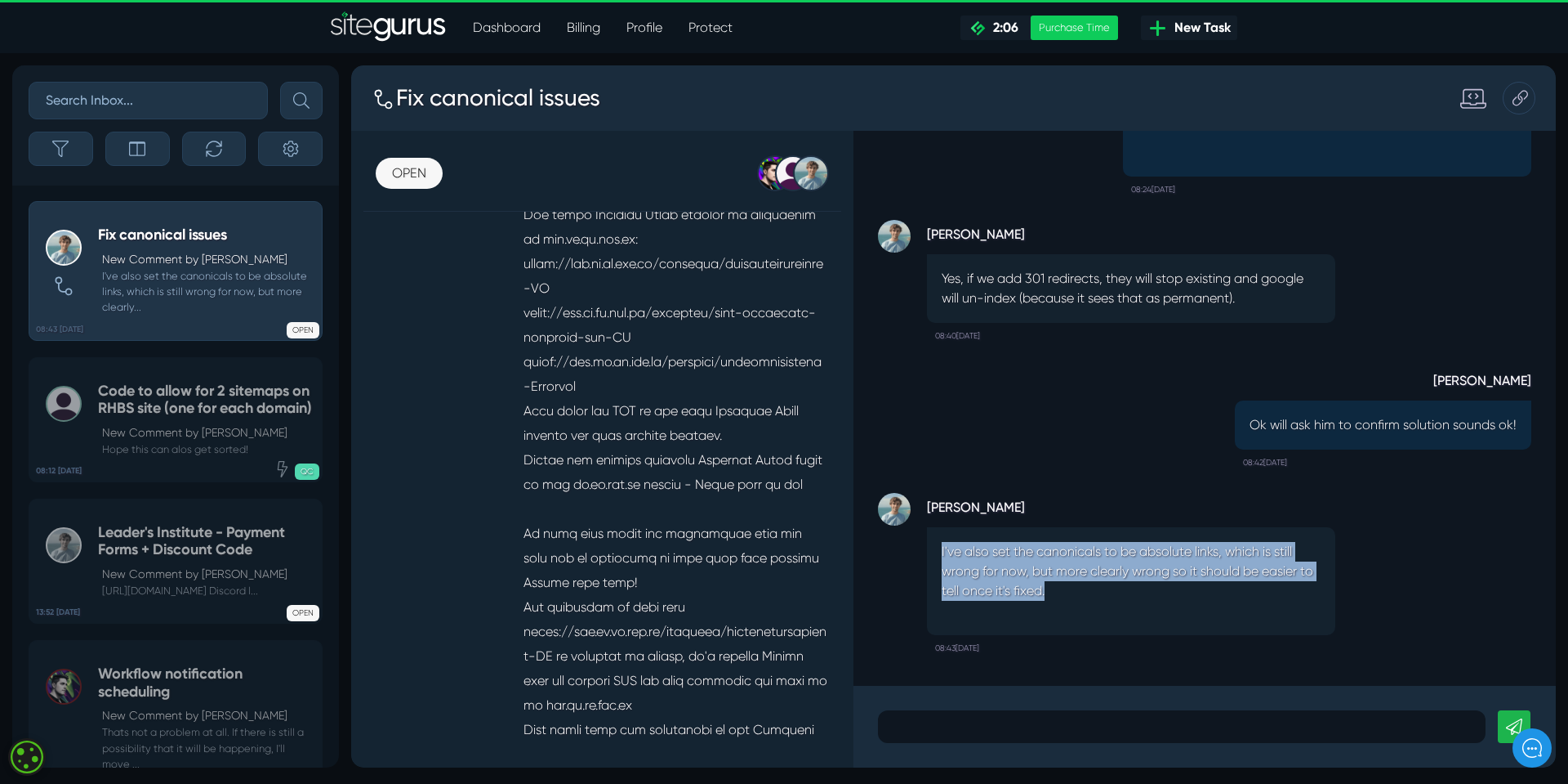
drag, startPoint x: 942, startPoint y: 554, endPoint x: 1056, endPoint y: 589, distance: 119.3
click at [1056, 589] on p "I've also set the canonicals to be absolute links, which is still wrong for now…" at bounding box center [1130, 571] width 379 height 59
copy p "I've also set the canonicals to be absolute links, which is still wrong for now…"
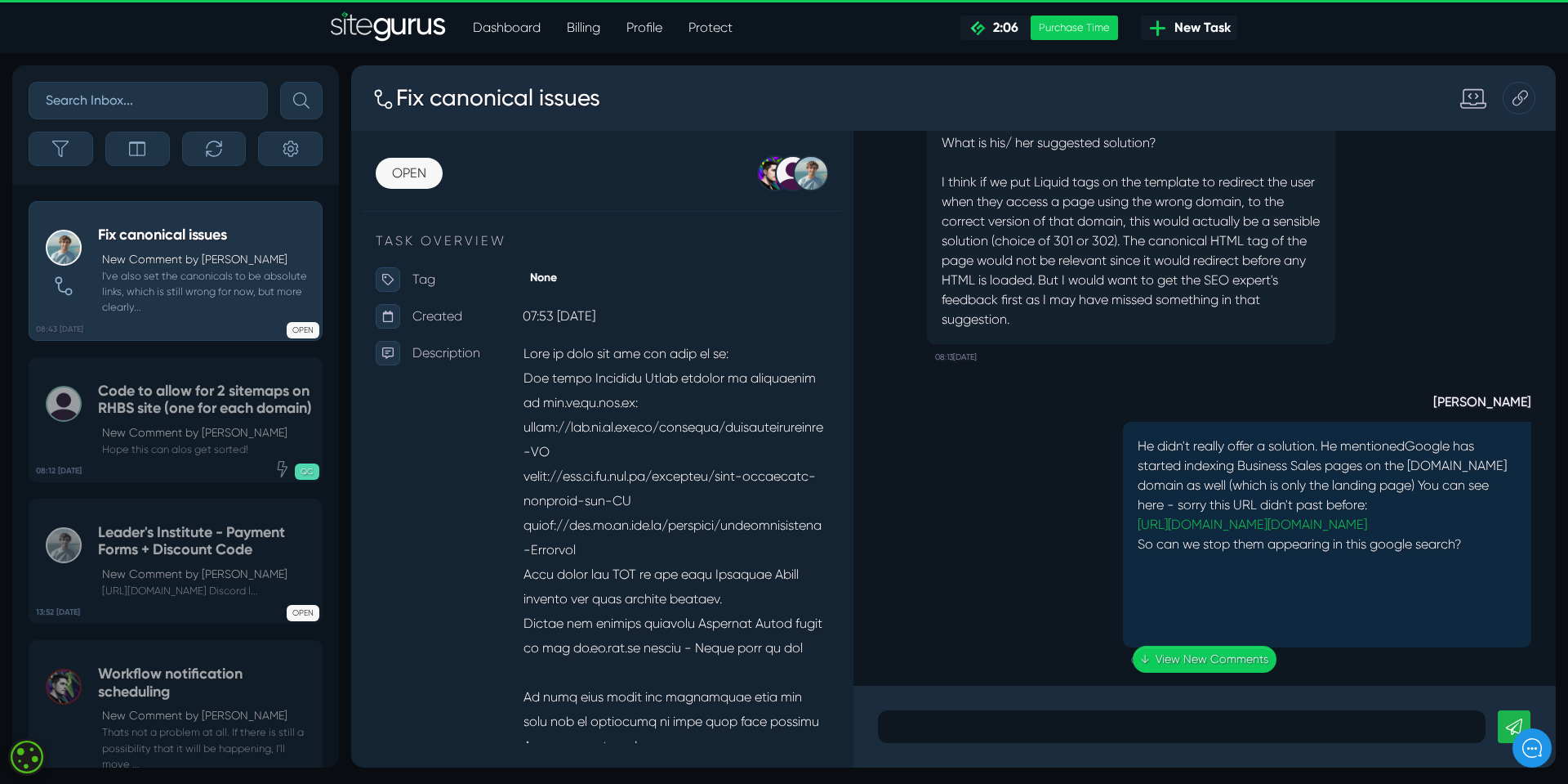
scroll to position [-654, 0]
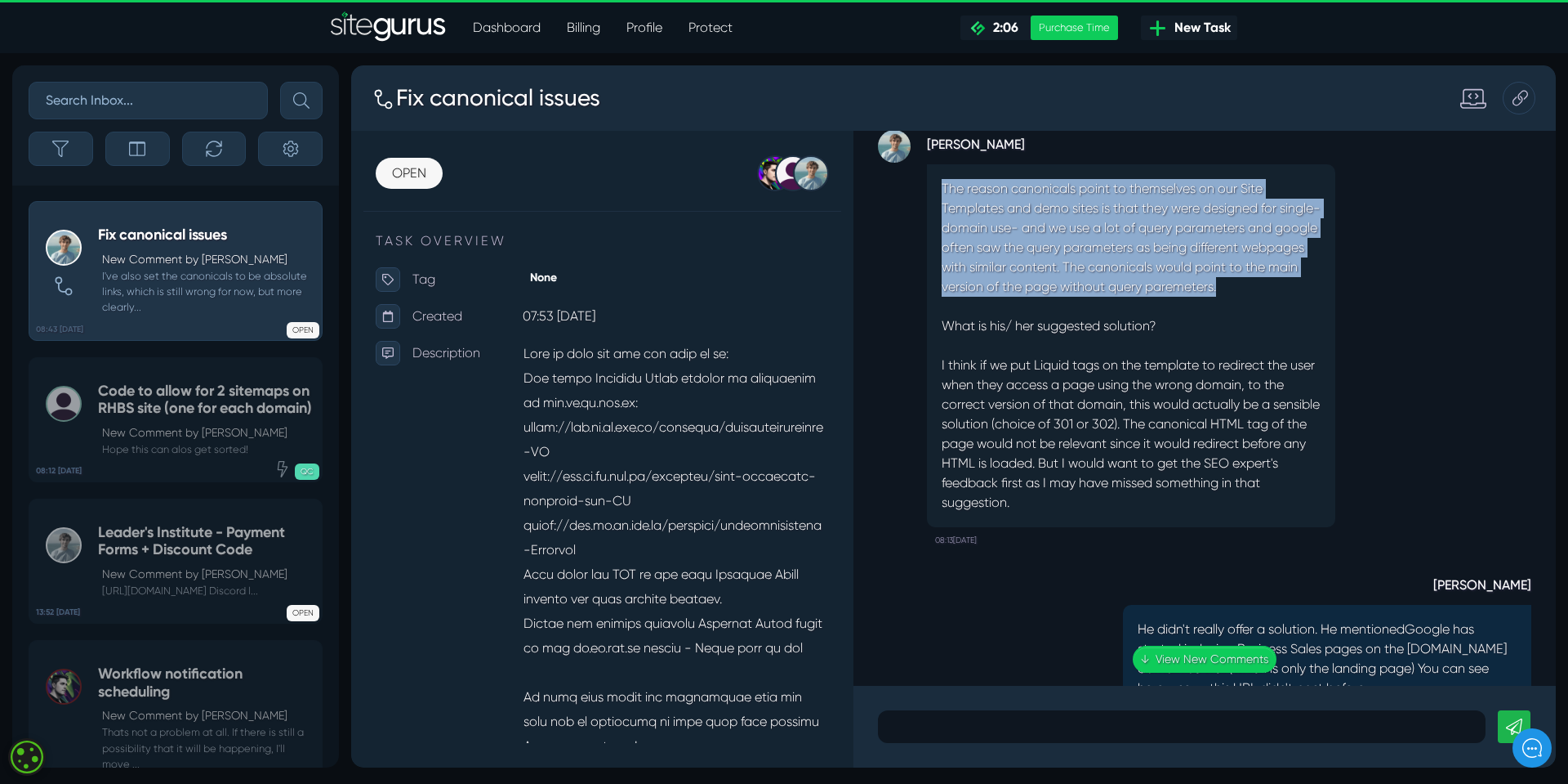
drag, startPoint x: 942, startPoint y: 170, endPoint x: 1276, endPoint y: 274, distance: 349.8
click at [1276, 274] on p "The reason canonicals point to themselves on our Site Templates and demo sites …" at bounding box center [1130, 345] width 379 height 333
copy p "The reason canonicals point to themselves on our Site Templates and demo sites …"
click at [978, 602] on div "Liz Gibbs He didn't really offer a solution. He mentioned Google has started in…" at bounding box center [1204, 704] width 654 height 303
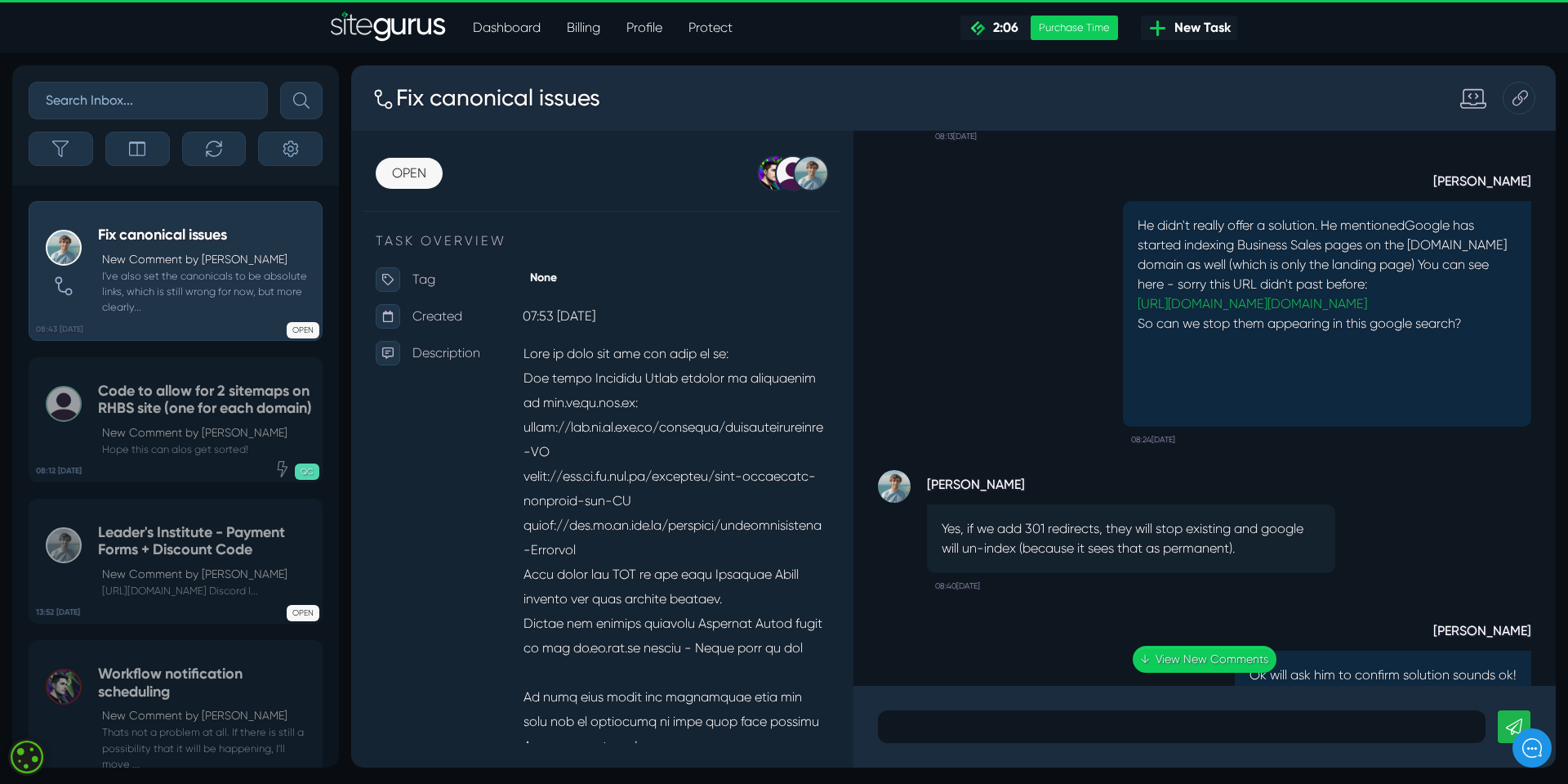
scroll to position [-245, 0]
click at [1186, 656] on link "↓ View New Comments" at bounding box center [1205, 659] width 144 height 27
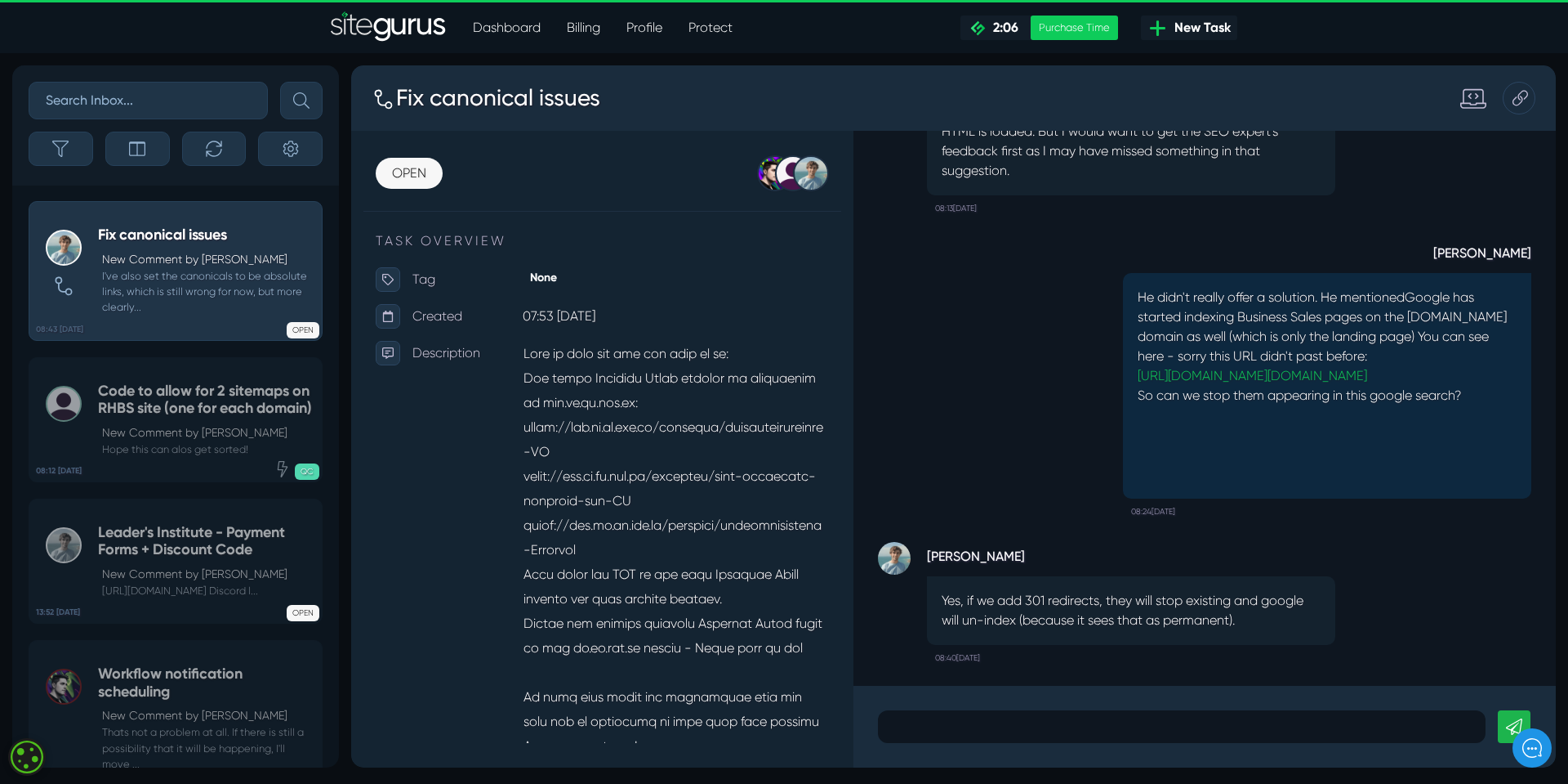
scroll to position [-327, 0]
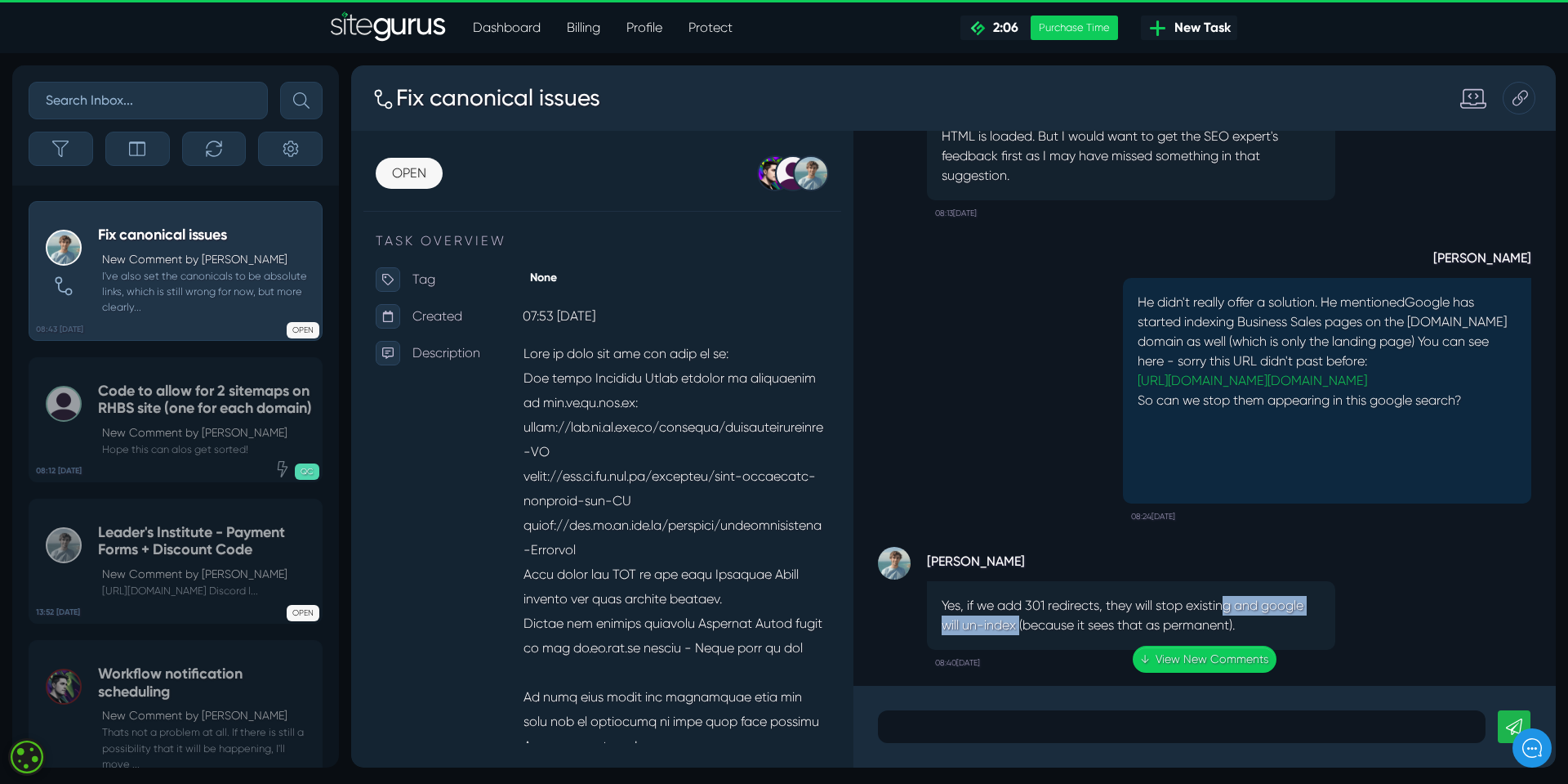
click at [1225, 615] on p "Yes, if we add 301 redirects, they will stop existing and google will un-index …" at bounding box center [1130, 616] width 379 height 39
click at [959, 606] on p "Yes, if we add 301 redirects, they will stop existing and google will un-index …" at bounding box center [1130, 616] width 379 height 39
drag, startPoint x: 965, startPoint y: 608, endPoint x: 1248, endPoint y: 625, distance: 283.5
click at [1248, 625] on p "Yes, if we add 301 redirects, they will stop existing and google will un-index …" at bounding box center [1130, 616] width 379 height 39
copy p "if we add 301 redirects, they will stop existing and google will un-index (beca…"
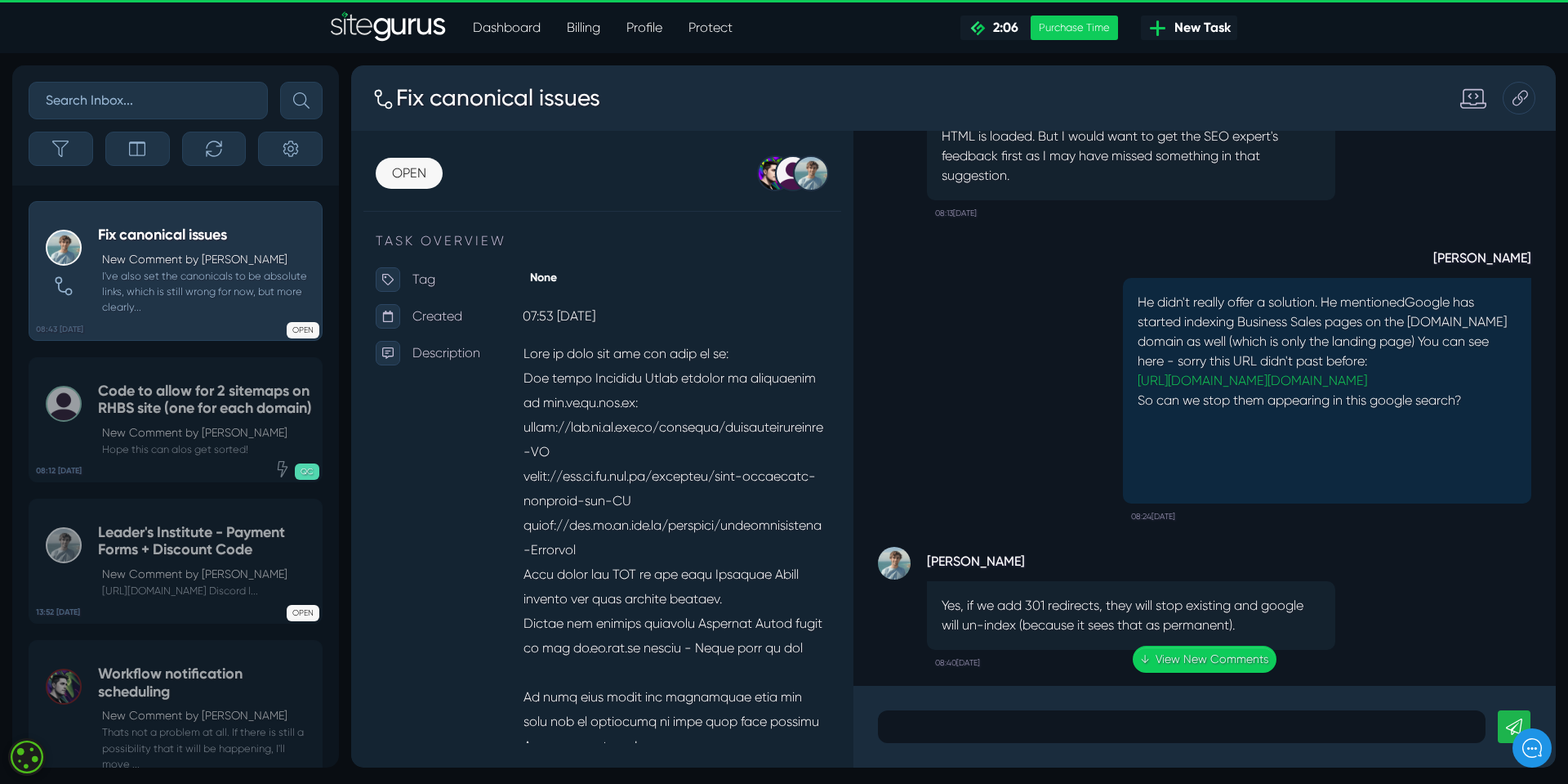
click at [1379, 604] on div "Matt Jones Yes, if we add 301 redirects, they will stop existing and google wil…" at bounding box center [1204, 603] width 654 height 146
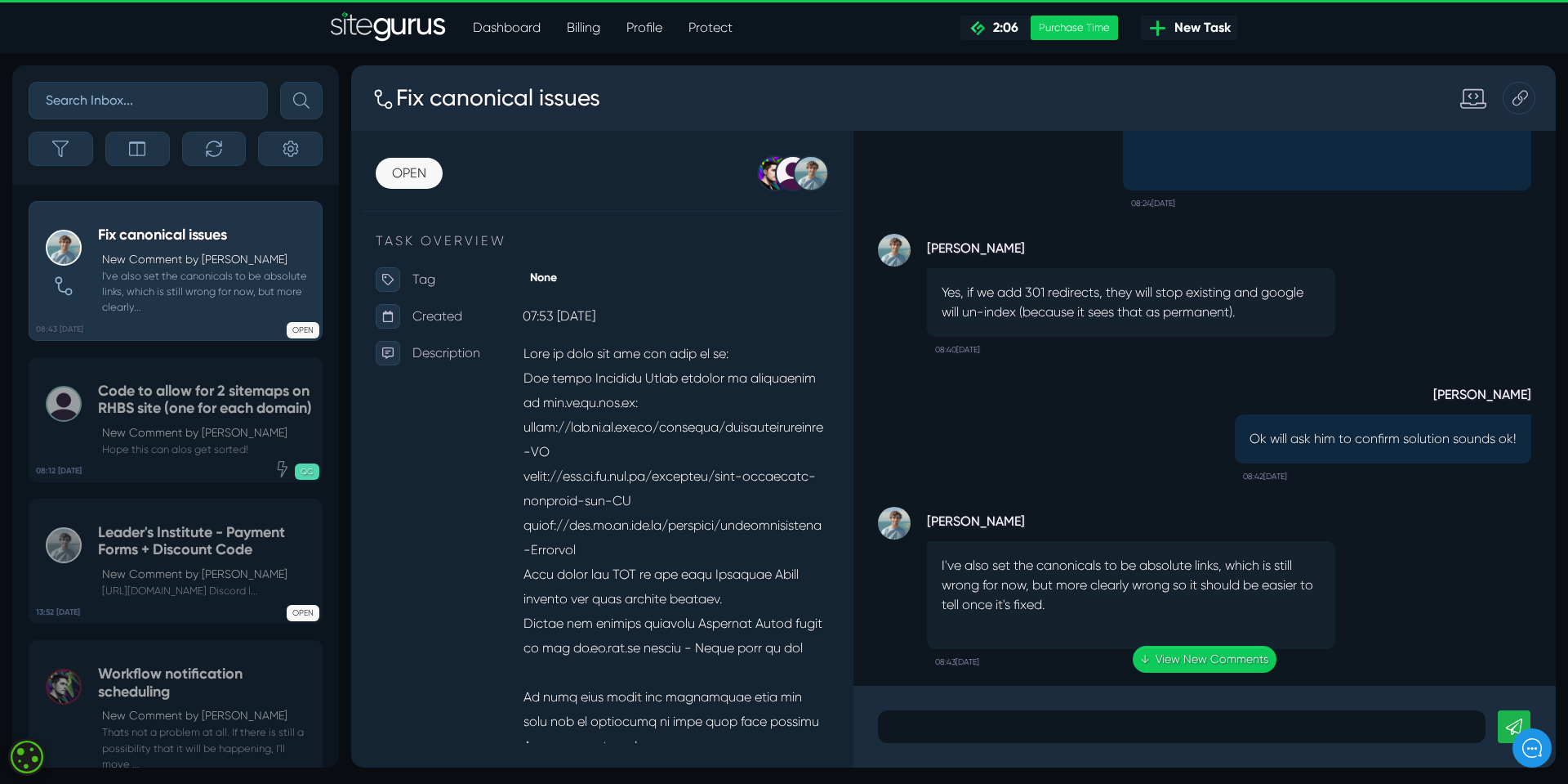
scroll to position [0, 0]
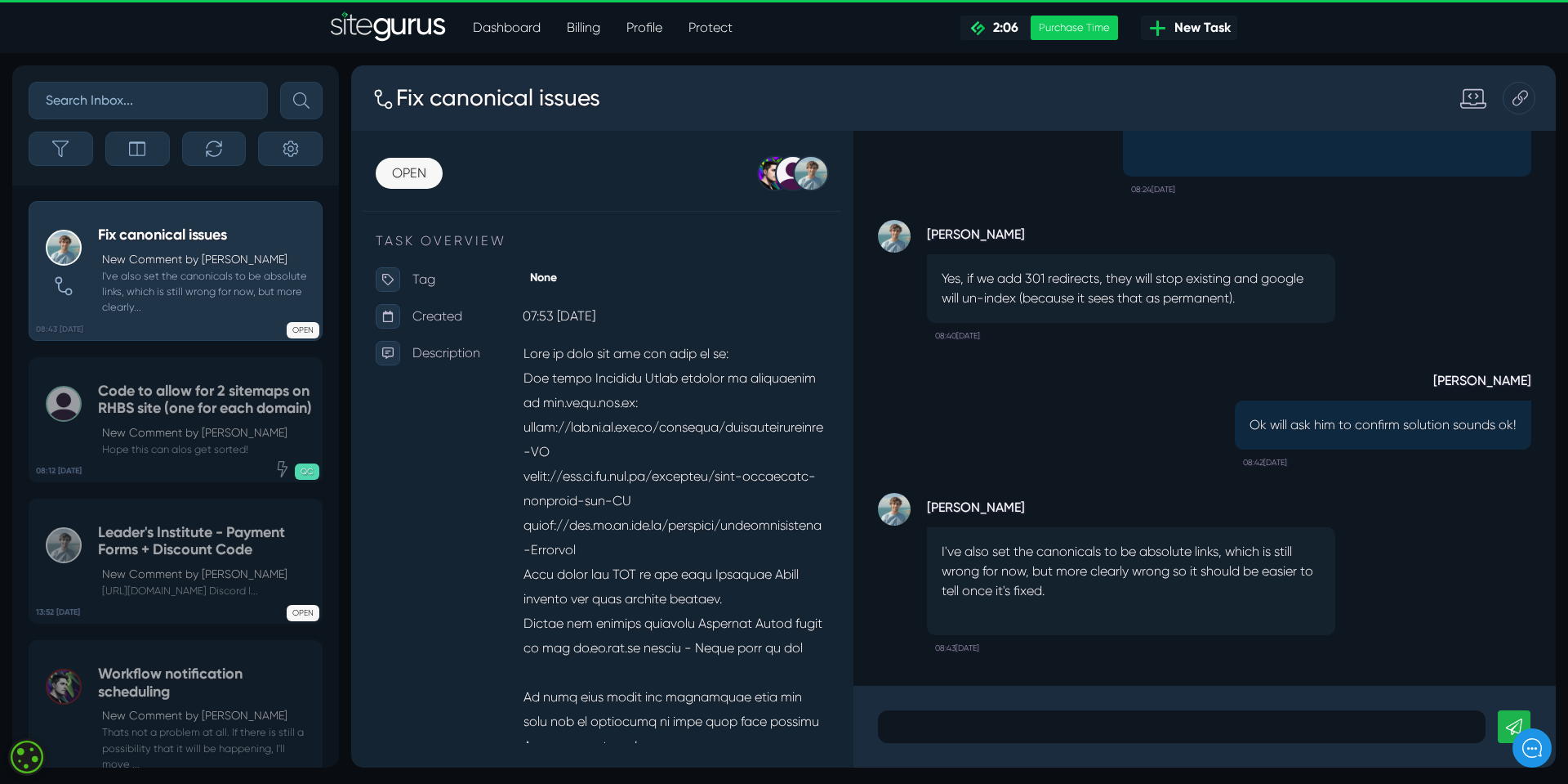
click at [906, 723] on div at bounding box center [1182, 726] width 608 height 33
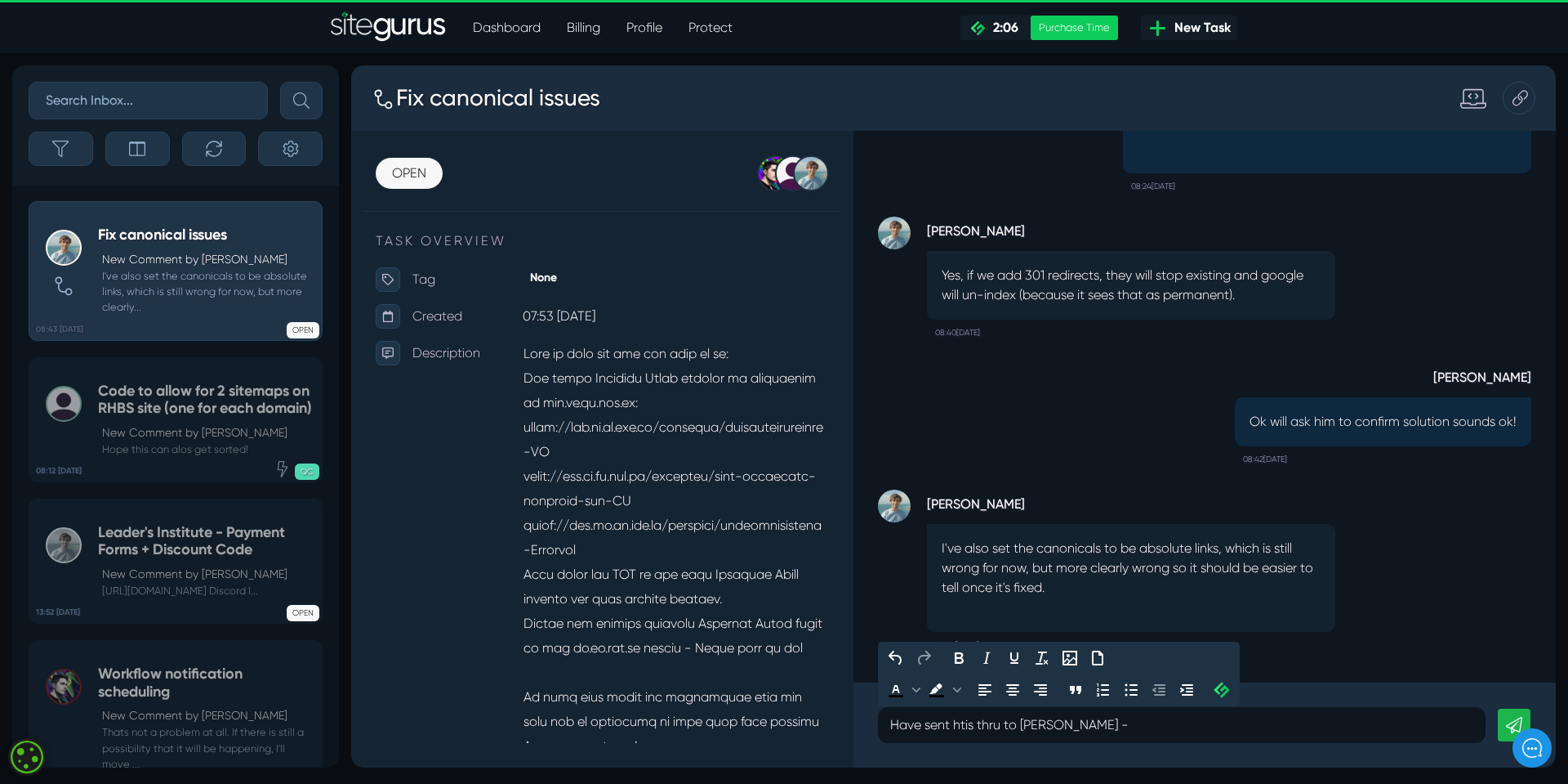
click at [1087, 727] on p "Have sent htis thru to Simon -" at bounding box center [1182, 724] width 583 height 20
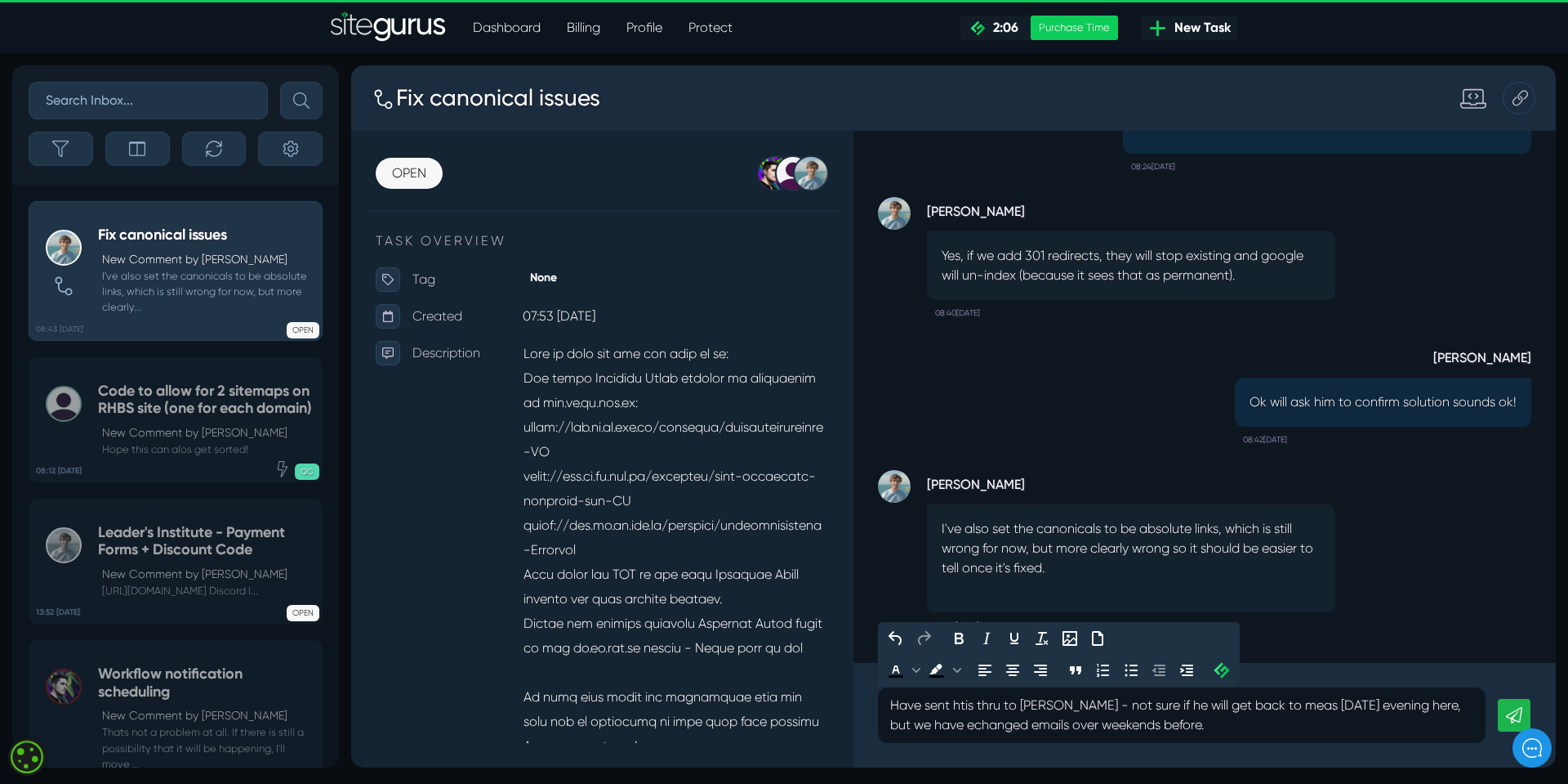
click at [964, 705] on p "Have sent htis thru to Simon - not sure if he will get back to meas friday even…" at bounding box center [1182, 715] width 583 height 39
click at [1228, 727] on p "Have sent this info thru to Simon - not sure if he will get back to meas friday…" at bounding box center [1182, 715] width 583 height 39
click at [1291, 710] on p "Have sent this info thru to Simon - not sure if he will get back to meas friday…" at bounding box center [1182, 715] width 583 height 39
click at [1206, 730] on p "Have sent this info thru to Simon - not sure if he will get back to me as frida…" at bounding box center [1182, 715] width 583 height 39
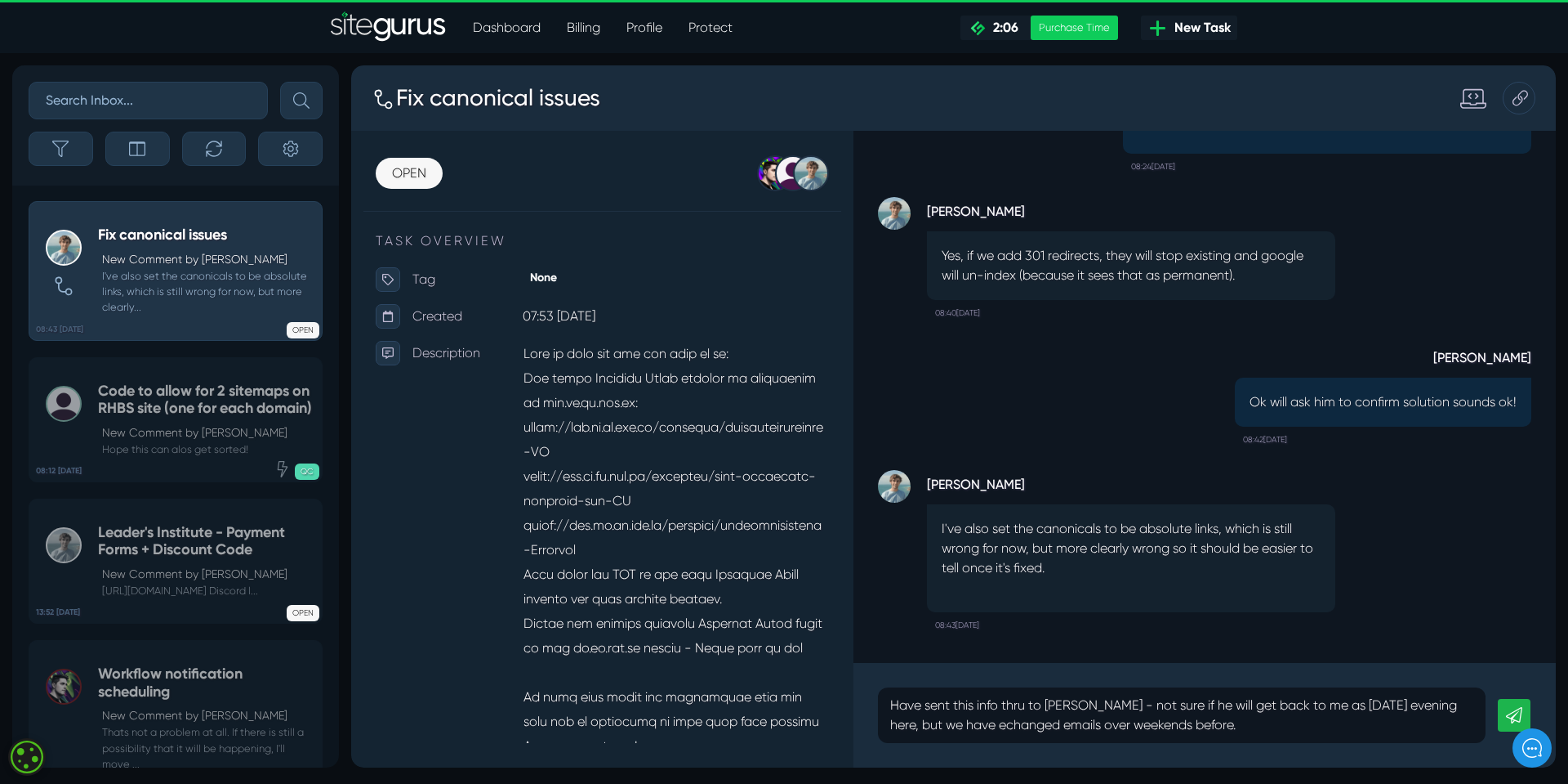
click at [1516, 714] on icon at bounding box center [1514, 715] width 16 height 16
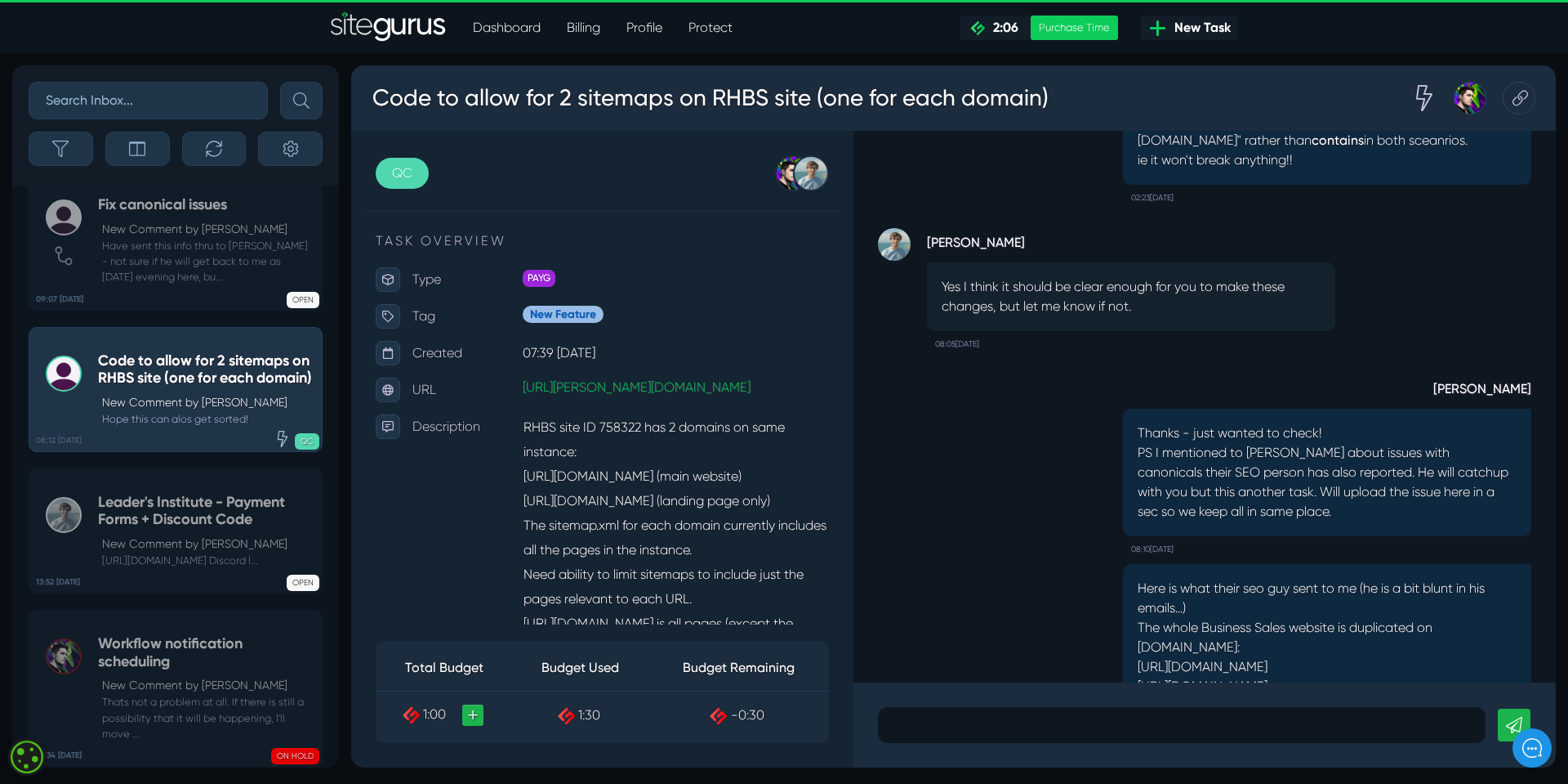
scroll to position [-408, 0]
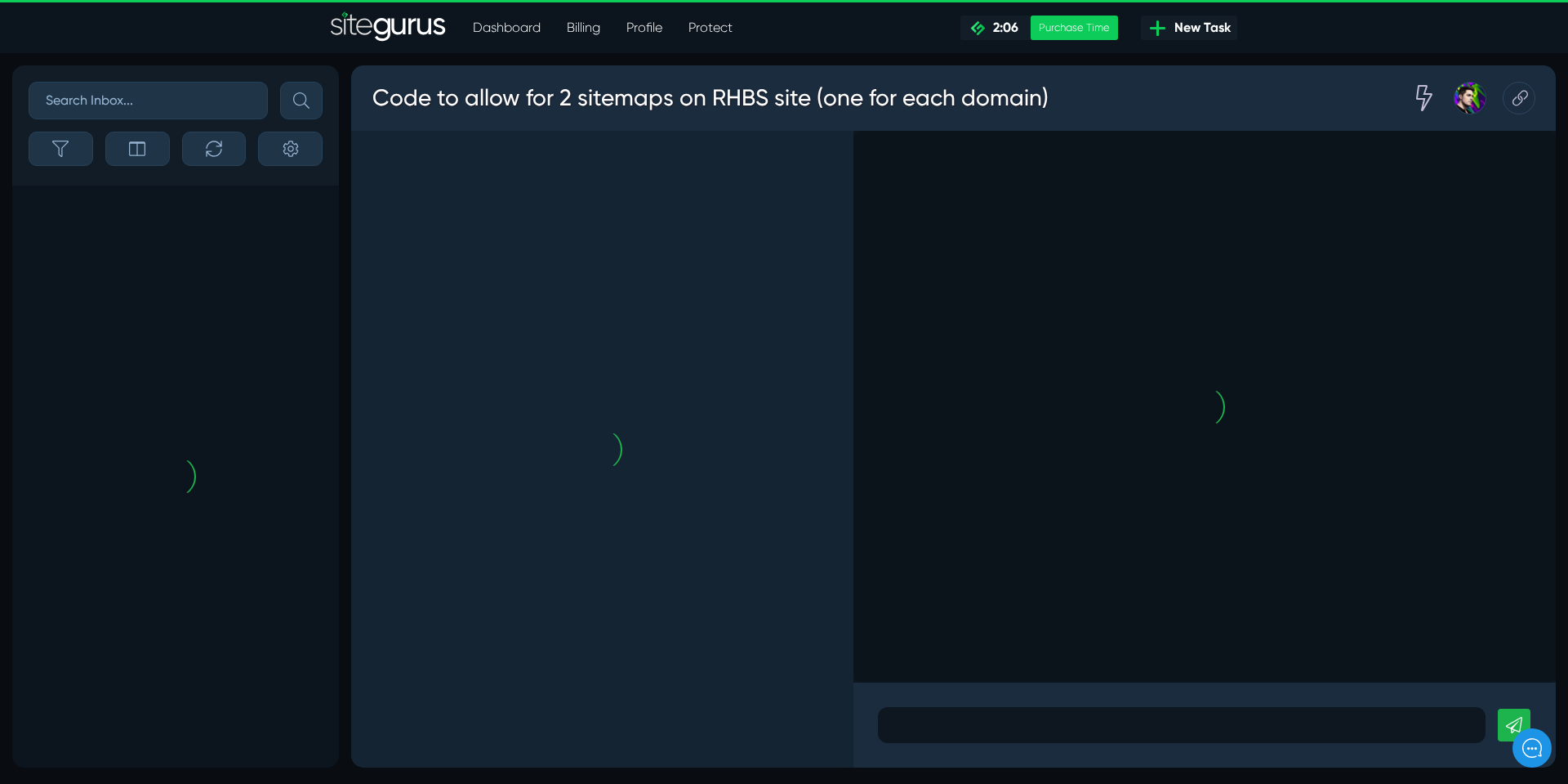
scroll to position [-15, 0]
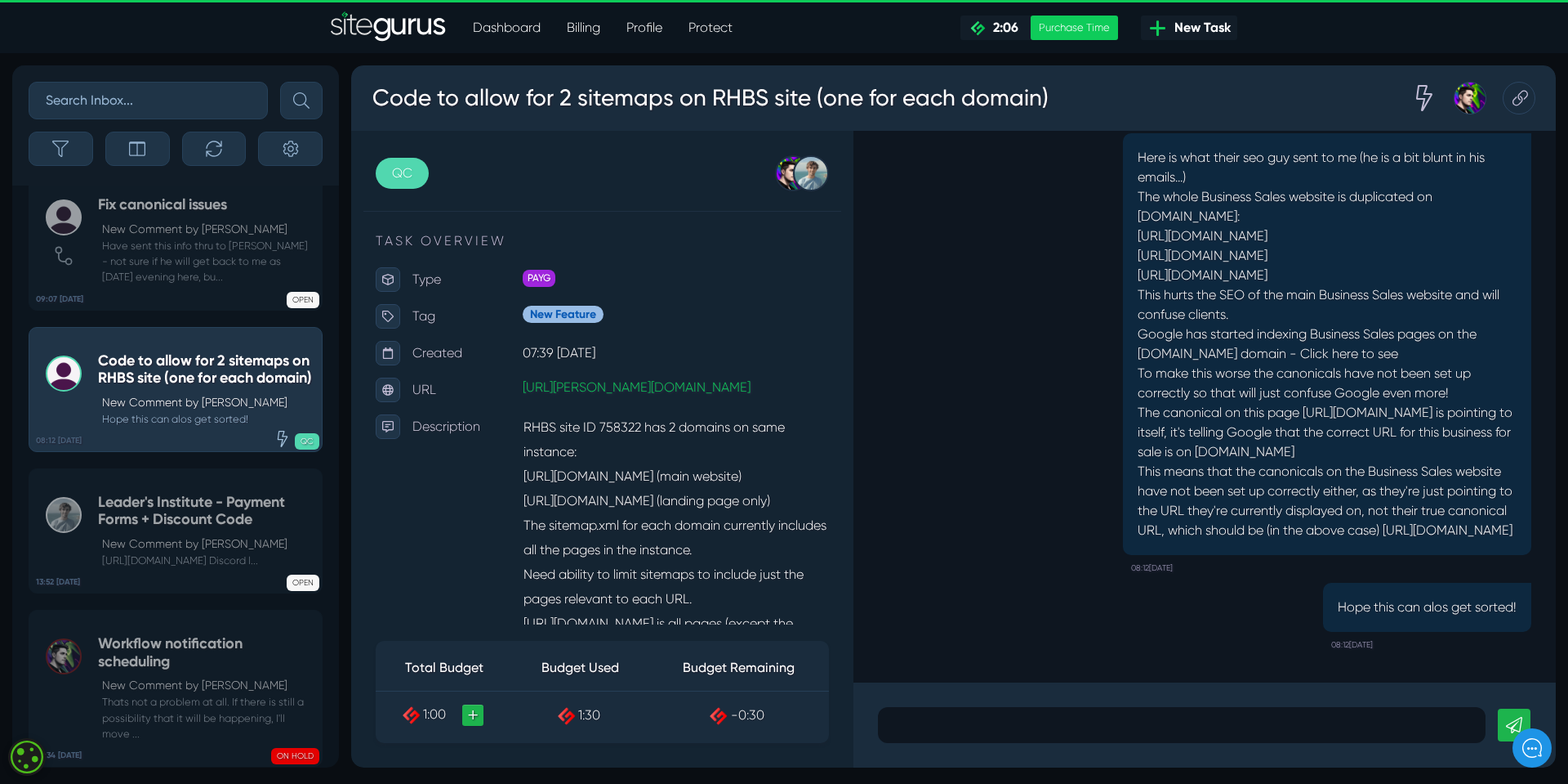
click at [150, 352] on h5 "Code to allow for 2 sitemaps on RHBS site (one for each domain)" at bounding box center [206, 370] width 216 height 36
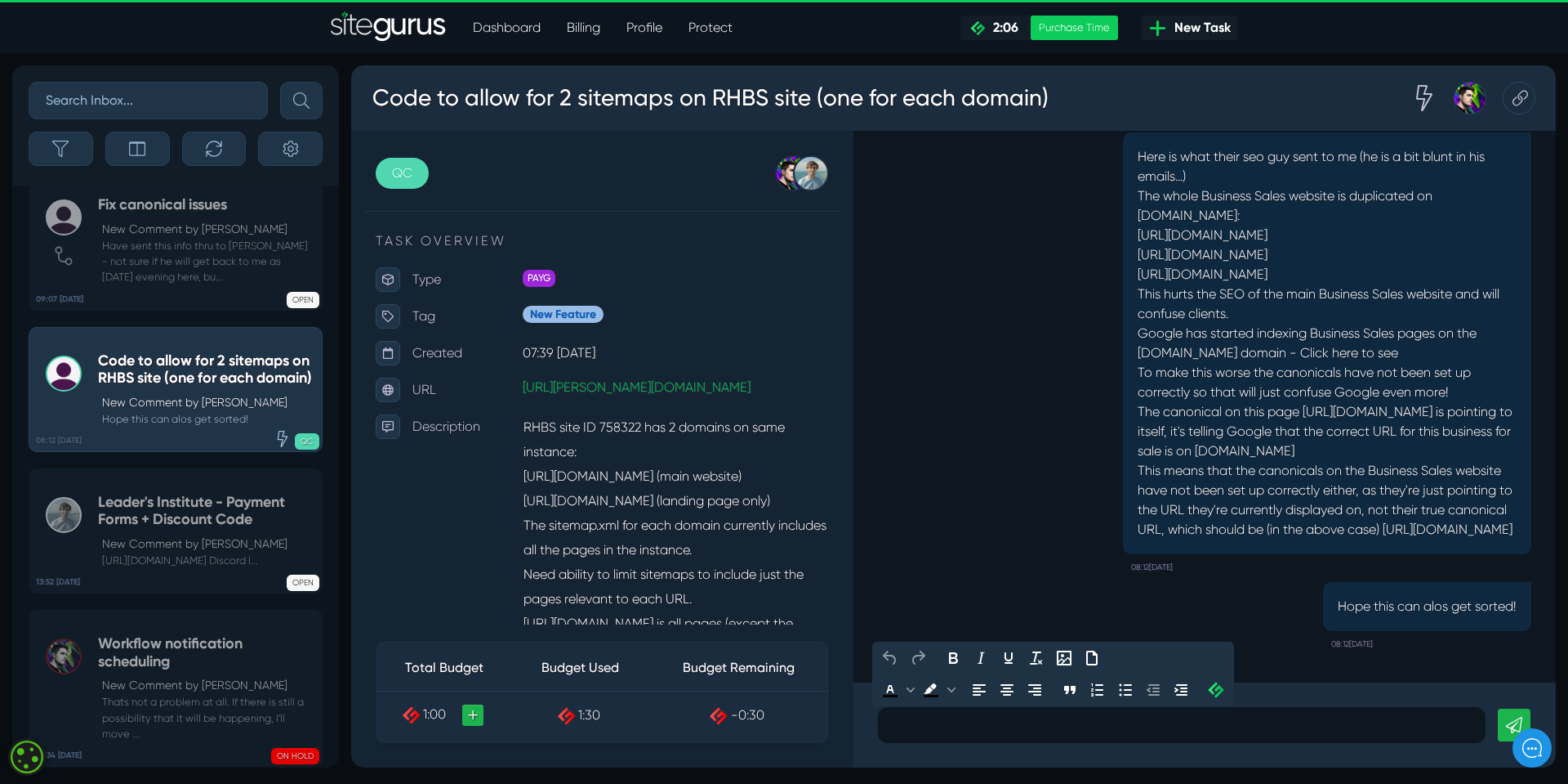
click at [908, 724] on p at bounding box center [1182, 724] width 583 height 20
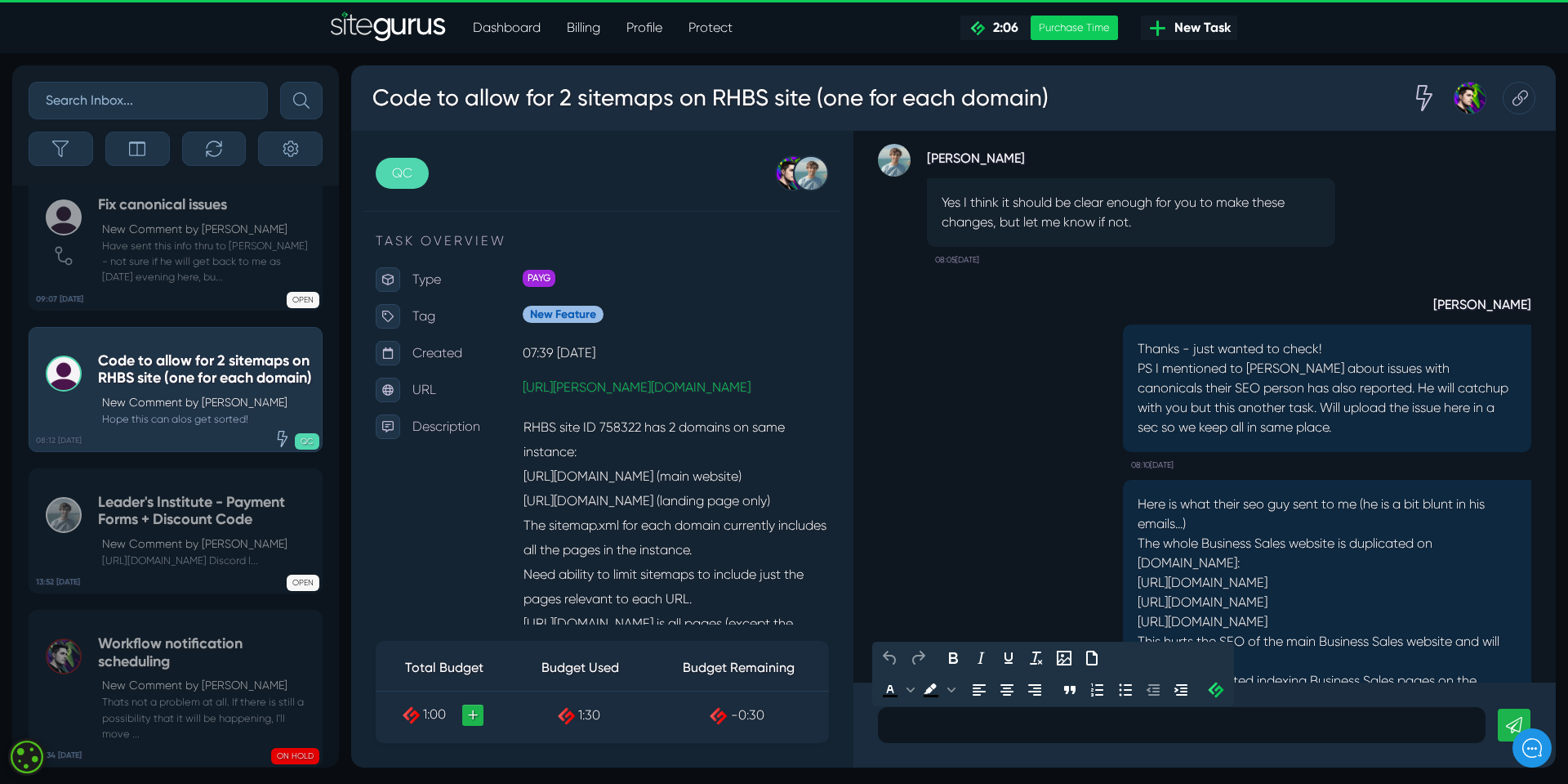
scroll to position [-408, 0]
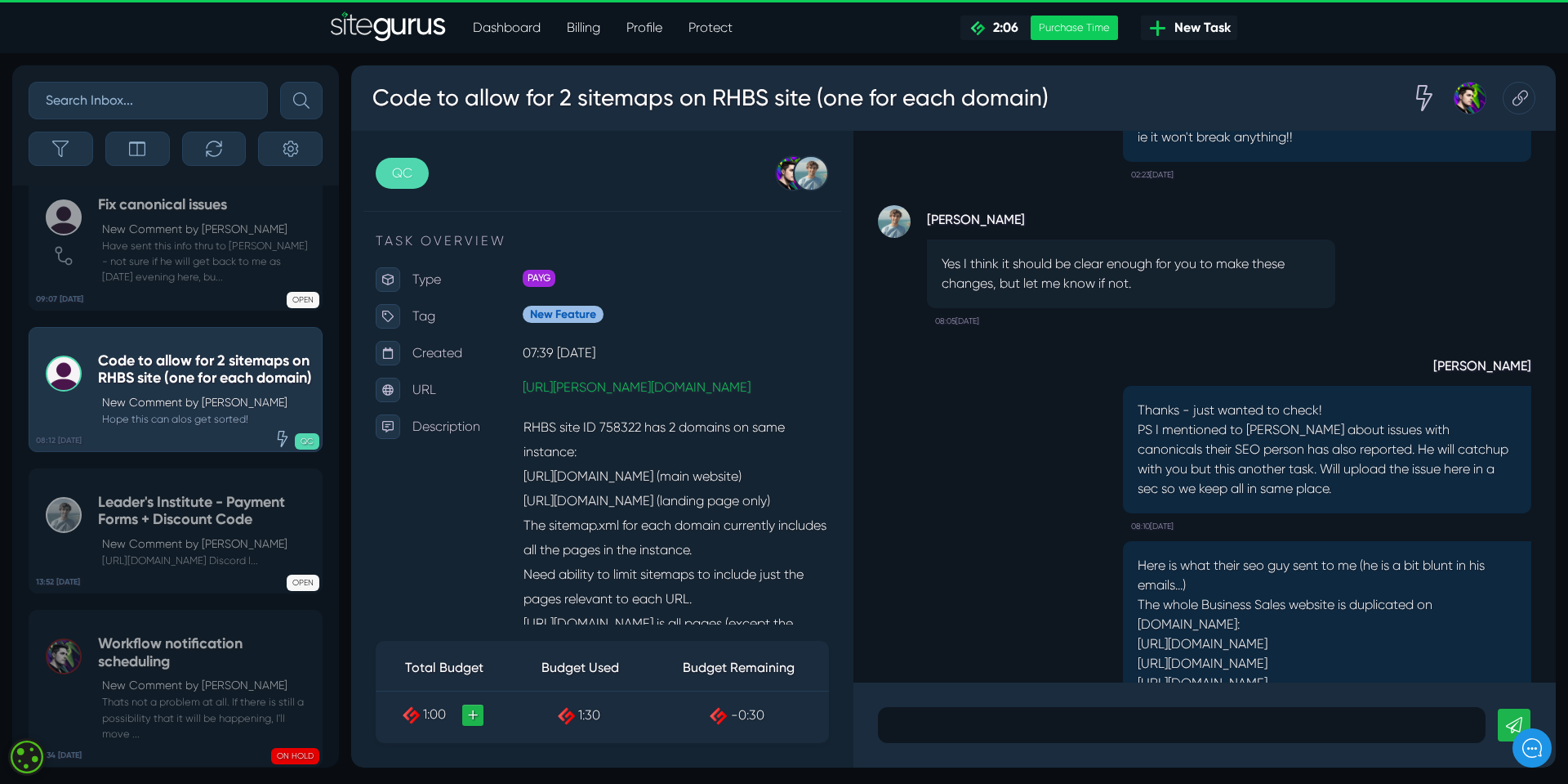
click at [932, 531] on div "Here is what their seo guy sent to me (he is a bit blunt in his emails...) The …" at bounding box center [1204, 760] width 654 height 457
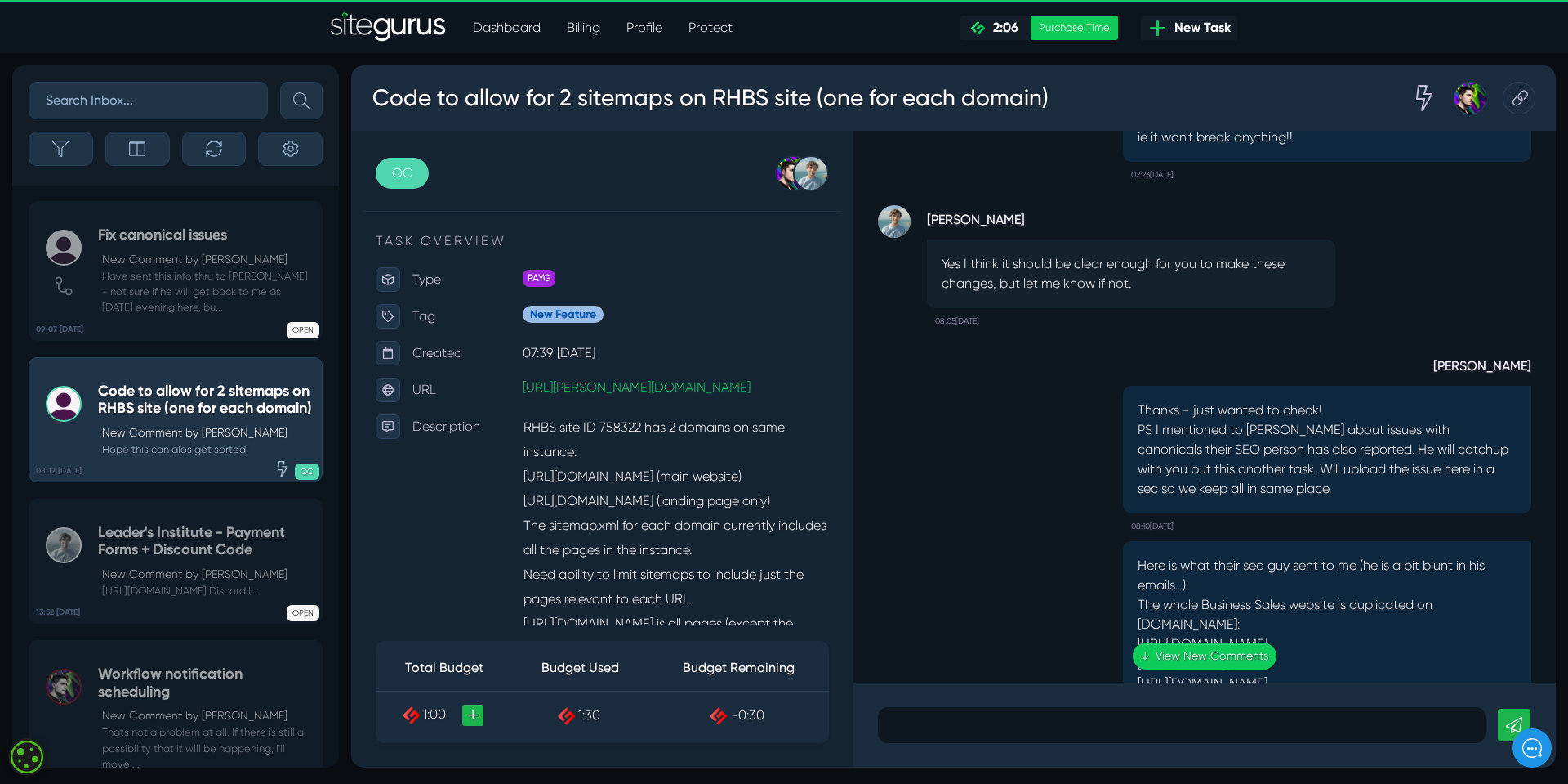
scroll to position [-79, 0]
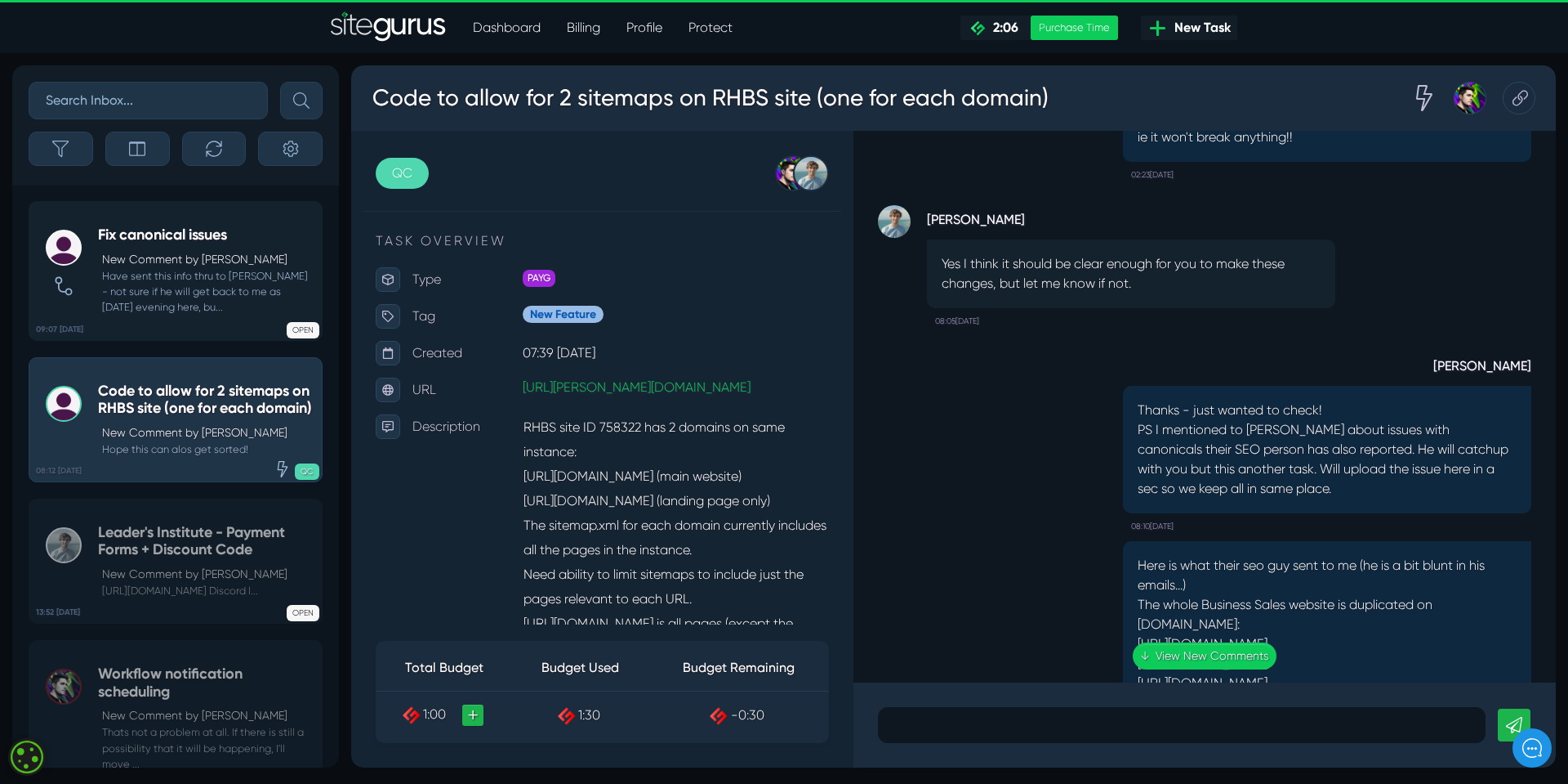
click at [144, 266] on p "New Comment by [PERSON_NAME]" at bounding box center [208, 259] width 211 height 17
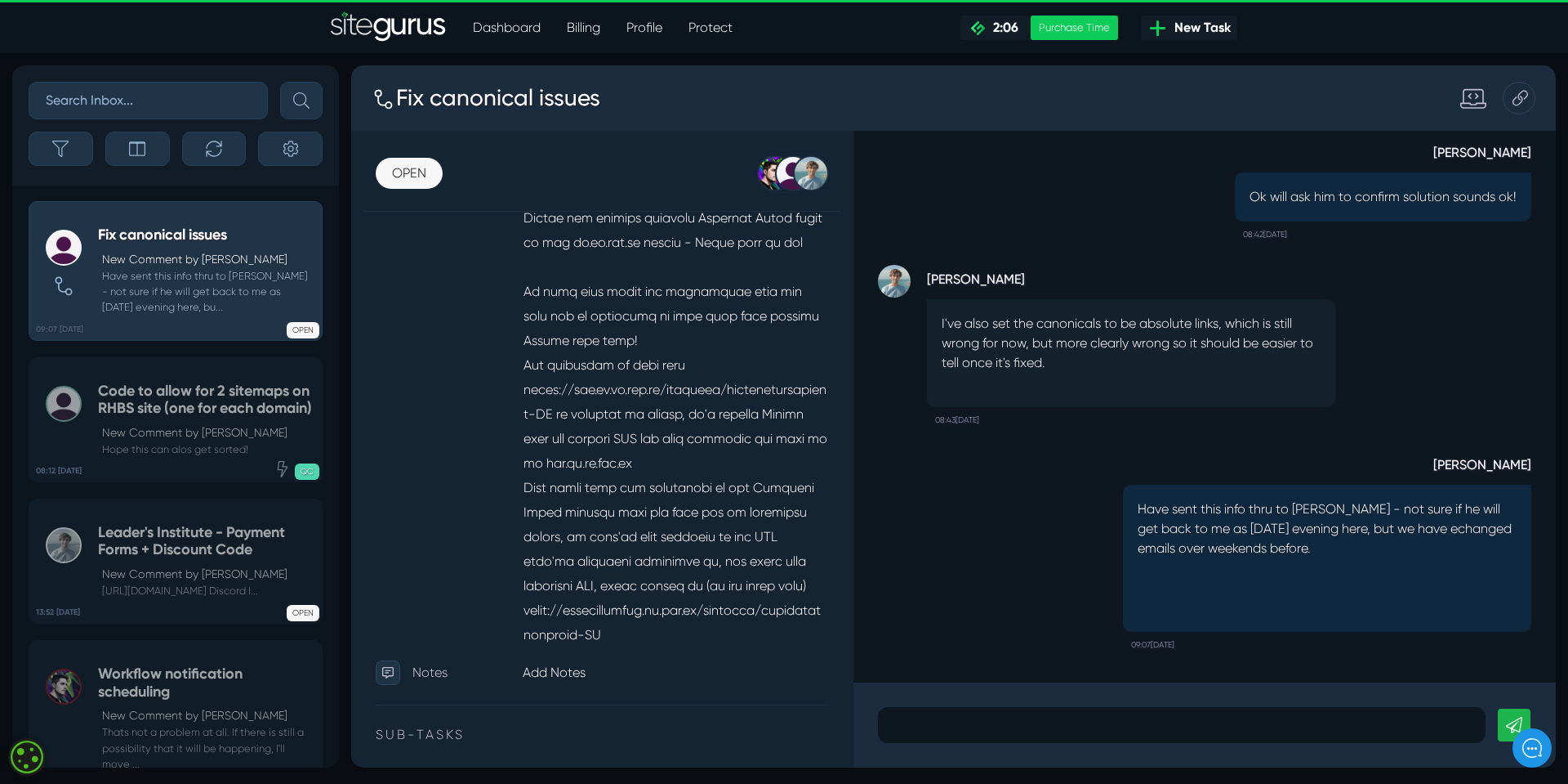
scroll to position [409, 0]
